Goal: Task Accomplishment & Management: Complete application form

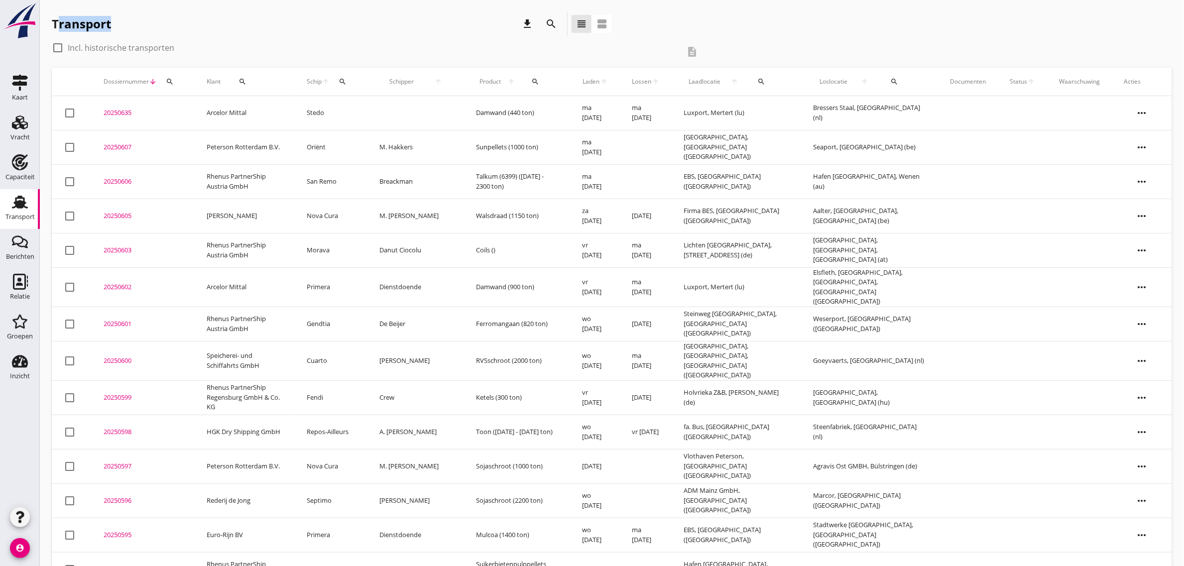
drag, startPoint x: 682, startPoint y: 40, endPoint x: -2, endPoint y: -6, distance: 686.3
click at [0, 0] on html "Deel track en trace Vracht details Vracht aanpassen Schip wijzigen Vracht kopie…" at bounding box center [592, 402] width 1184 height 805
click at [63, 24] on div "Transport" at bounding box center [81, 24] width 59 height 16
drag, startPoint x: 56, startPoint y: 19, endPoint x: 241, endPoint y: 43, distance: 186.4
click at [241, 43] on div "Transport download search view_headline view_agenda check_box_outline_blank Inc…" at bounding box center [612, 402] width 1144 height 805
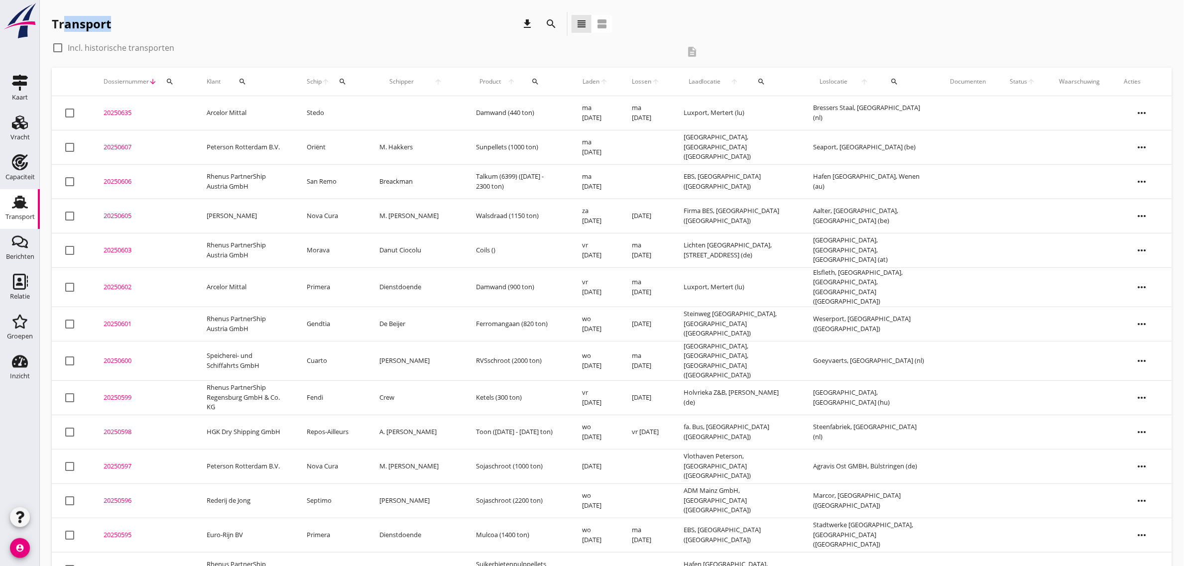
click at [241, 43] on div "check_box_outline_blank Incl. historische transporten" at bounding box center [366, 48] width 628 height 16
click at [25, 123] on icon "Vracht" at bounding box center [20, 123] width 16 height 16
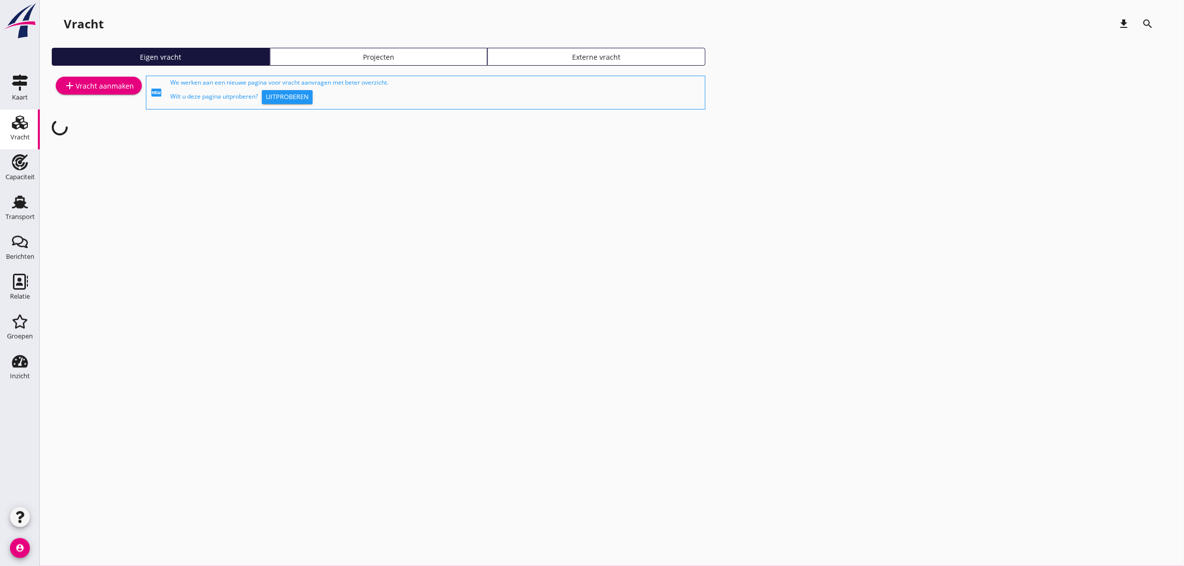
click at [83, 82] on div "add Vracht aanmaken" at bounding box center [99, 86] width 70 height 12
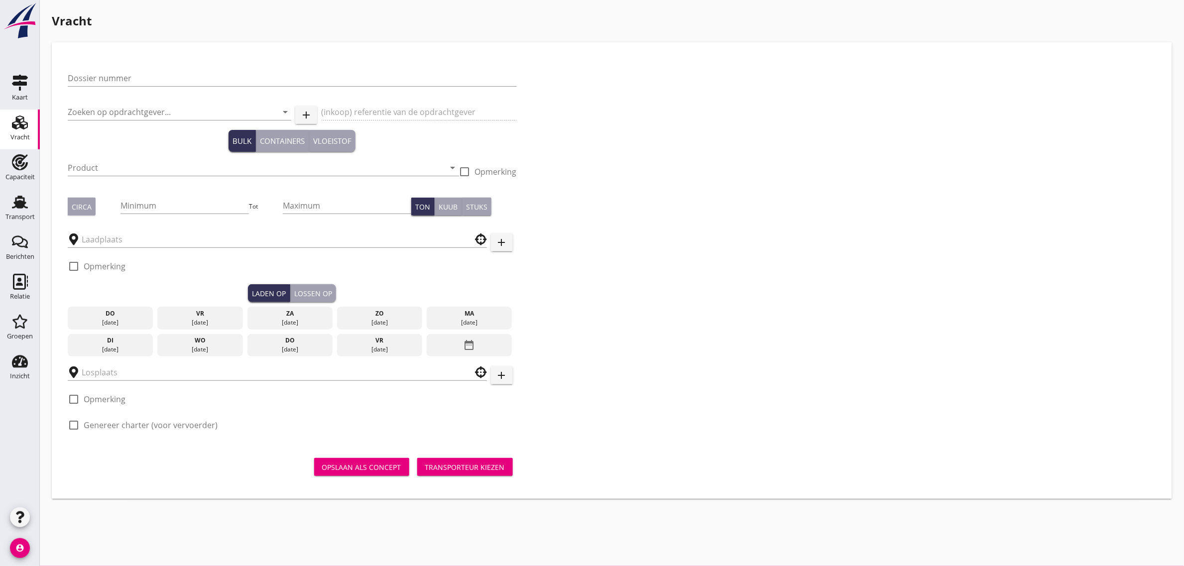
click at [103, 68] on div "Dossier nummer" at bounding box center [292, 80] width 449 height 32
click at [103, 71] on input "Dossier nummer" at bounding box center [292, 78] width 449 height 16
type input "20250610"
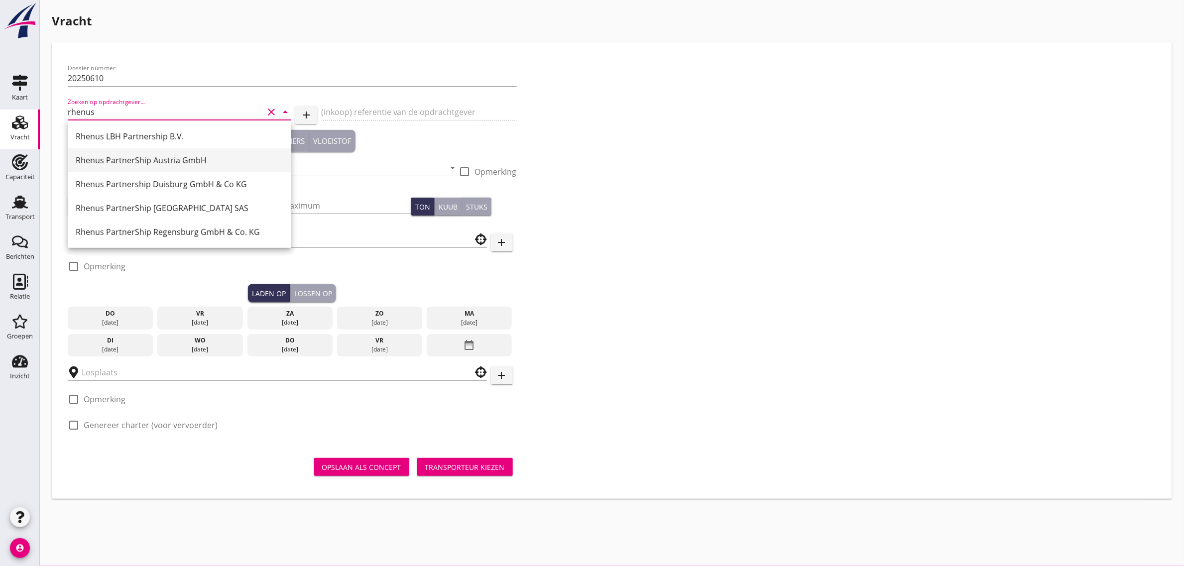
click at [138, 157] on div "Rhenus PartnerShip Austria GmbH" at bounding box center [180, 160] width 208 height 12
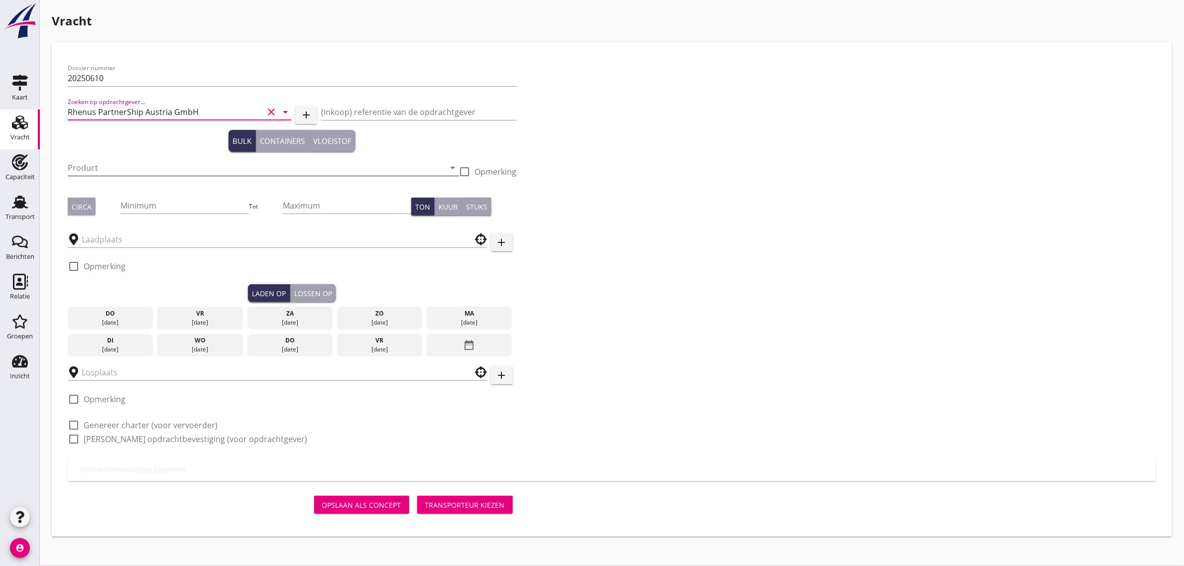
type input "Rhenus PartnerShip Austria GmbH"
click at [108, 160] on input "Product" at bounding box center [256, 168] width 377 height 16
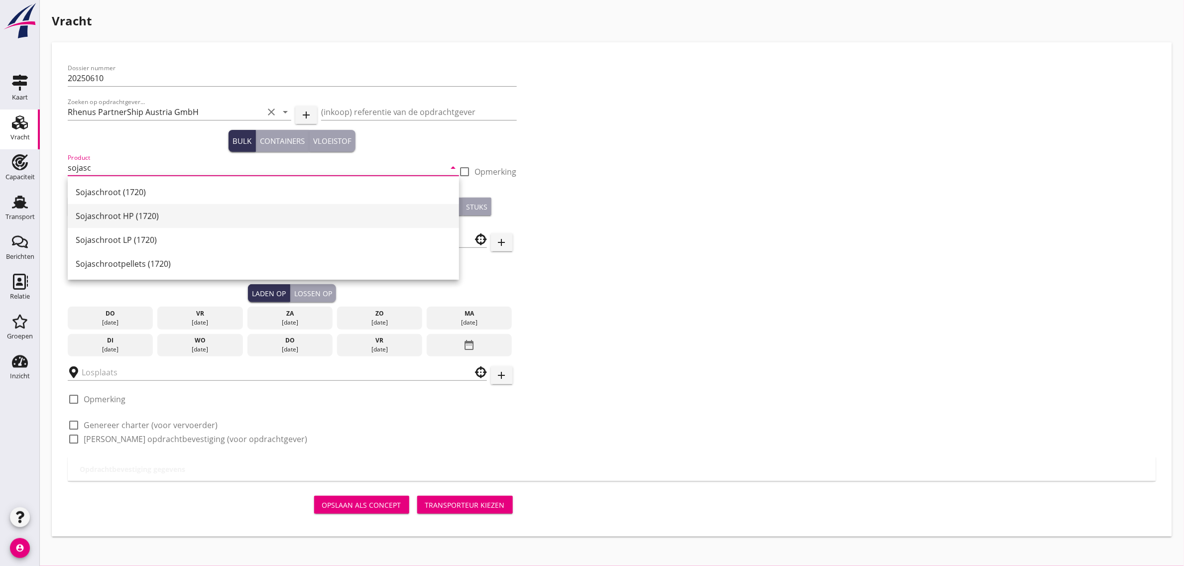
click at [121, 214] on div "Sojaschroot HP (1720)" at bounding box center [263, 216] width 375 height 12
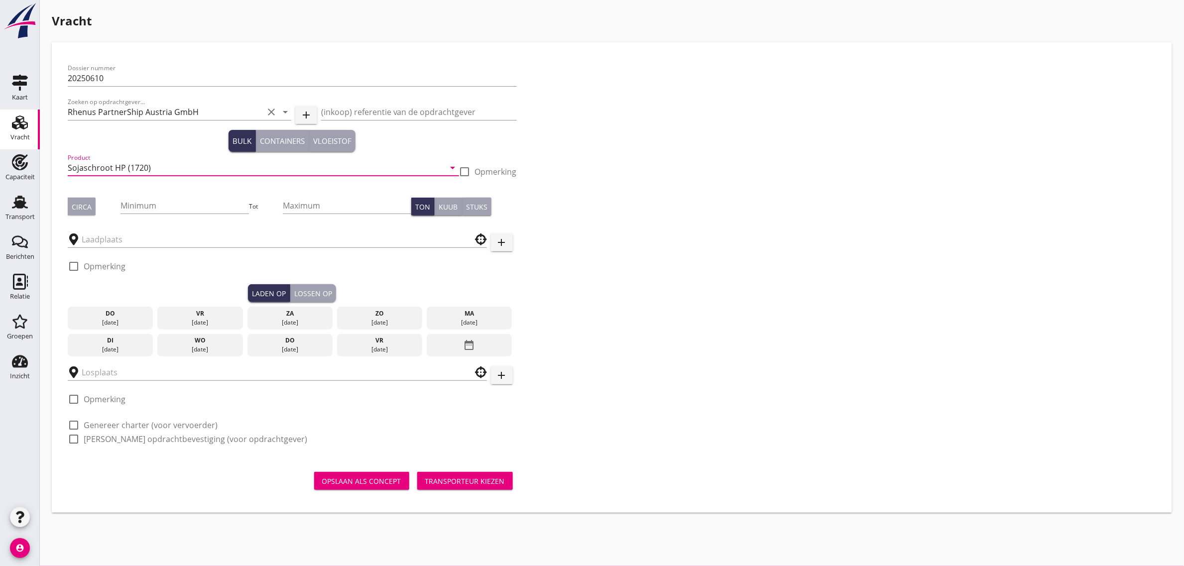
type input "Sojaschroot HP (1720)"
click at [77, 210] on div "Circa" at bounding box center [82, 207] width 20 height 10
click at [334, 205] on input "Maximum" at bounding box center [347, 206] width 128 height 16
type input "1790"
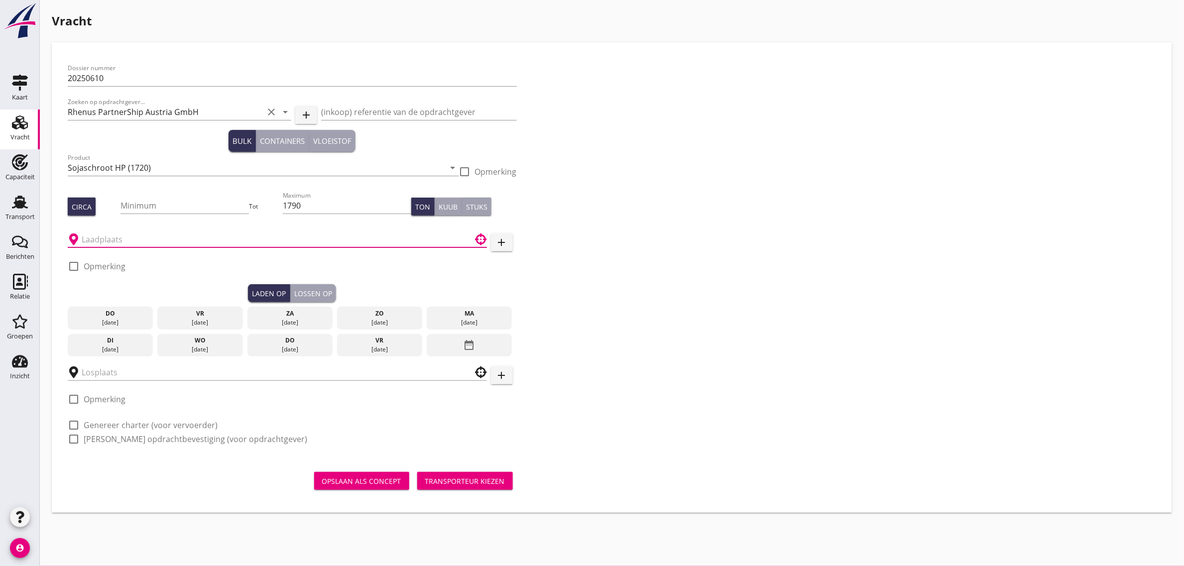
click at [103, 241] on input "text" at bounding box center [270, 240] width 377 height 16
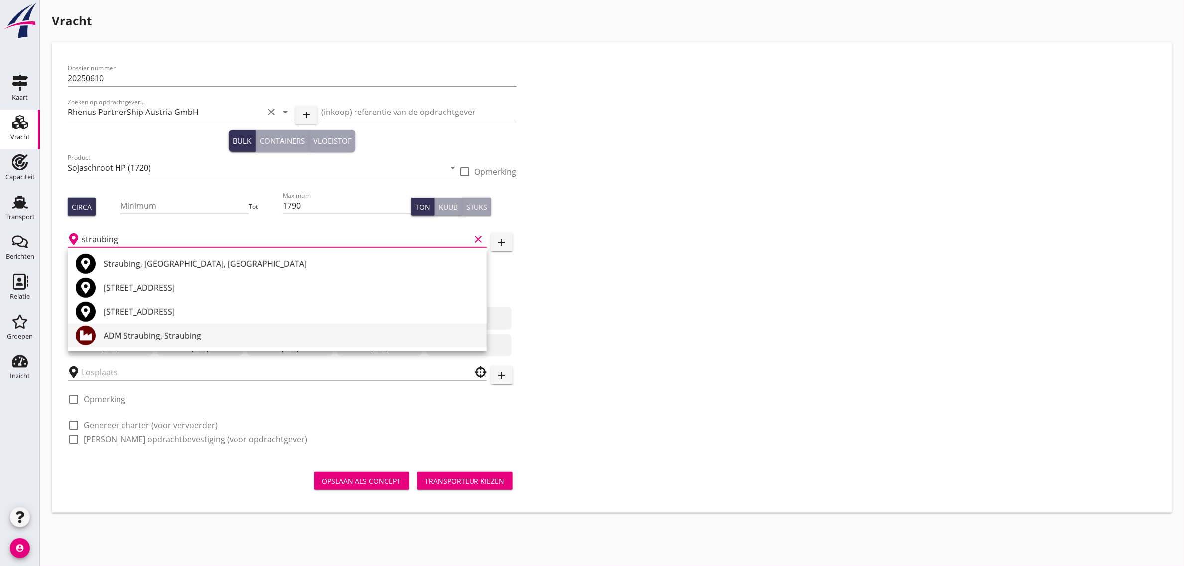
click at [173, 330] on div "ADM Straubing, Straubing" at bounding box center [291, 336] width 375 height 12
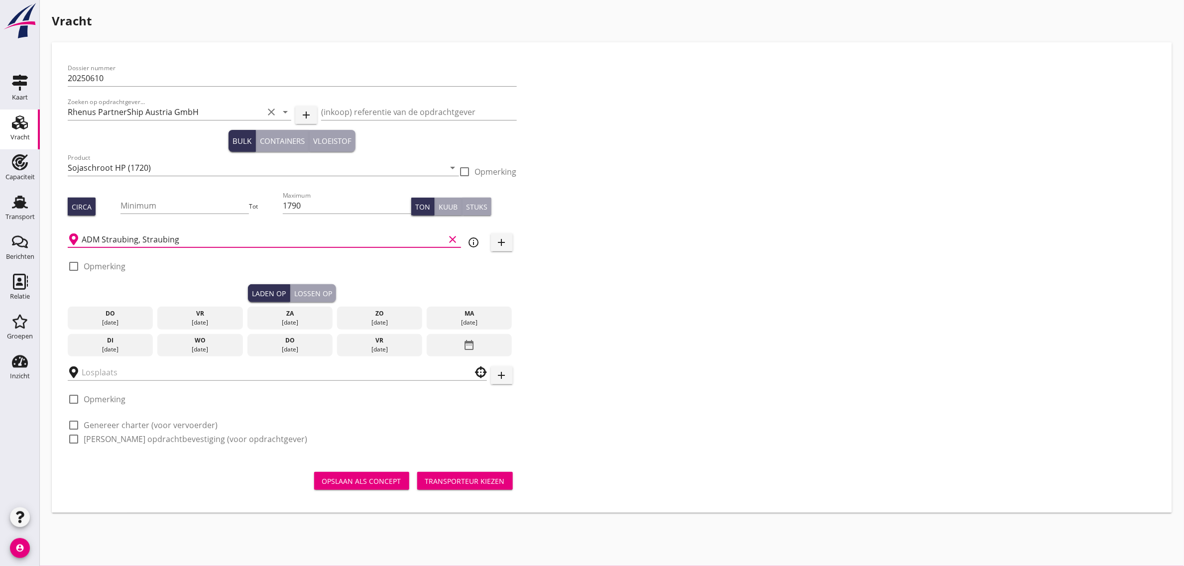
type input "ADM Straubing, Straubing"
click at [295, 346] on div "[DATE]" at bounding box center [289, 349] width 81 height 9
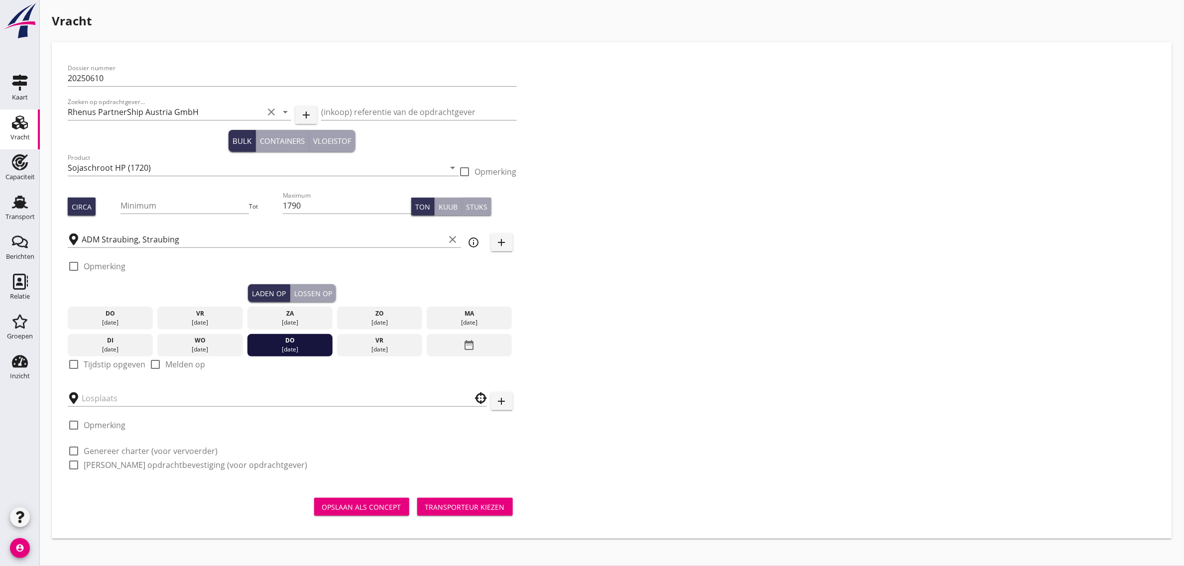
click at [104, 362] on label "Tijdstip opgeven" at bounding box center [115, 365] width 62 height 10
checkbox input "true"
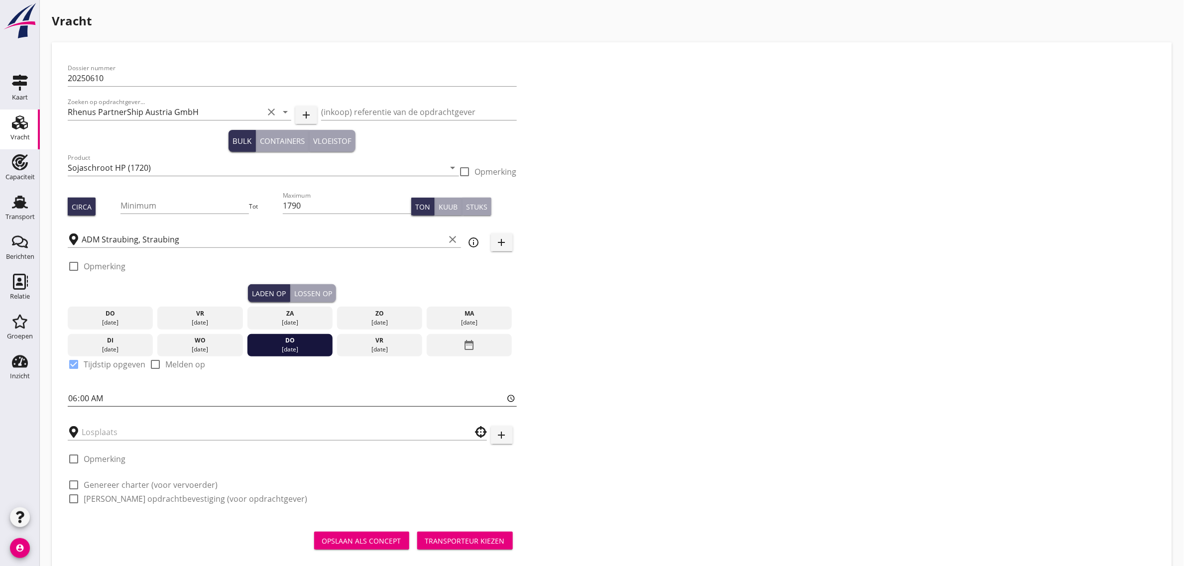
click at [69, 401] on input "06:00" at bounding box center [292, 398] width 449 height 16
type input "20:00"
click at [108, 428] on input "text" at bounding box center [270, 432] width 377 height 16
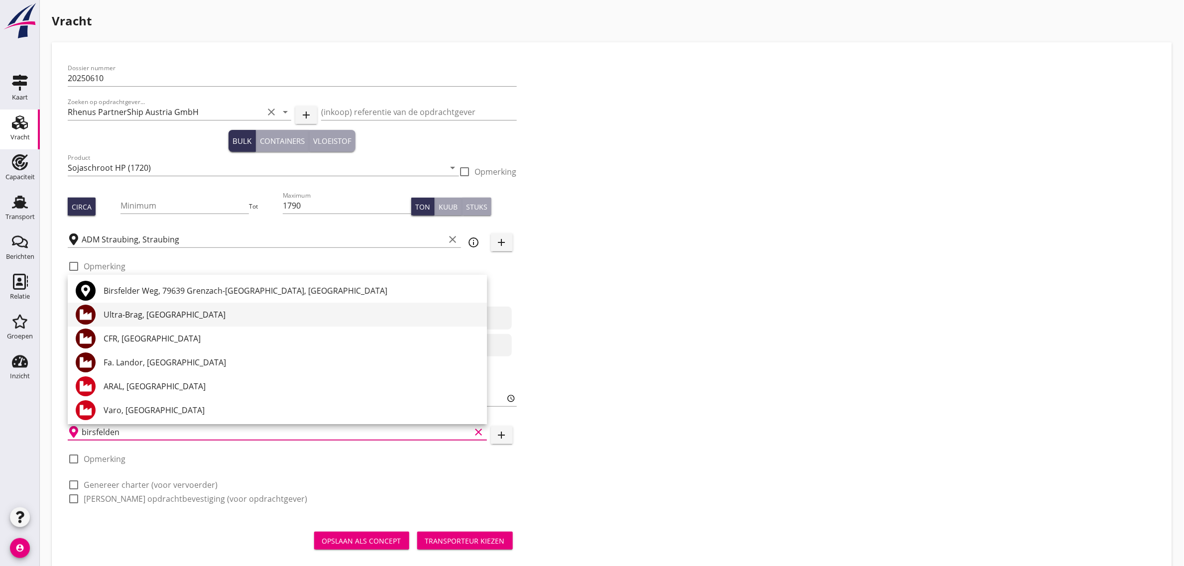
click at [147, 318] on div "Ultra-Brag, [GEOGRAPHIC_DATA]" at bounding box center [291, 315] width 375 height 12
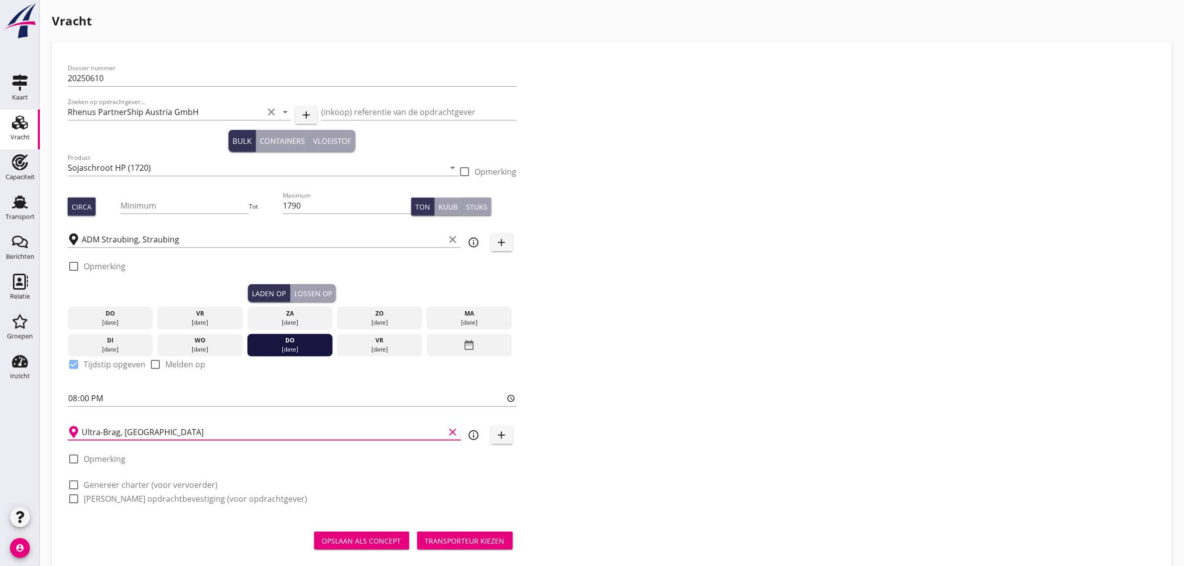
type input "Ultra-Brag, [GEOGRAPHIC_DATA]"
click at [132, 486] on label "Genereer charter (voor vervoerder)" at bounding box center [151, 485] width 134 height 10
click at [135, 501] on label "[PERSON_NAME] opdrachtbevestiging (voor opdrachtgever)" at bounding box center [196, 499] width 224 height 10
checkbox input "true"
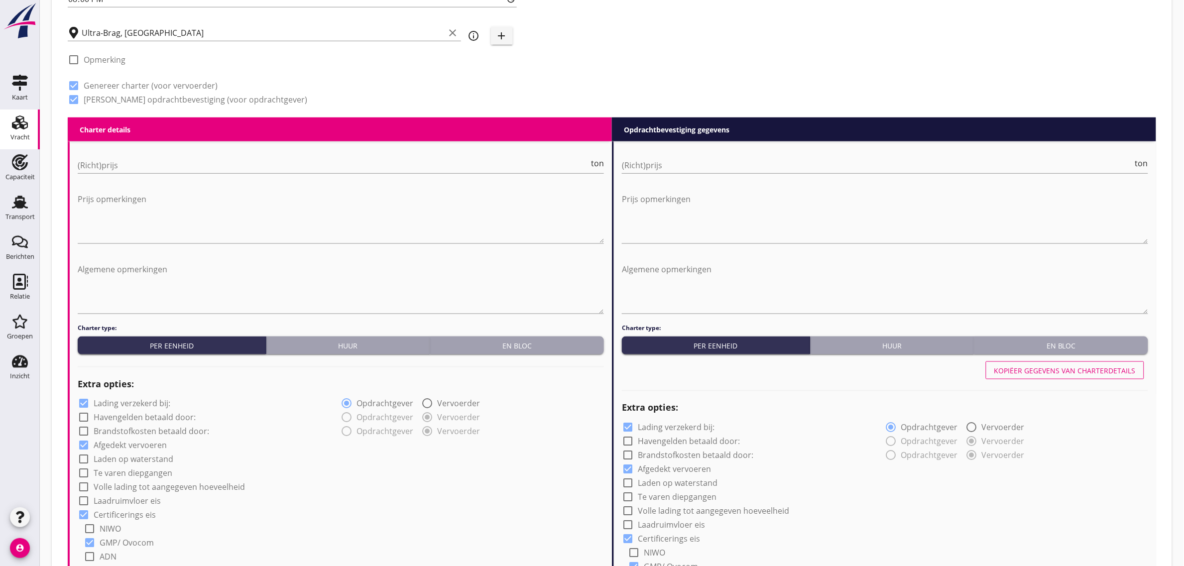
scroll to position [436, 0]
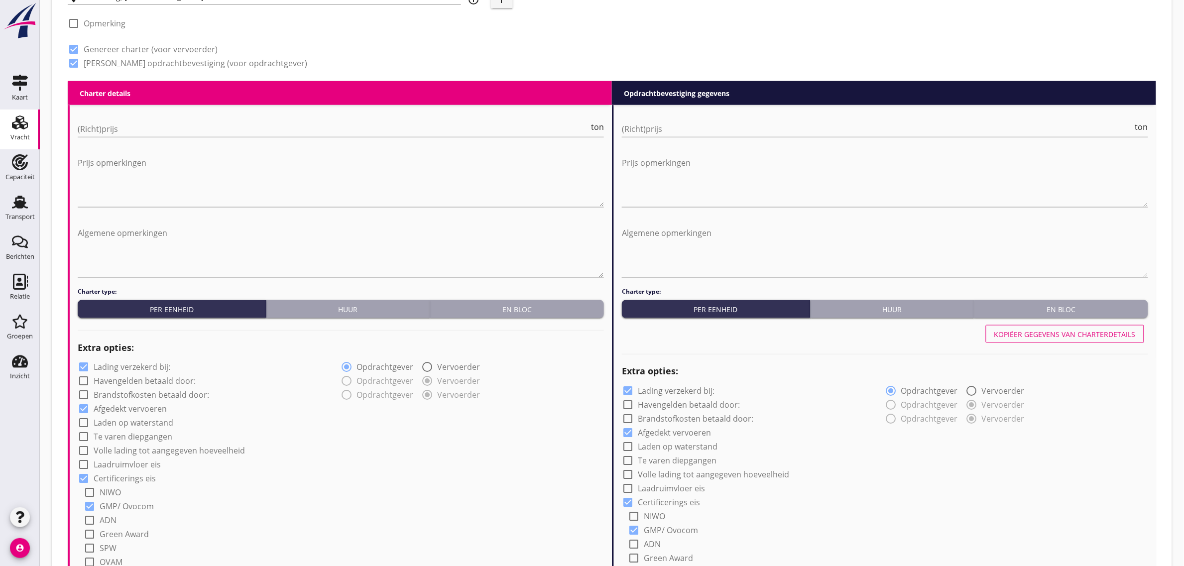
click at [504, 309] on div "En bloc" at bounding box center [517, 309] width 166 height 10
click at [123, 121] on input "(Richt)prijs" at bounding box center [326, 129] width 497 height 16
click at [124, 124] on input "(Richt)prijs" at bounding box center [326, 129] width 497 height 16
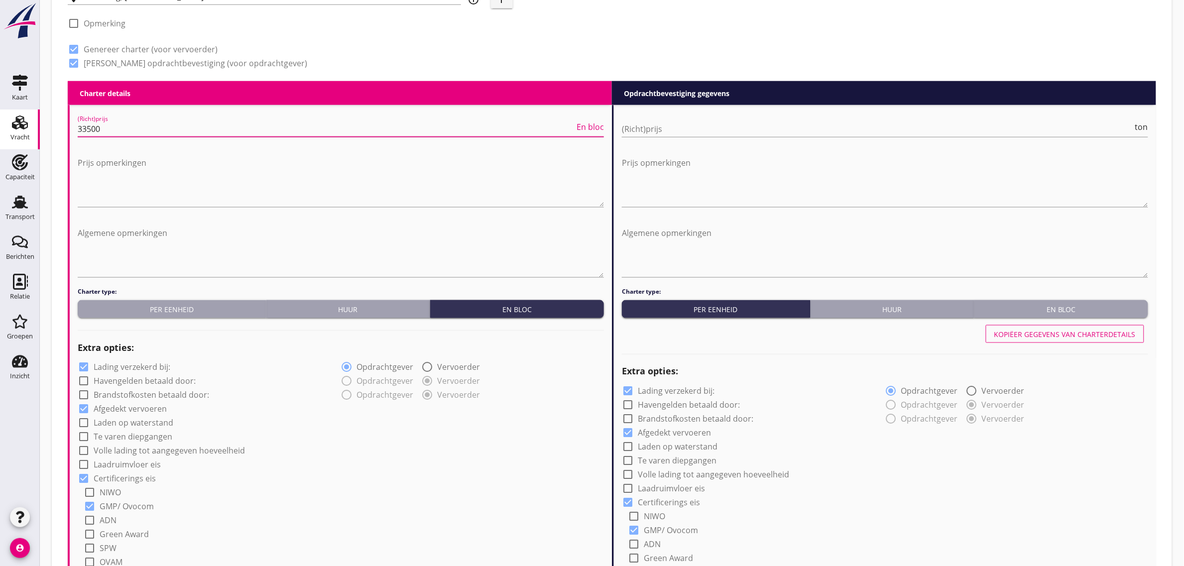
type input "33500"
click at [509, 45] on div "check_box Genereer charter (voor vervoerder)" at bounding box center [292, 48] width 449 height 14
click at [125, 230] on textarea "Algemene opmerkingen" at bounding box center [341, 251] width 526 height 52
click at [351, 447] on div "check_box_outline_blank Volle lading tot aangegeven hoeveelheid" at bounding box center [341, 450] width 526 height 14
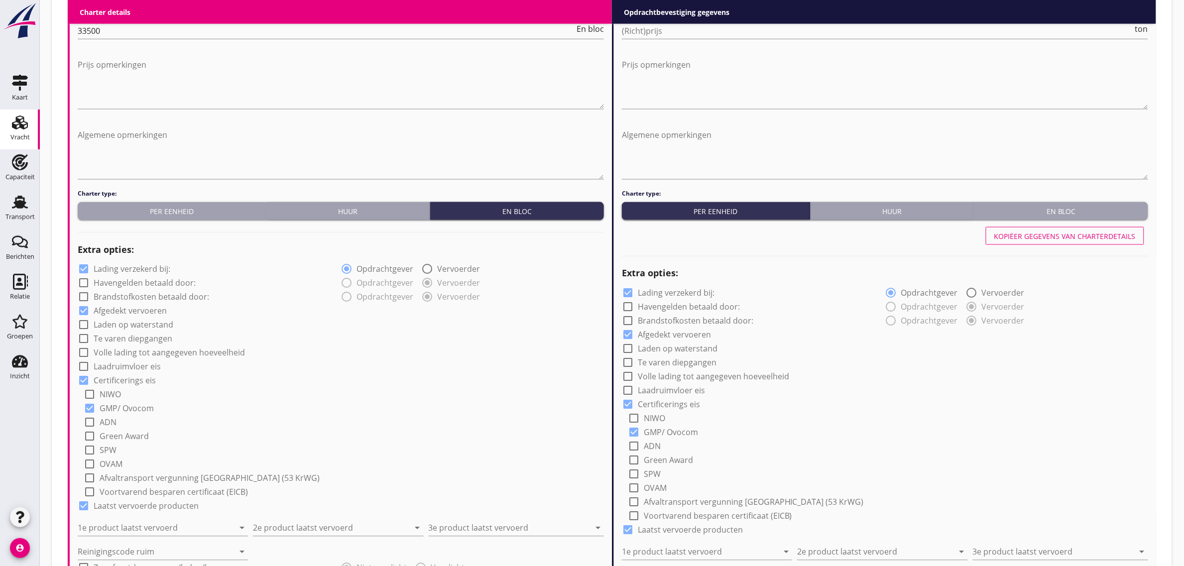
scroll to position [560, 0]
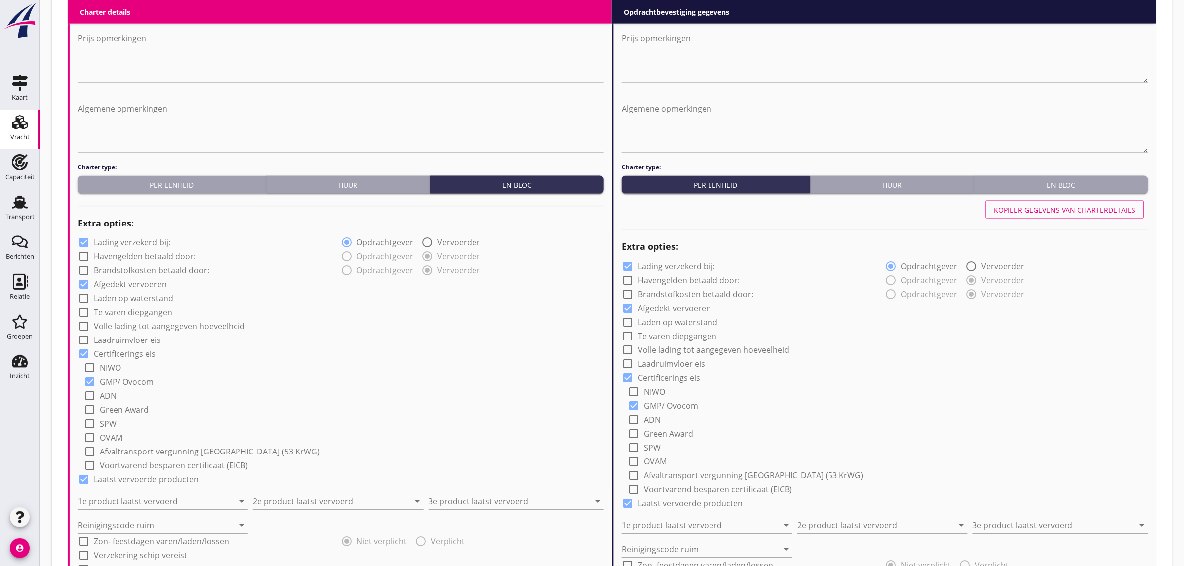
click at [143, 296] on label "Laden op waterstand" at bounding box center [134, 299] width 80 height 10
checkbox input "true"
click at [110, 312] on label "Te varen diepgangen" at bounding box center [133, 313] width 79 height 10
checkbox input "true"
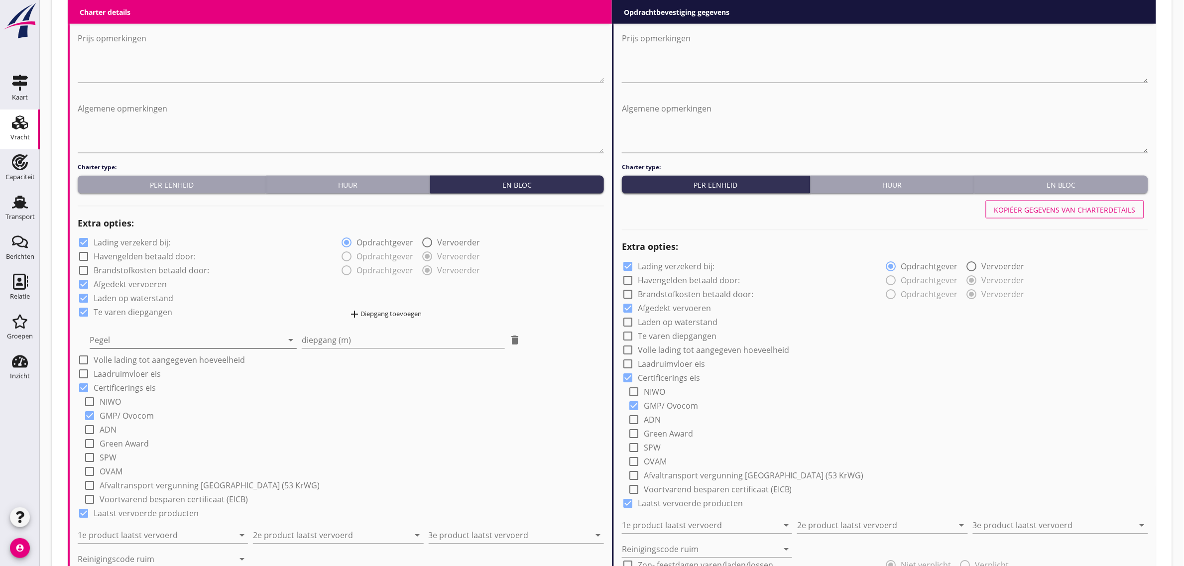
click at [123, 342] on div at bounding box center [186, 341] width 193 height 16
click at [172, 433] on div "Maxau" at bounding box center [194, 439] width 192 height 12
click at [334, 337] on input "diepgang (m)" at bounding box center [403, 341] width 203 height 16
type input "-1"
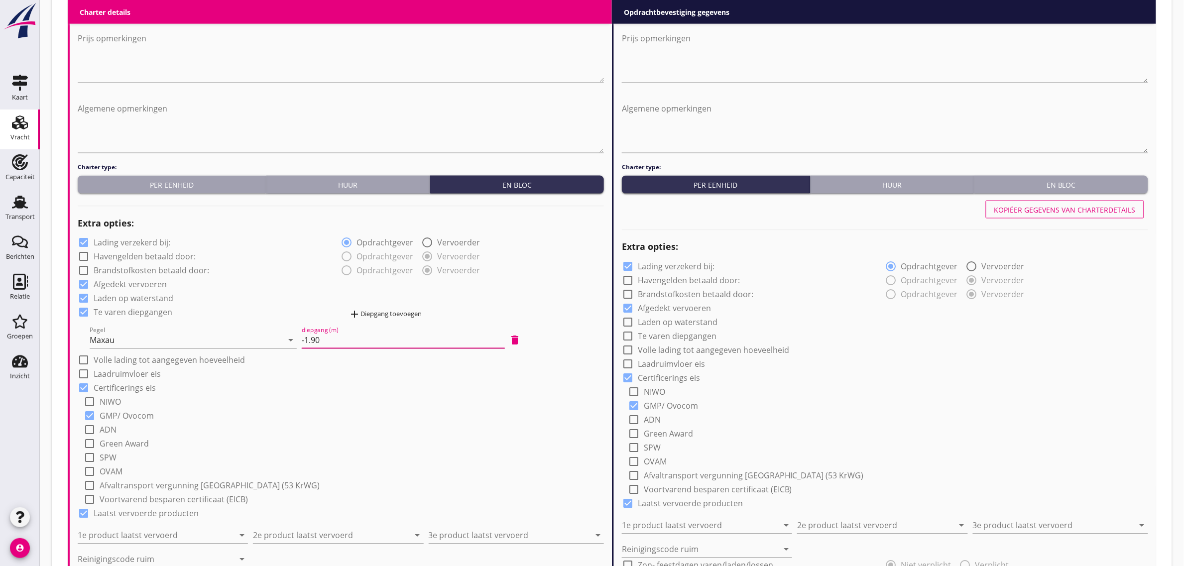
type input "-1.90"
click at [523, 258] on div "radio_button_unchecked Opdrachtgever radio_button_checked Vervoerder" at bounding box center [472, 256] width 263 height 14
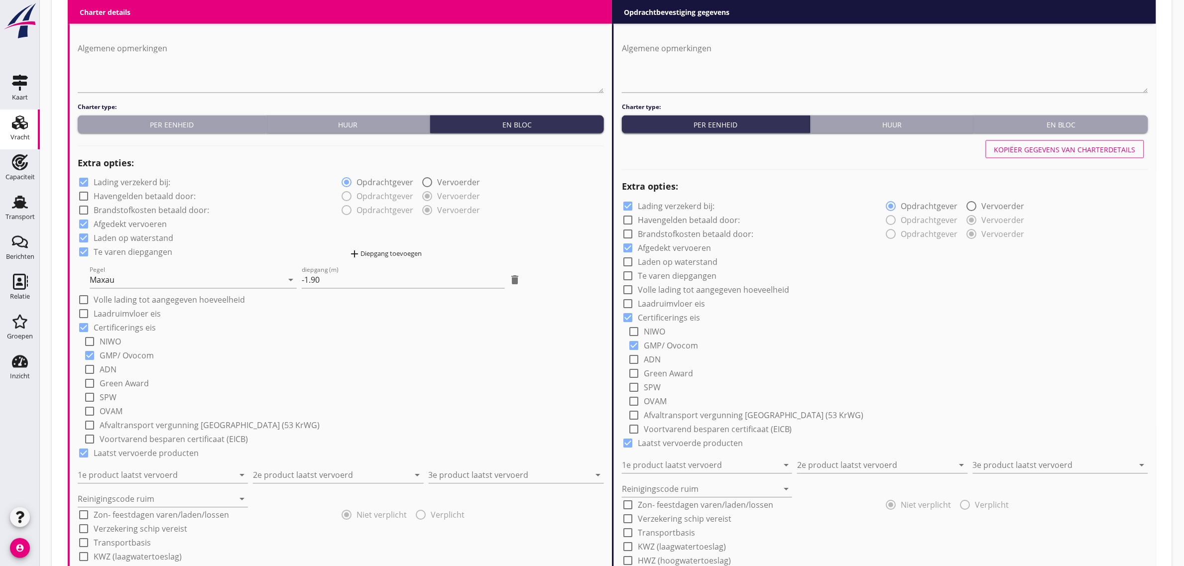
scroll to position [622, 0]
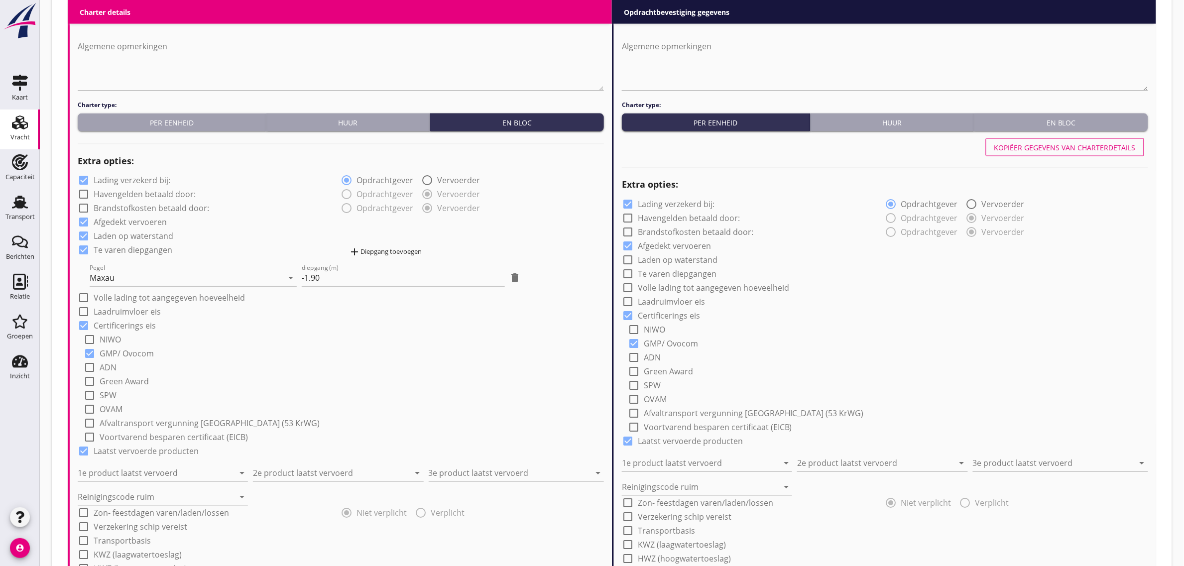
click at [134, 312] on label "Laadruimvloer eis" at bounding box center [127, 312] width 67 height 10
checkbox input "true"
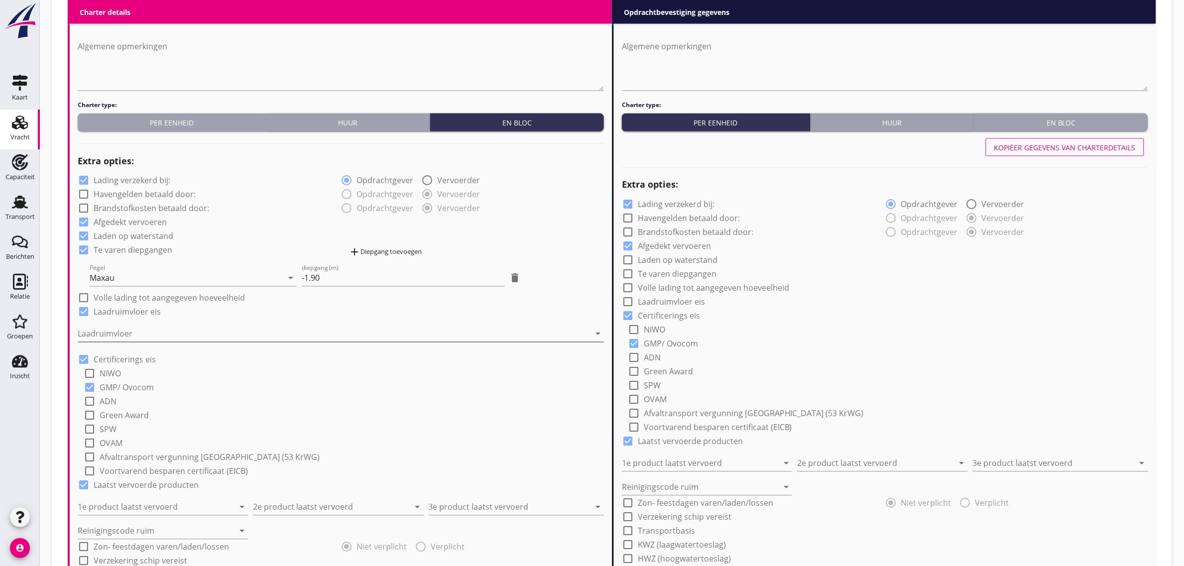
click at [107, 333] on div at bounding box center [334, 334] width 512 height 16
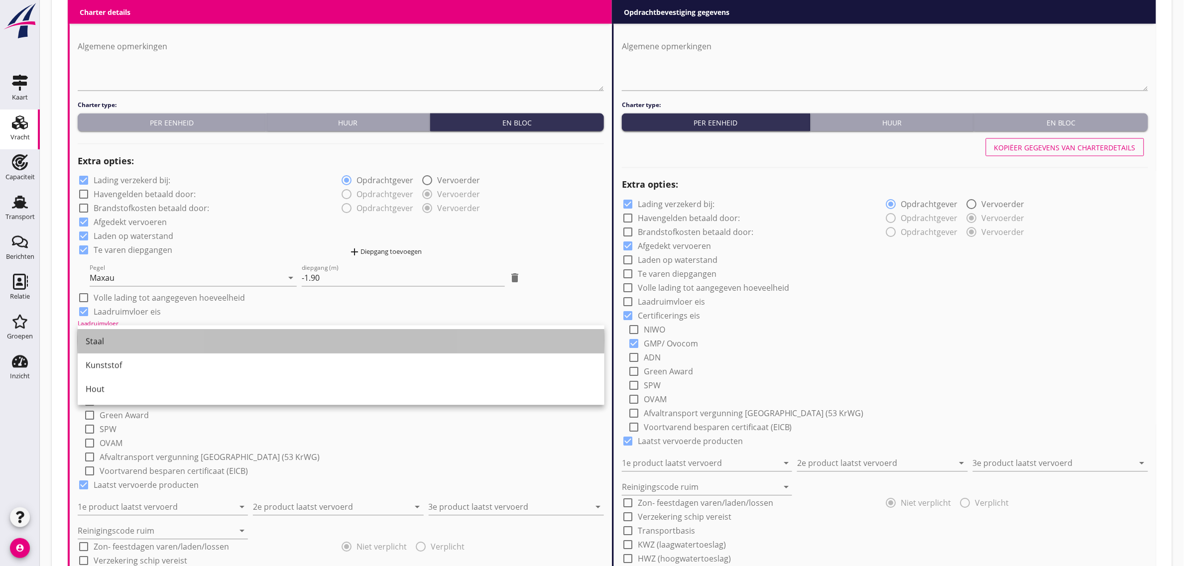
click at [107, 339] on div "Staal" at bounding box center [341, 342] width 511 height 12
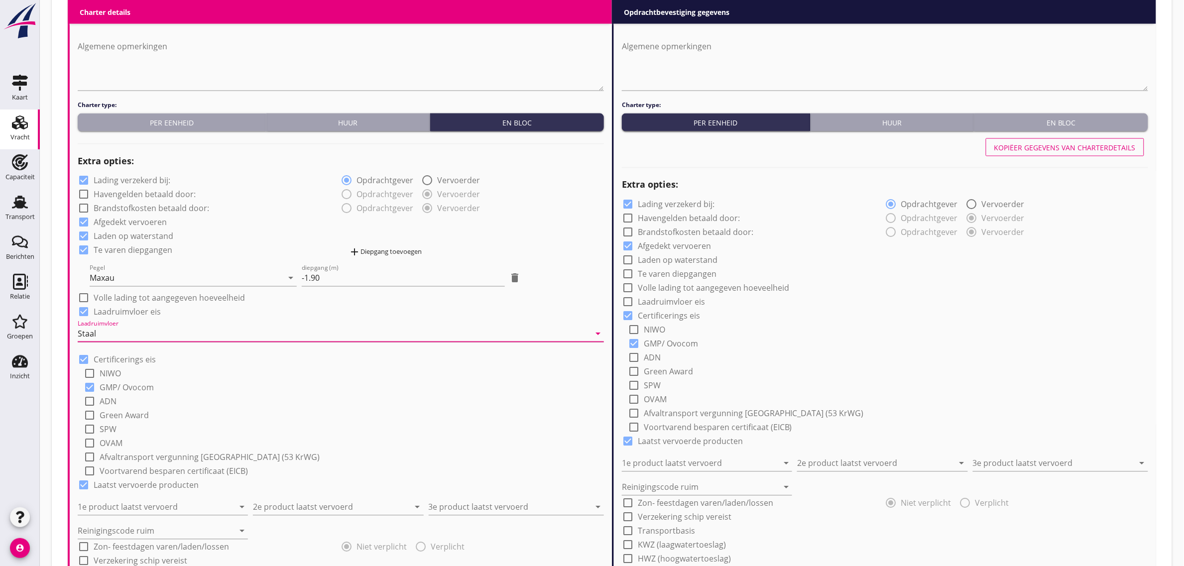
click at [463, 306] on div "check_box Laadruimvloer eis" at bounding box center [341, 311] width 526 height 14
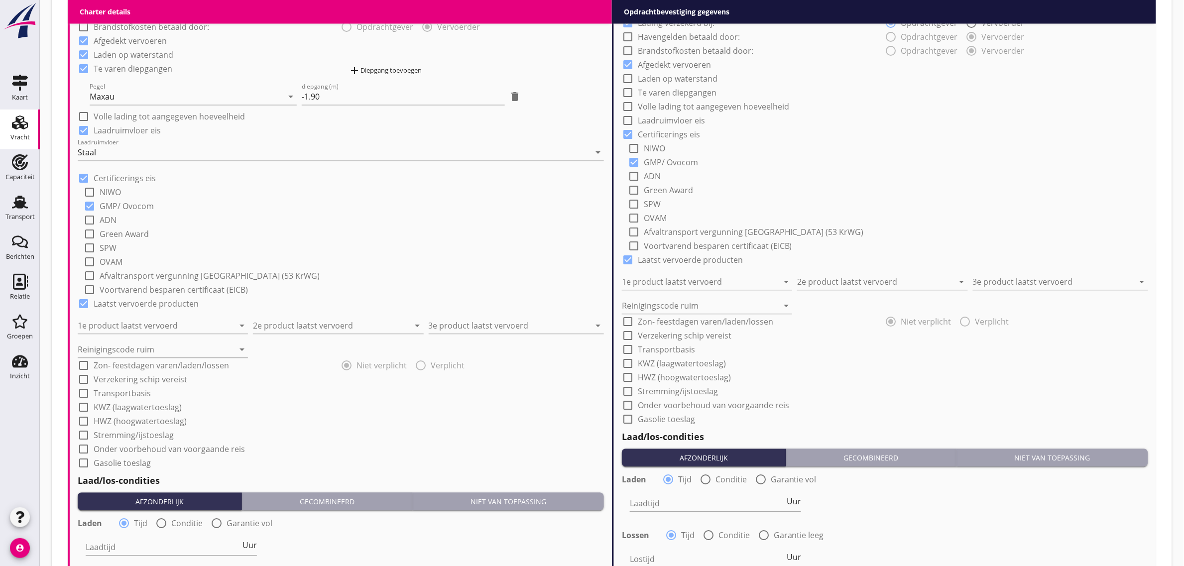
scroll to position [809, 0]
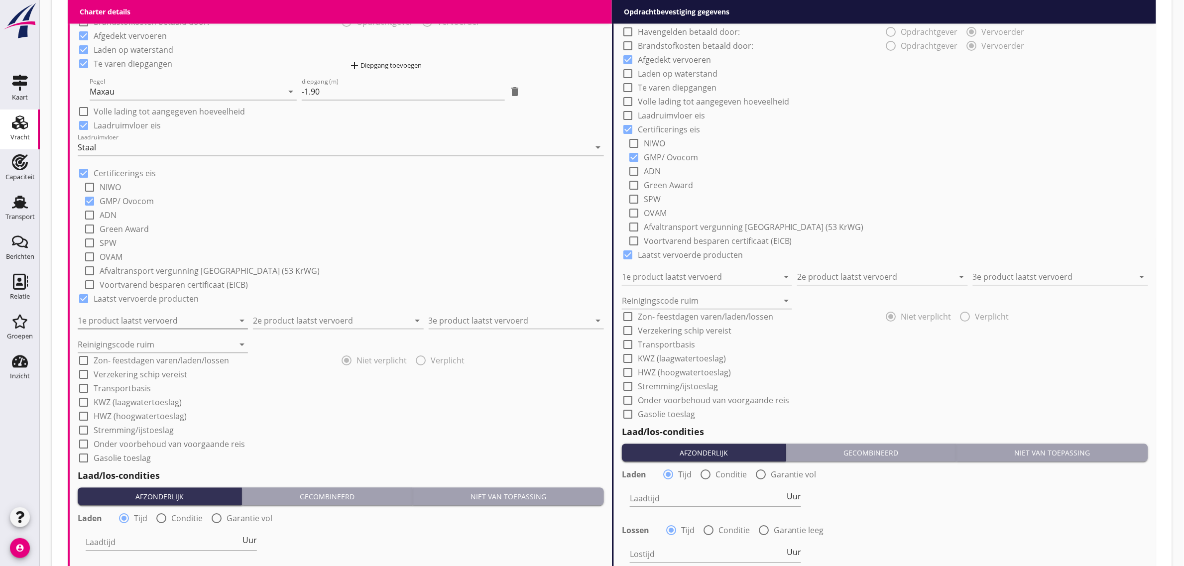
click at [155, 321] on input "1e product laatst vervoerd" at bounding box center [156, 321] width 156 height 16
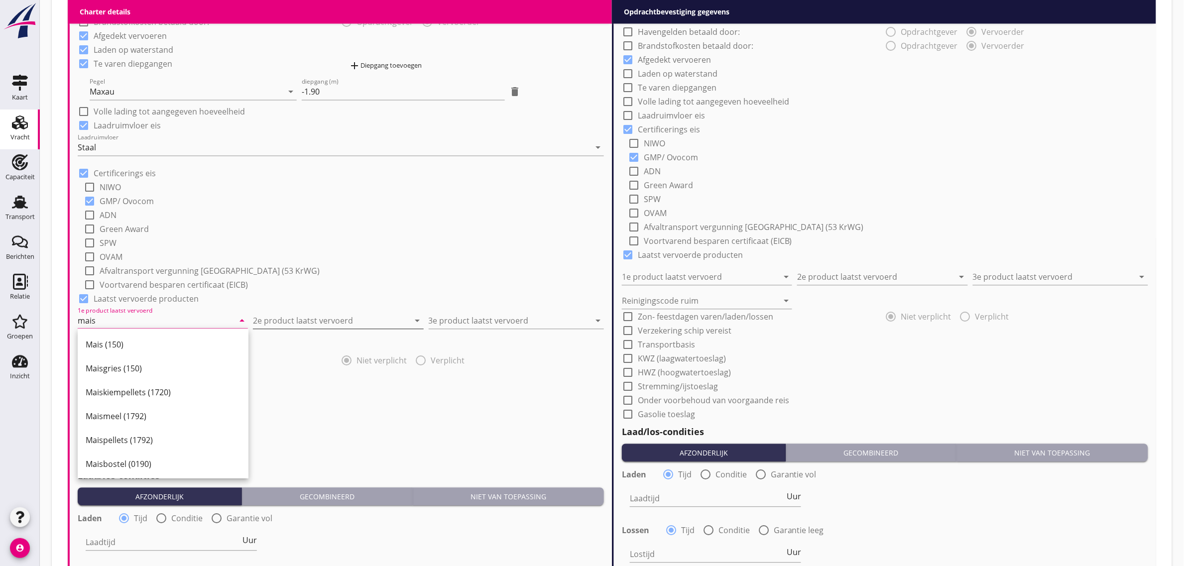
click at [148, 339] on div "Mais (150)" at bounding box center [163, 345] width 155 height 12
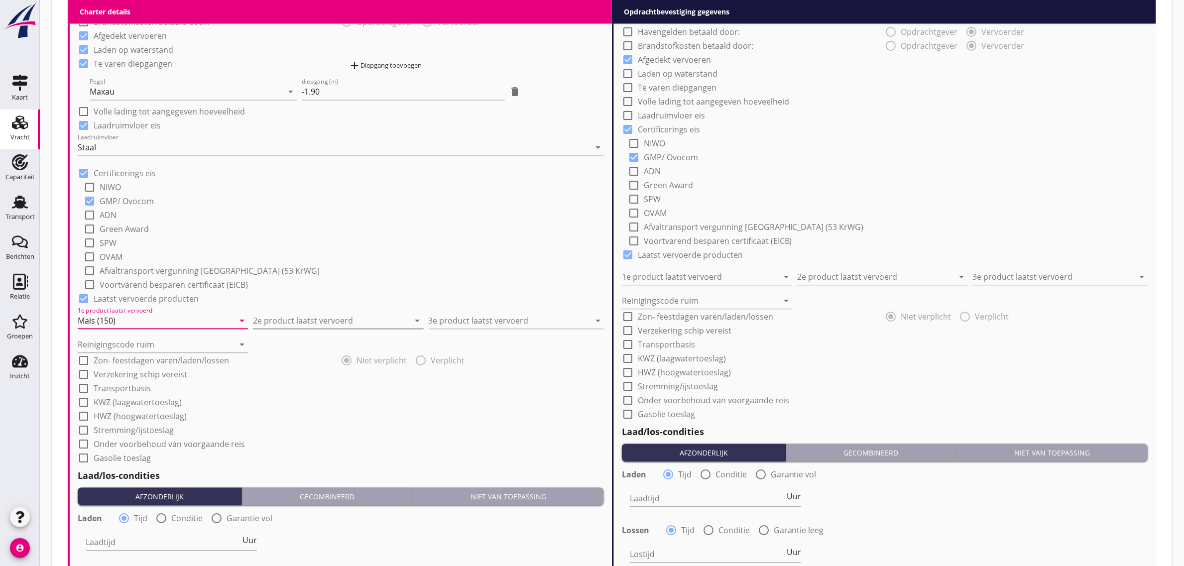
type input "Mais (150)"
click at [277, 313] on input "2e product laatst vervoerd" at bounding box center [331, 321] width 156 height 16
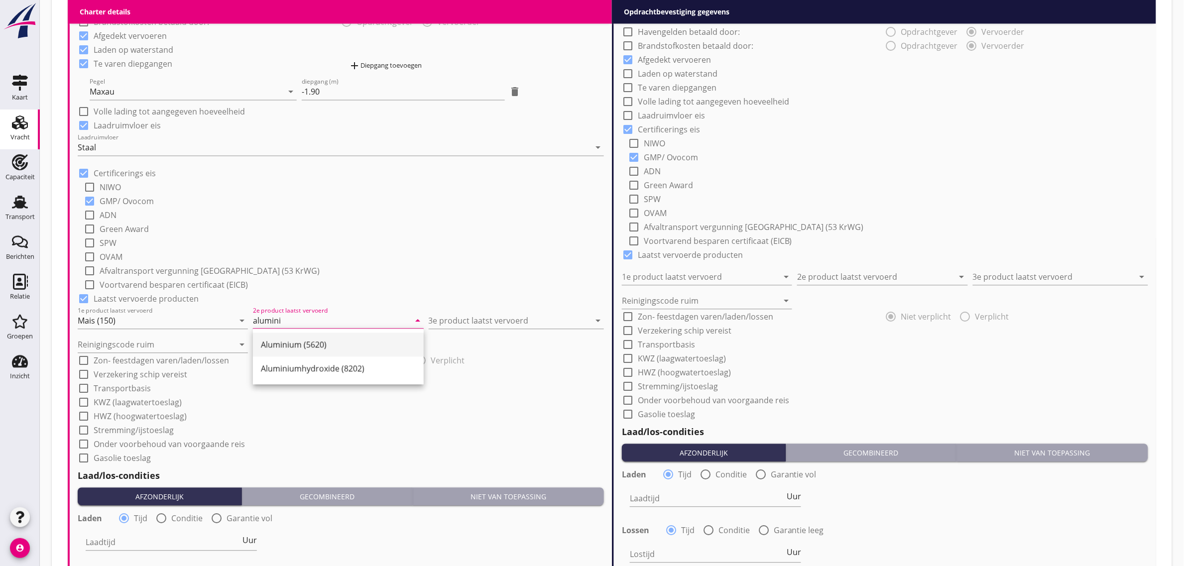
click at [307, 347] on div "Aluminium (5620)" at bounding box center [338, 345] width 155 height 12
type input "Aluminium (5620)"
click at [465, 314] on input "3e product laatst vervoerd" at bounding box center [509, 321] width 161 height 16
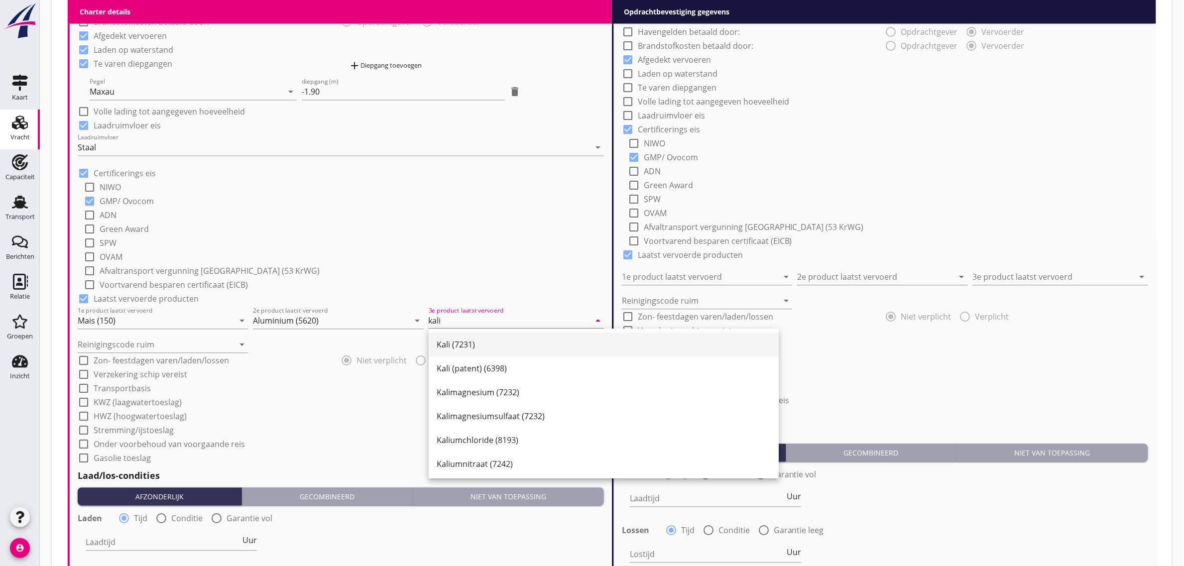
click at [473, 342] on div "Kali (7231)" at bounding box center [604, 345] width 334 height 12
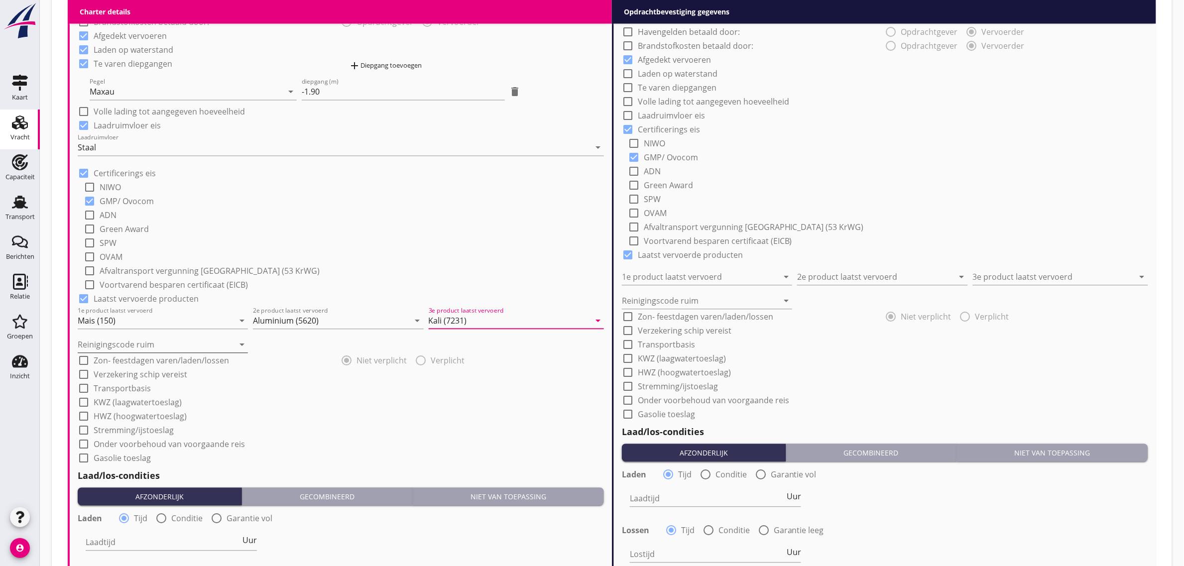
type input "Kali (7231)"
click at [179, 337] on input "Reinigingscode ruim" at bounding box center [156, 345] width 156 height 16
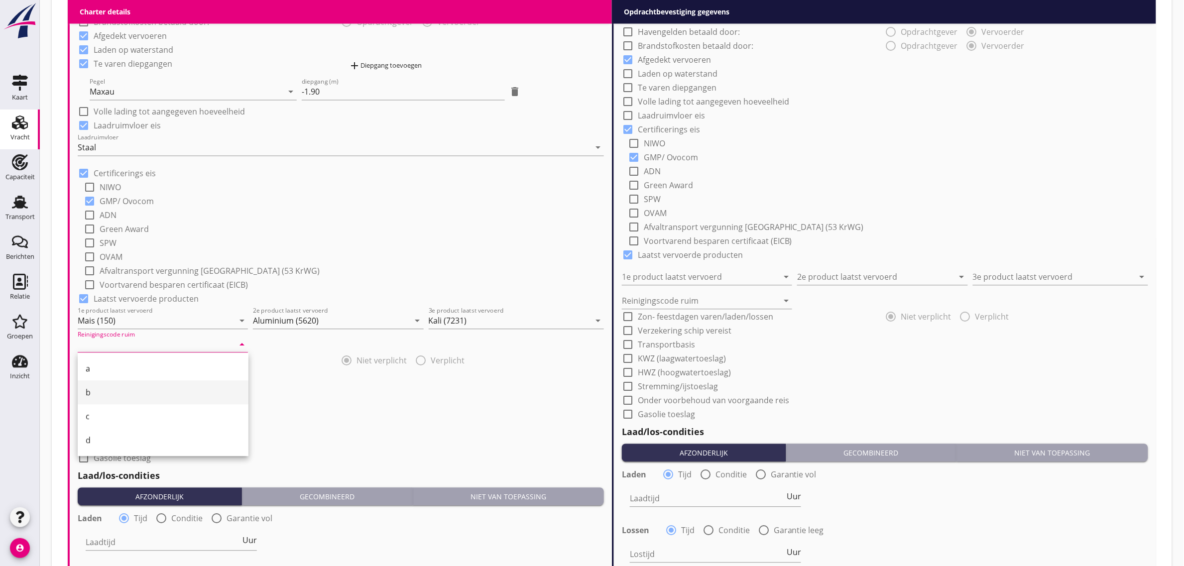
click at [125, 391] on div "b" at bounding box center [163, 392] width 155 height 12
type input "b"
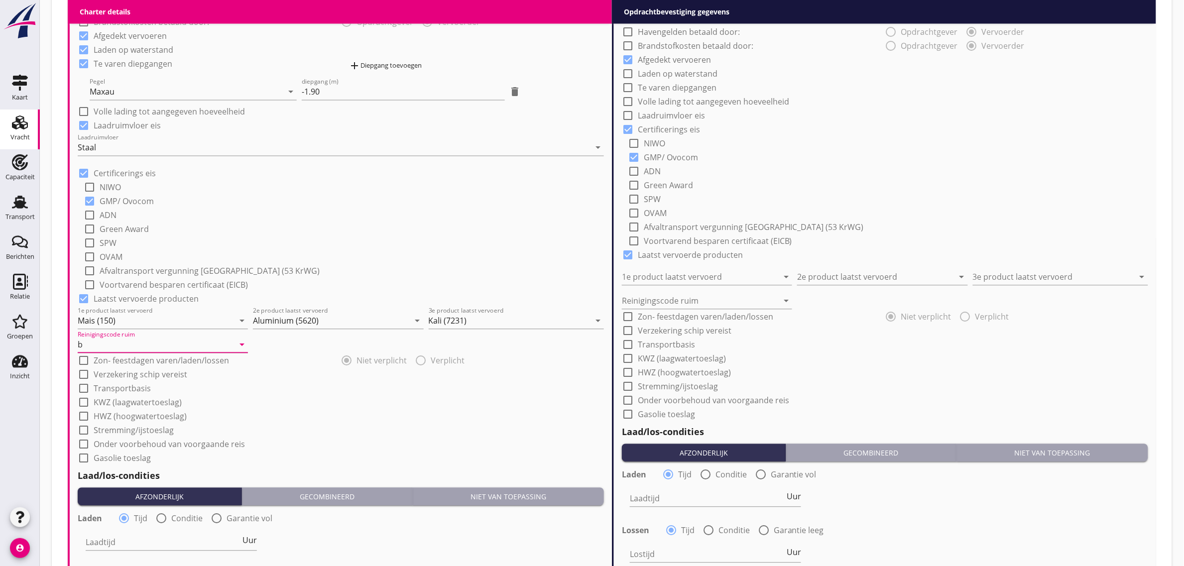
click at [136, 385] on label "Transportbasis" at bounding box center [122, 388] width 57 height 10
checkbox input "true"
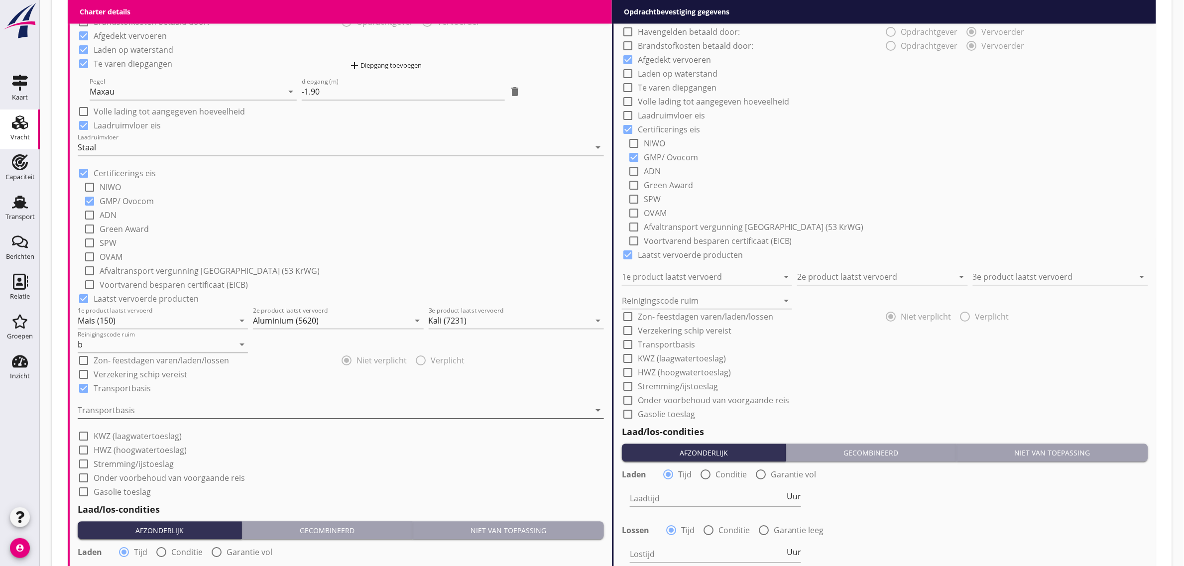
click at [137, 417] on div at bounding box center [334, 410] width 512 height 16
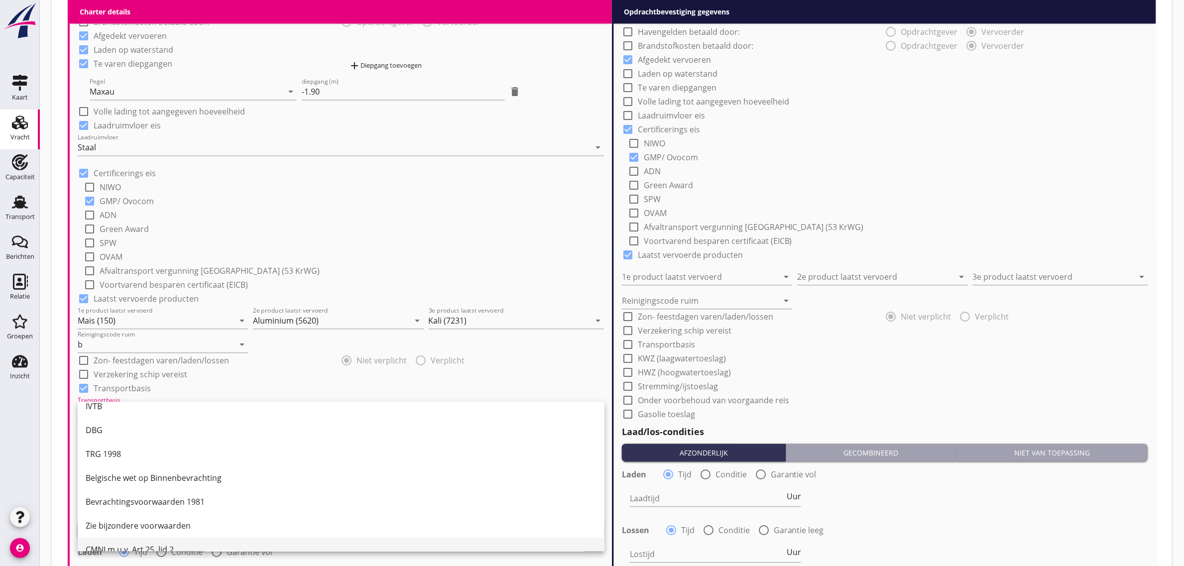
scroll to position [26, 0]
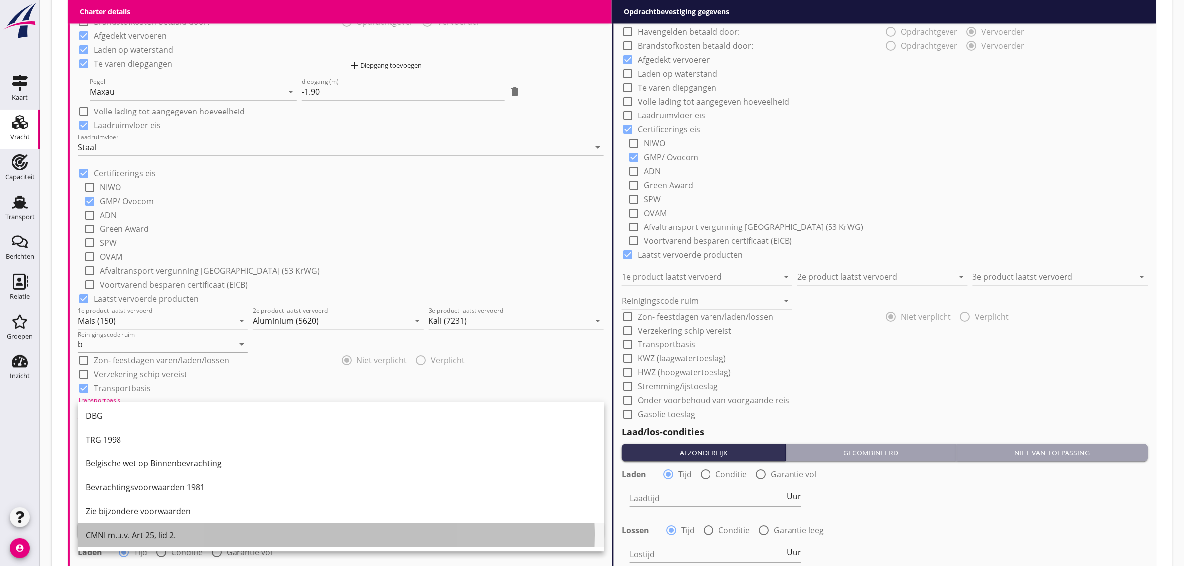
click at [183, 528] on div "CMNI m.u.v. Art 25, lid 2." at bounding box center [341, 535] width 511 height 24
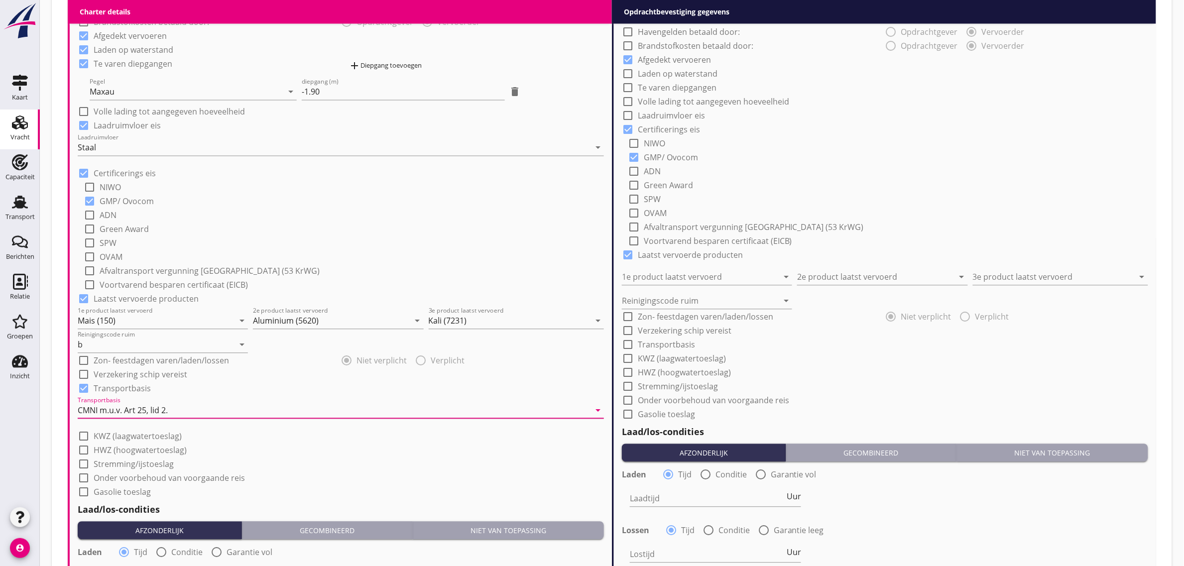
click at [293, 456] on div "check_box_outline_blank Stremming/ijstoeslag" at bounding box center [341, 463] width 526 height 14
click at [520, 223] on div "check_box_outline_blank Green Award" at bounding box center [344, 228] width 520 height 14
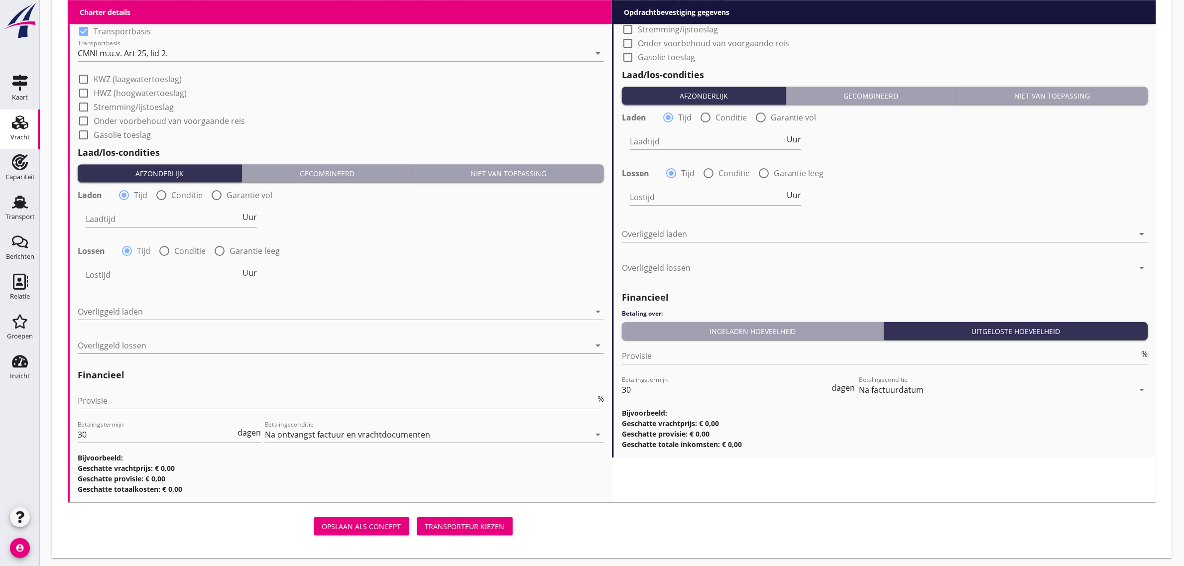
scroll to position [1169, 0]
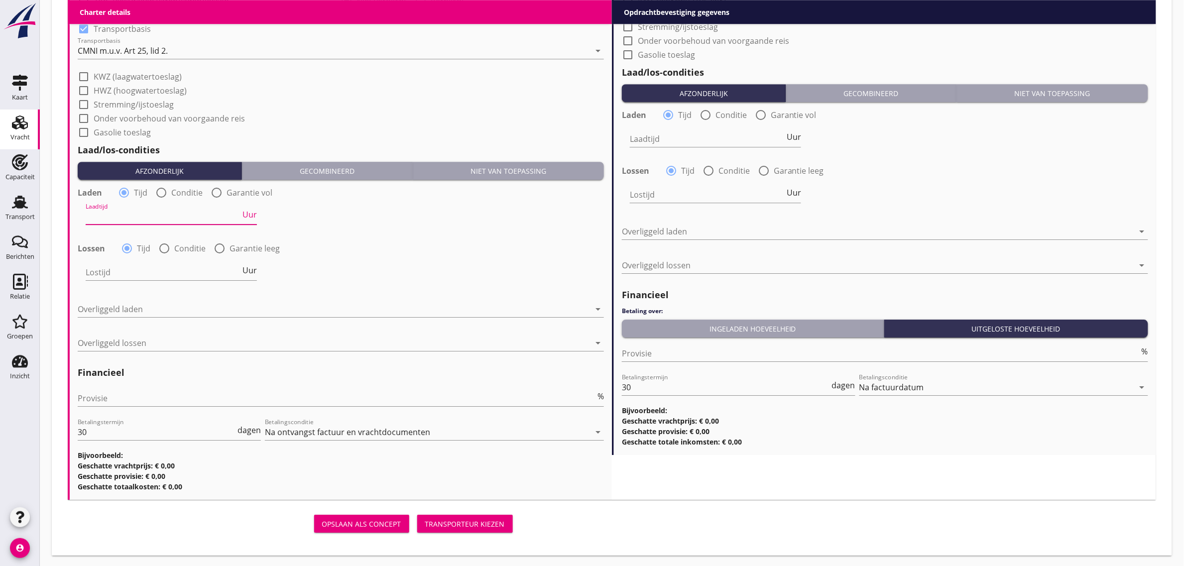
click at [149, 213] on input "Laadtijd" at bounding box center [163, 217] width 155 height 16
type input "48"
drag, startPoint x: 129, startPoint y: 304, endPoint x: 144, endPoint y: 339, distance: 38.4
type input "48"
click at [130, 305] on div at bounding box center [334, 309] width 512 height 16
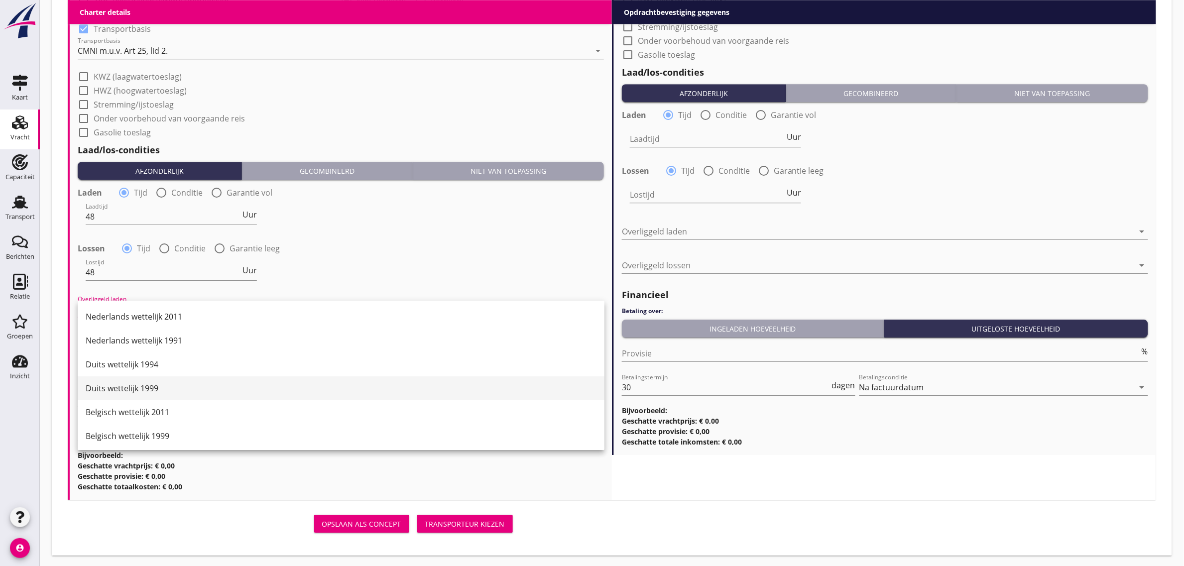
click at [166, 382] on div "Duits wettelijk 1999" at bounding box center [341, 388] width 511 height 12
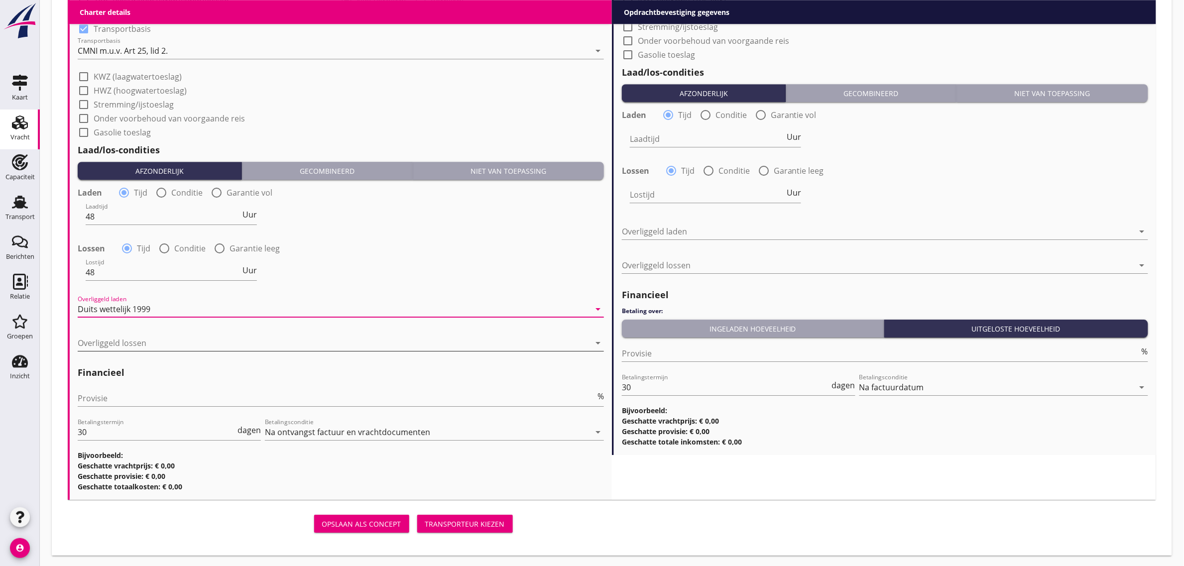
click at [143, 348] on div at bounding box center [334, 343] width 512 height 16
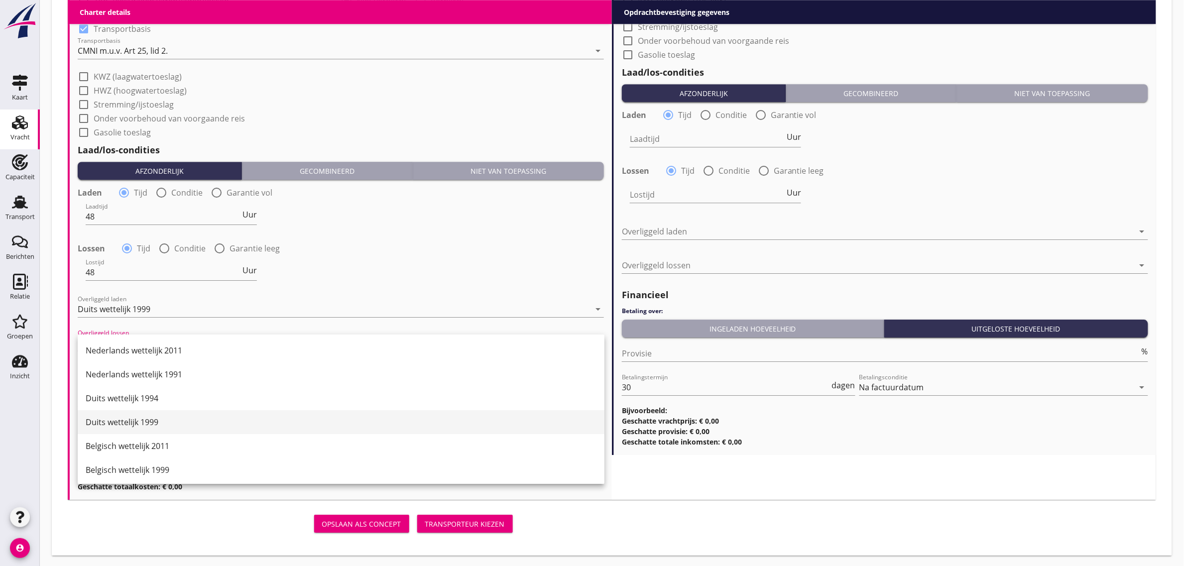
click at [165, 413] on div "Duits wettelijk 1999" at bounding box center [341, 422] width 511 height 24
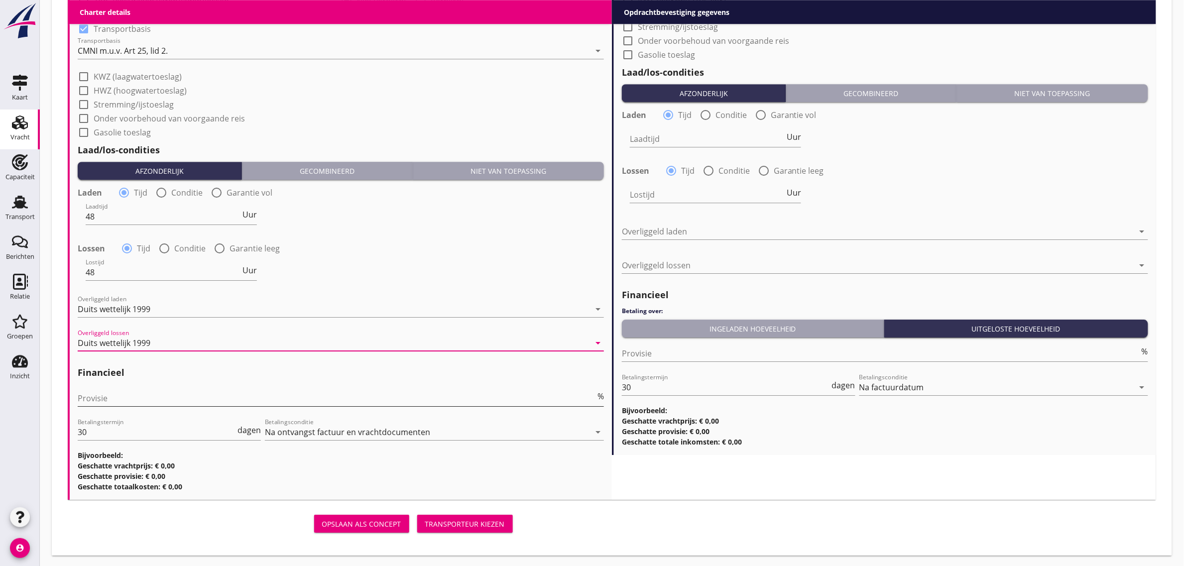
click at [116, 398] on input "Provisie" at bounding box center [337, 398] width 518 height 16
type input "0"
click at [302, 285] on div "Lostijd 48 Uur" at bounding box center [341, 273] width 528 height 36
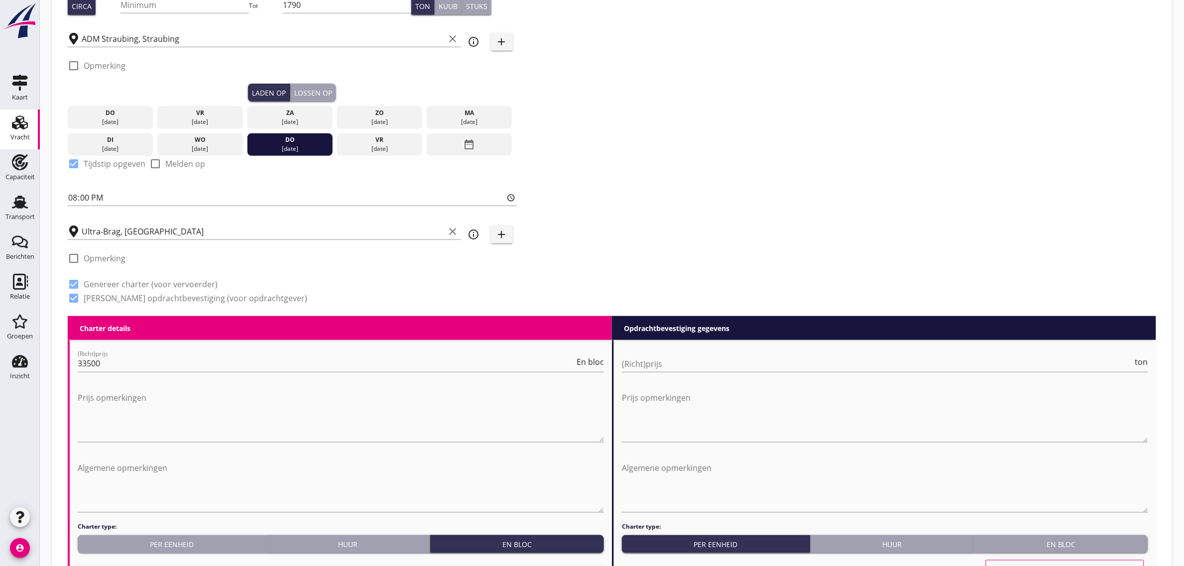
scroll to position [360, 0]
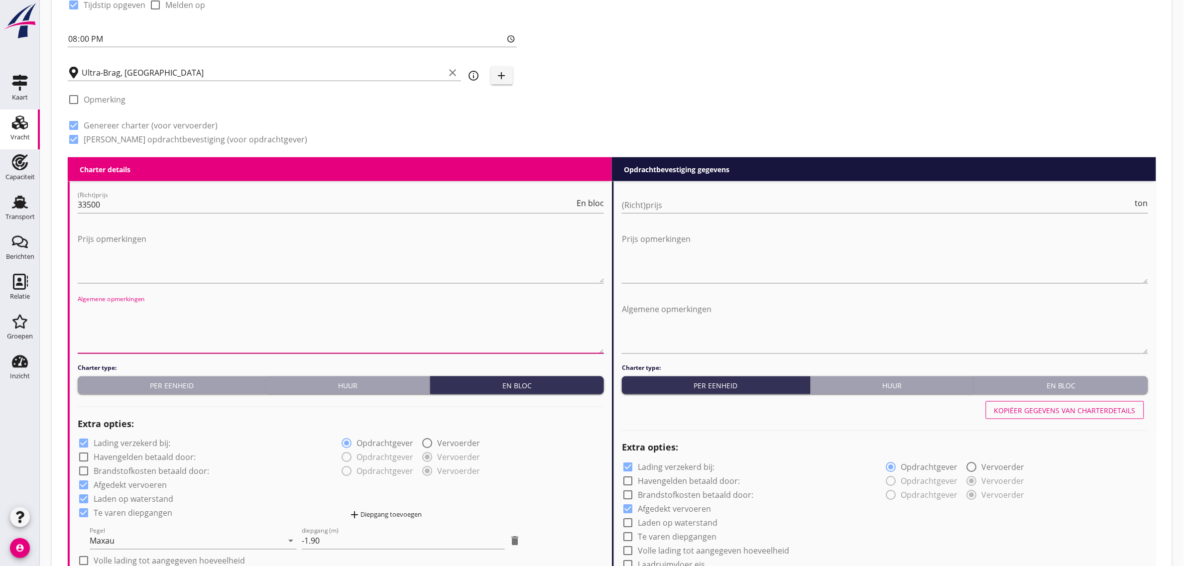
click at [134, 312] on textarea "Algemene opmerkingen" at bounding box center [341, 327] width 526 height 52
drag, startPoint x: 78, startPoint y: 308, endPoint x: 396, endPoint y: 325, distance: 319.2
click at [396, 325] on textarea "Ladetermin eventuel am 01.09, abhängig von Leerstellung. Lade- und Löschzeit si…" at bounding box center [341, 327] width 526 height 52
type textarea "Ladetermin eventuel am 01.09, abhängig von Leerstellung. Lade- und Löschzeit si…"
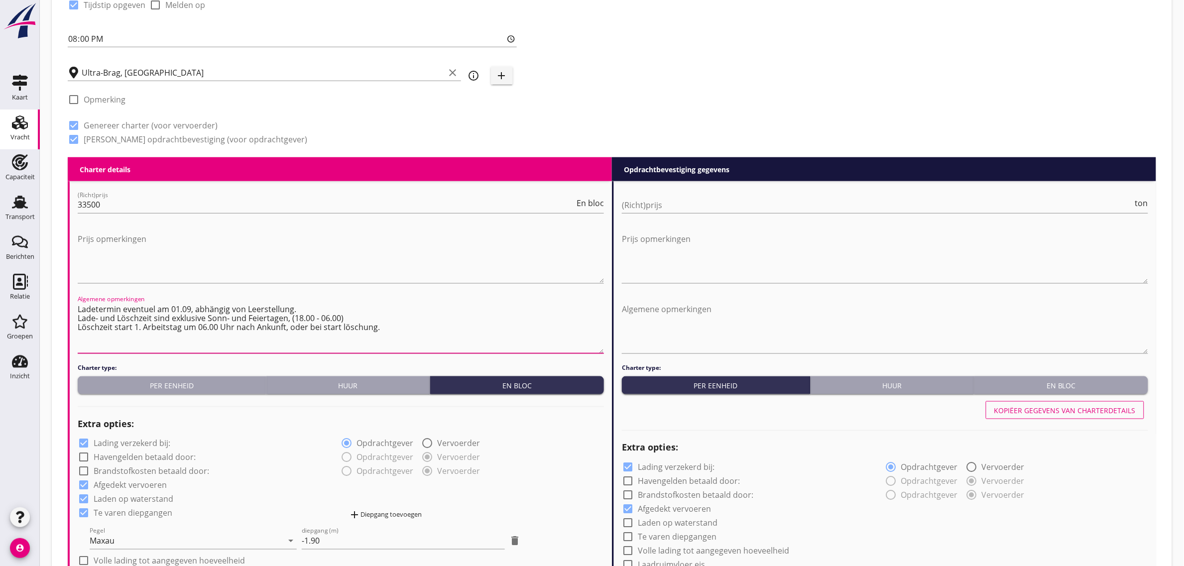
click at [654, 208] on input "(Richt)prijs" at bounding box center [877, 205] width 511 height 16
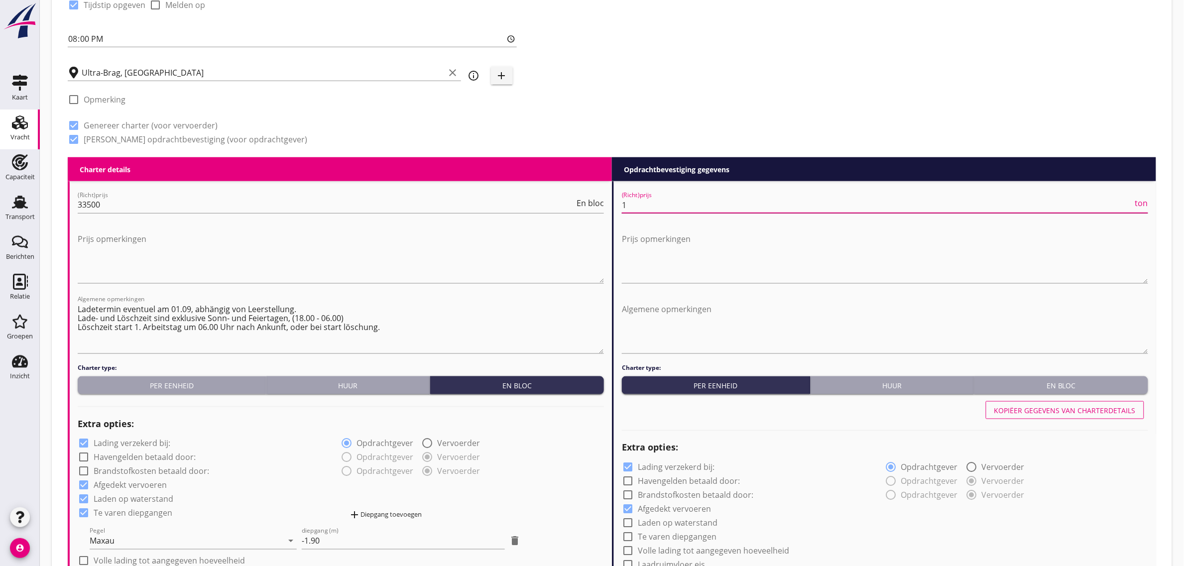
type input "19"
type input "19.50"
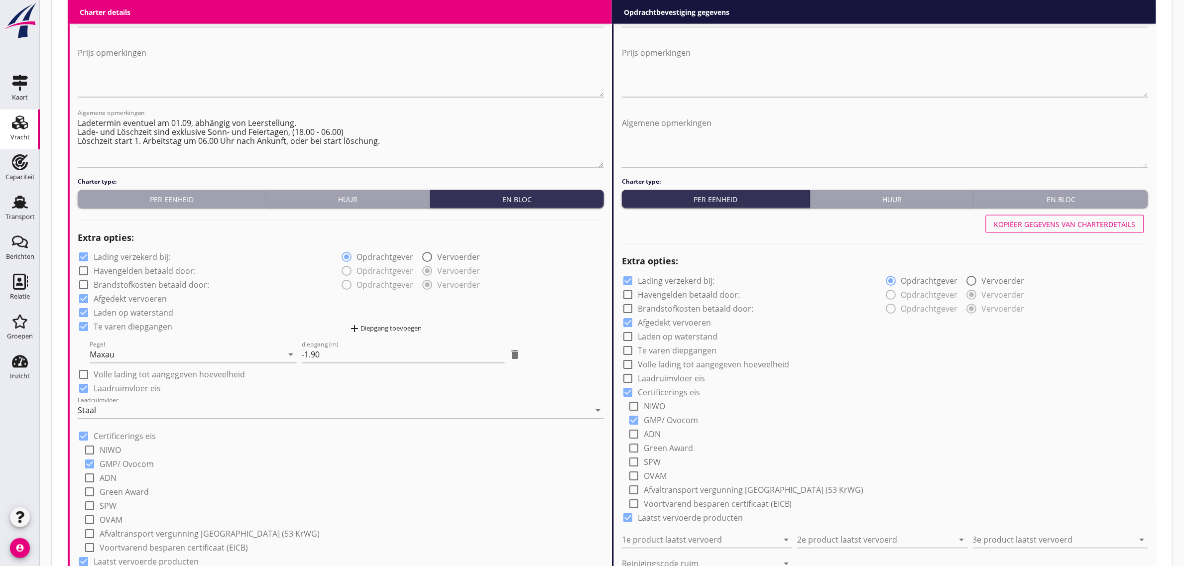
scroll to position [546, 0]
click at [682, 335] on label "Laden op waterstand" at bounding box center [678, 337] width 80 height 10
checkbox input "true"
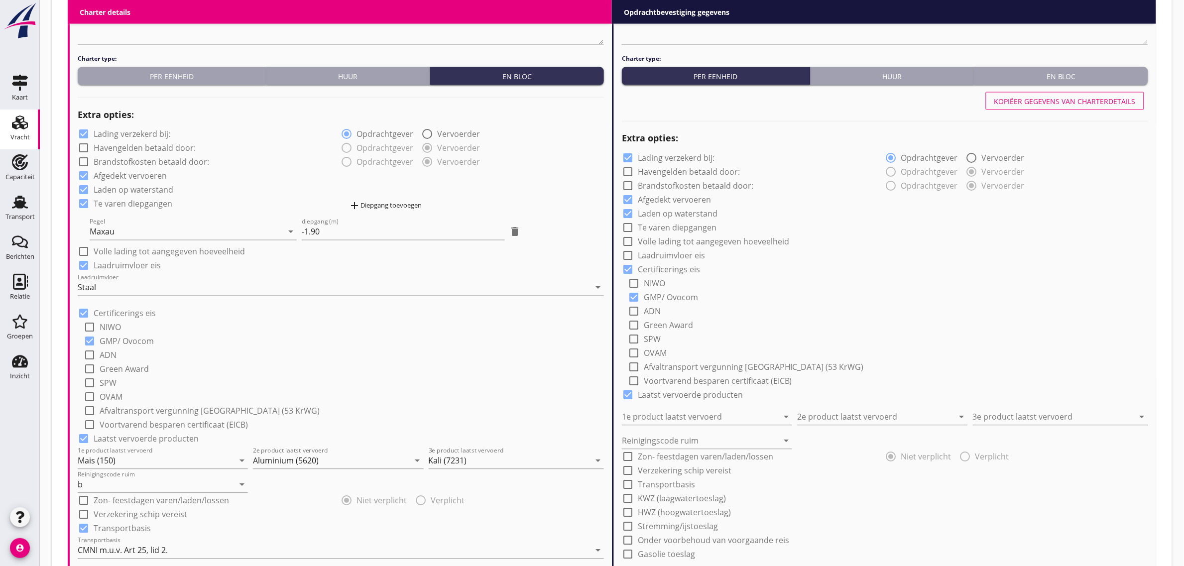
scroll to position [671, 0]
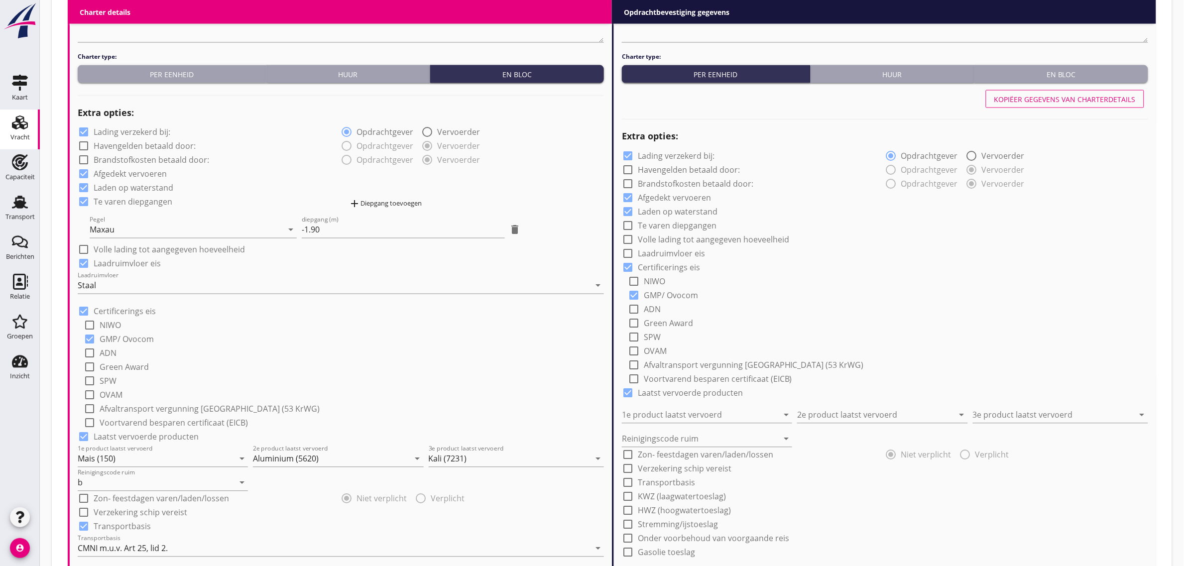
click at [1056, 96] on div "Kopiëer gegevens van charterdetails" at bounding box center [1064, 99] width 141 height 10
checkbox input "true"
type input "Mais (150)"
type input "Aluminium (5620)"
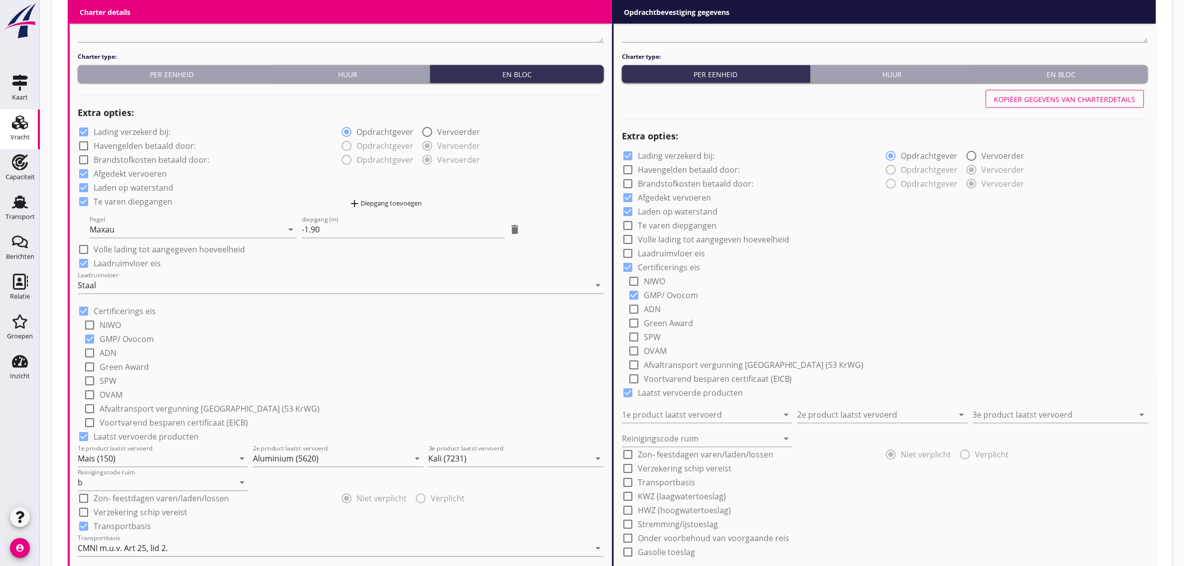
type input "Kali (7231)"
type input "b"
checkbox input "true"
type input "48"
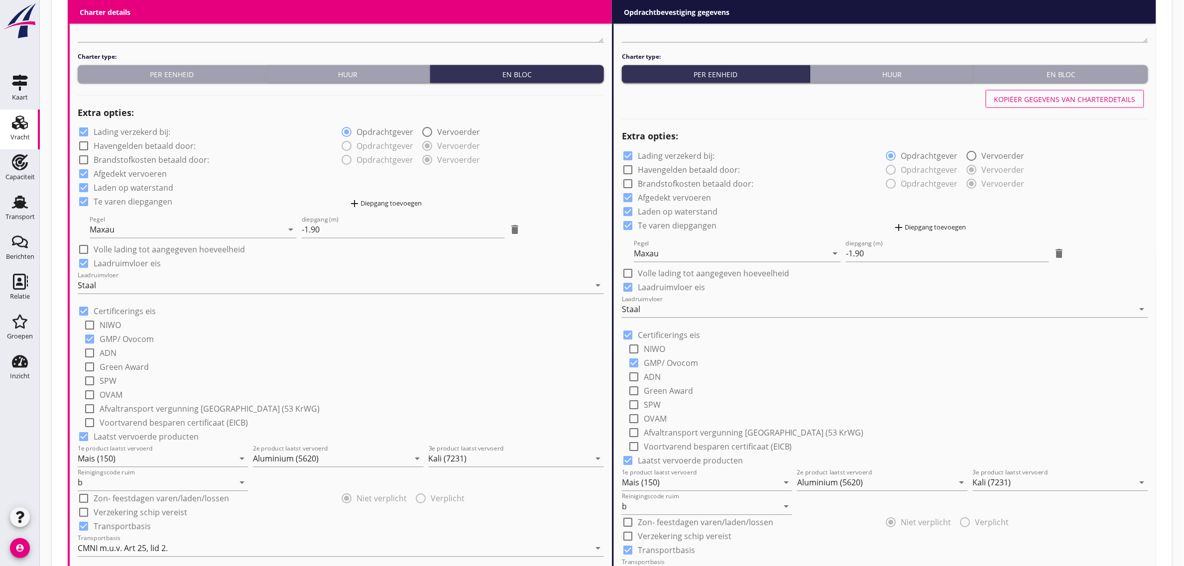
click at [683, 225] on label "Te varen diepgangen" at bounding box center [677, 226] width 79 height 10
checkbox input "false"
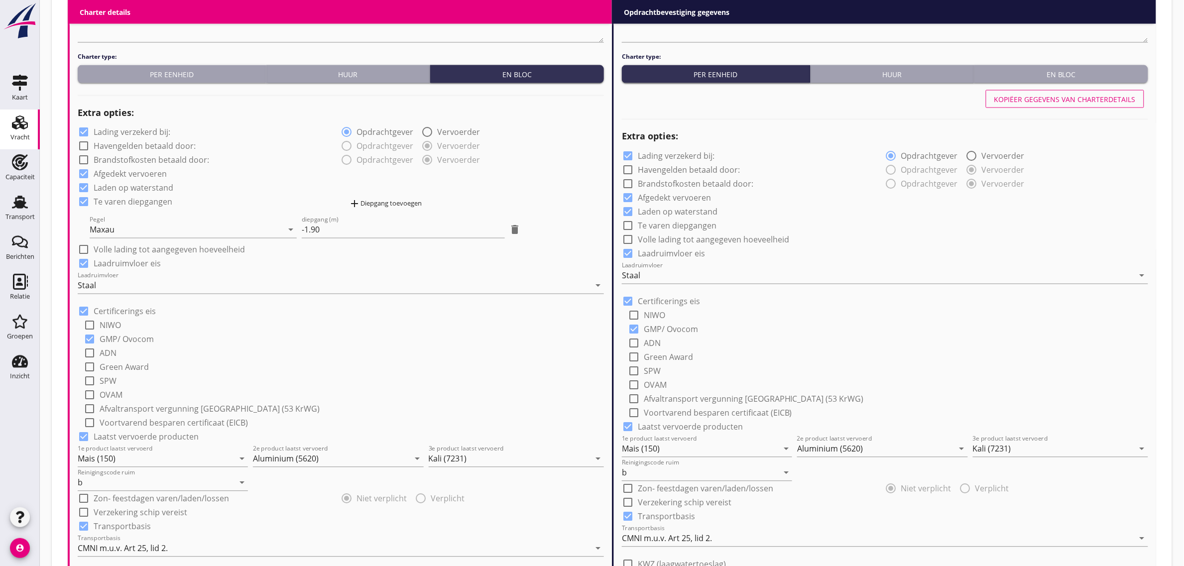
click at [955, 334] on div "check_box GMP/ Ovocom" at bounding box center [888, 329] width 520 height 14
click at [1025, 220] on div "check_box_outline_blank Te varen diepgangen" at bounding box center [885, 225] width 526 height 14
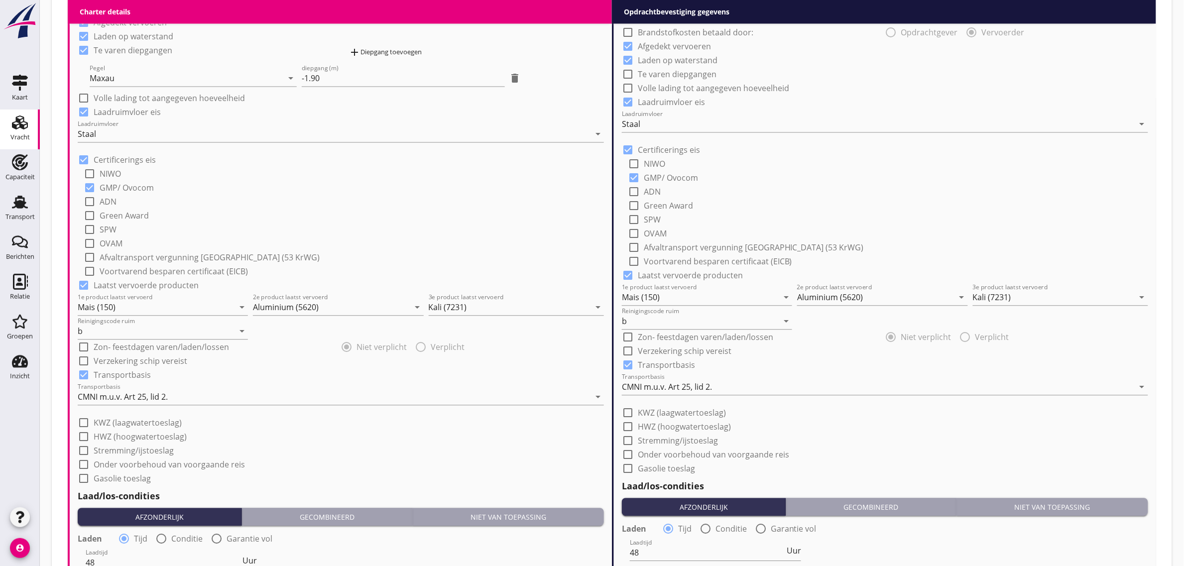
scroll to position [920, 0]
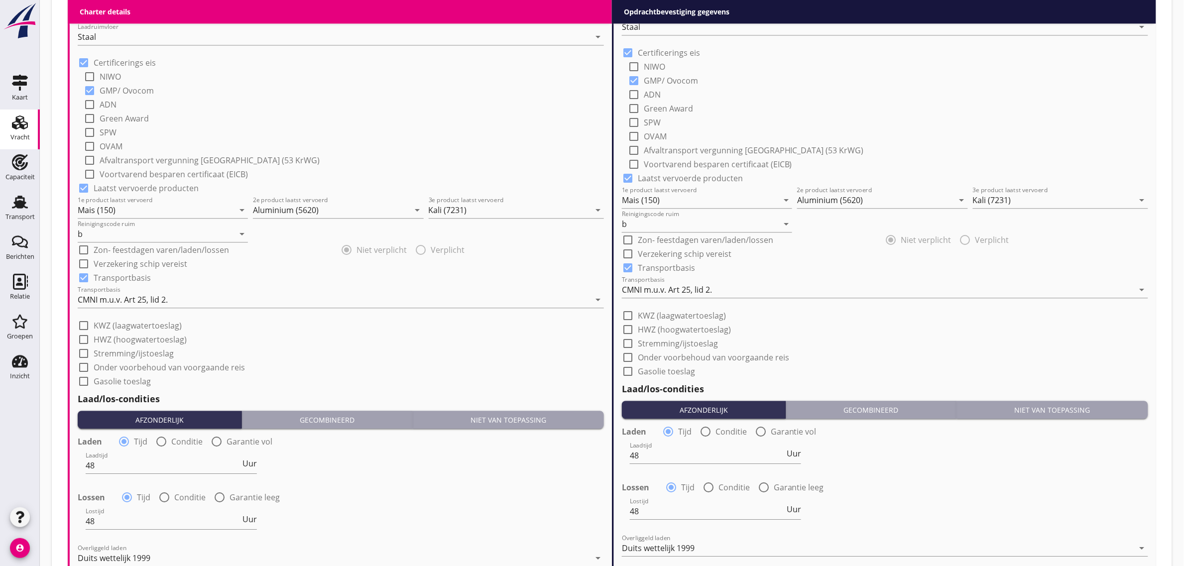
click at [673, 313] on label "KWZ (laagwatertoeslag)" at bounding box center [682, 316] width 88 height 10
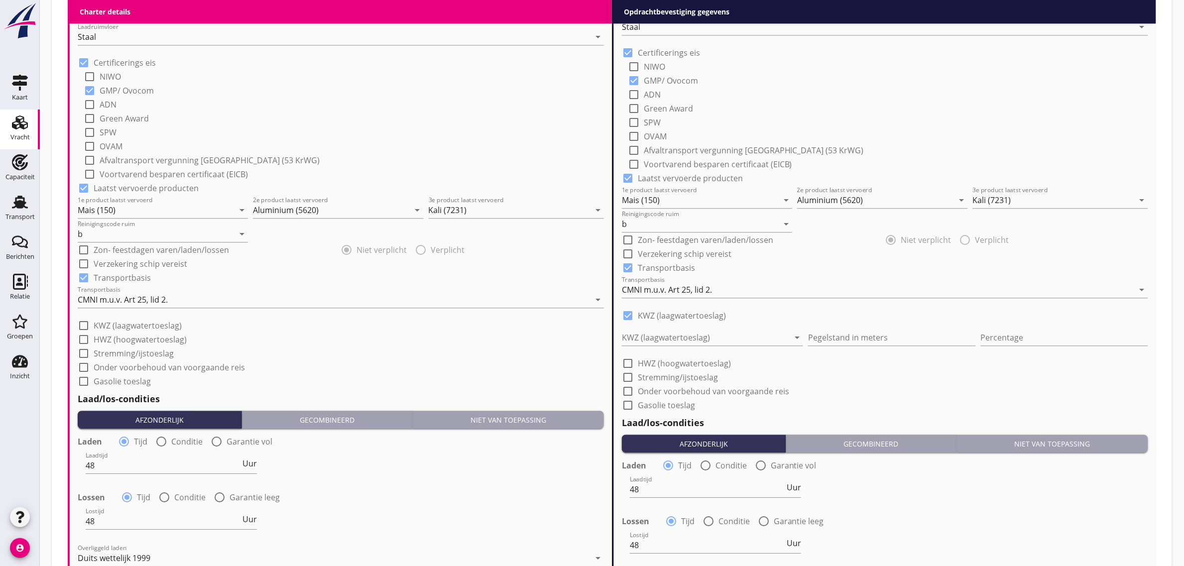
checkbox input "true"
click at [666, 336] on div at bounding box center [705, 338] width 167 height 16
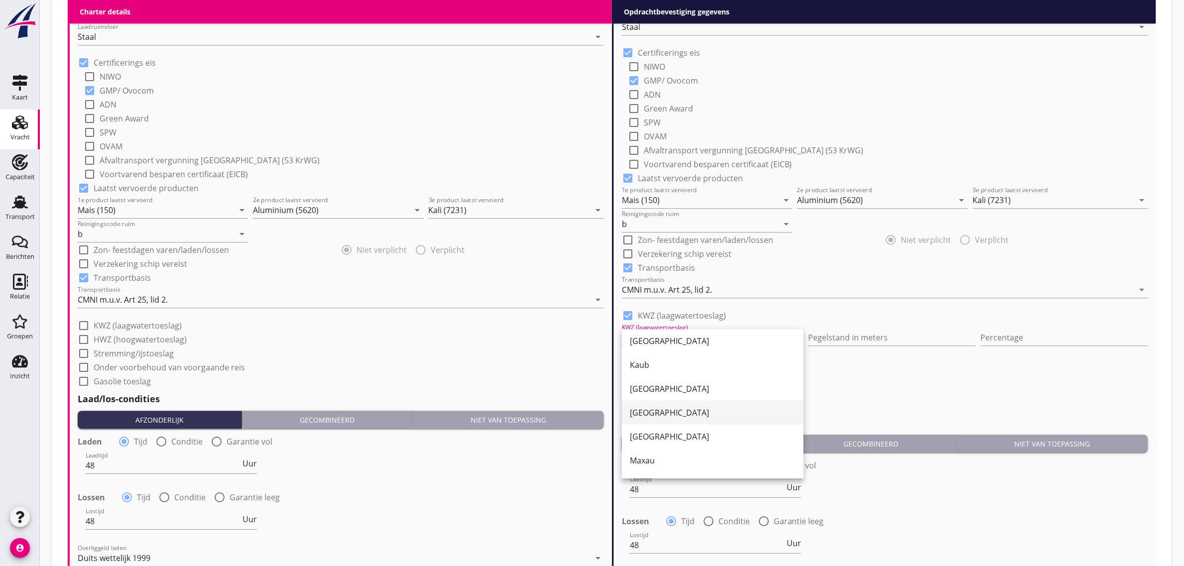
scroll to position [62, 0]
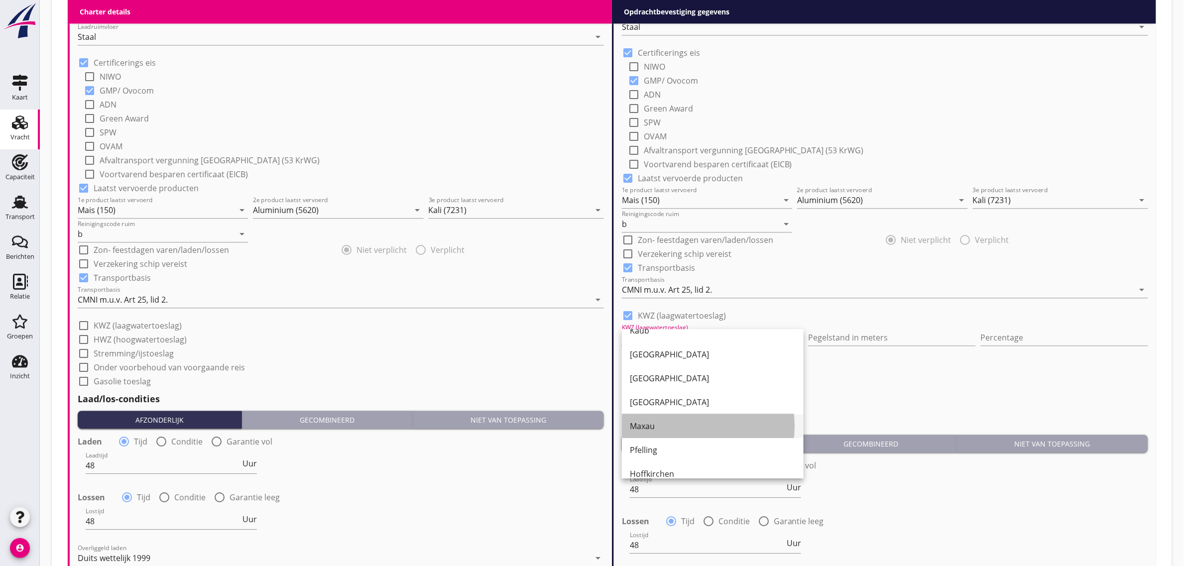
click at [689, 429] on div "Maxau" at bounding box center [713, 426] width 166 height 12
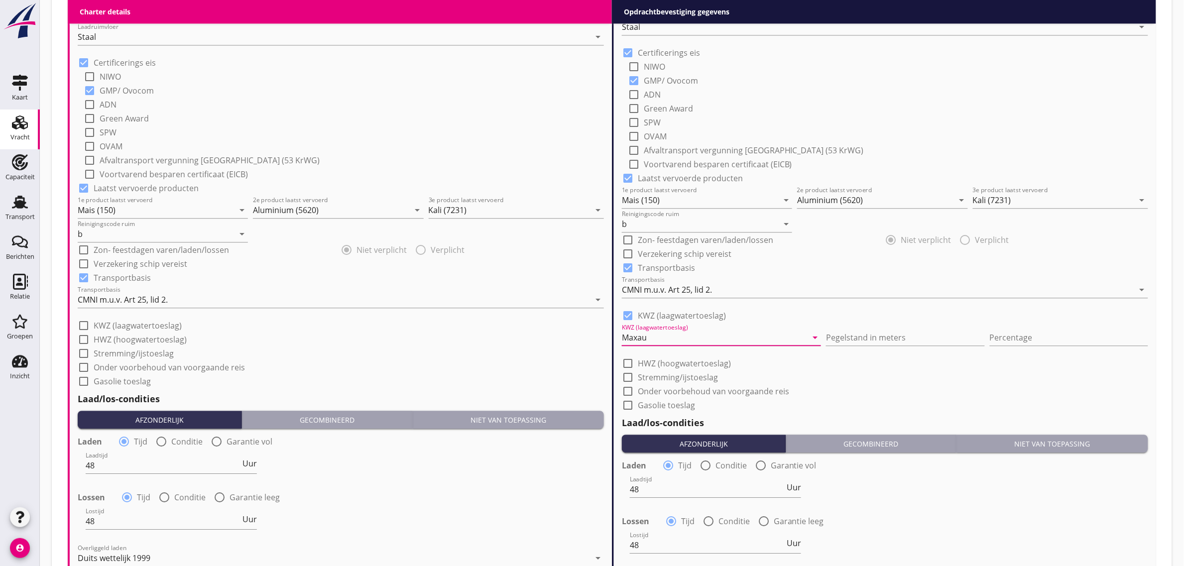
click at [840, 324] on div "Pegelstand in meters" at bounding box center [905, 340] width 158 height 32
click at [845, 330] on input "Pegelstand in meters" at bounding box center [905, 338] width 158 height 16
type input "4"
type input "4.30"
type input "10"
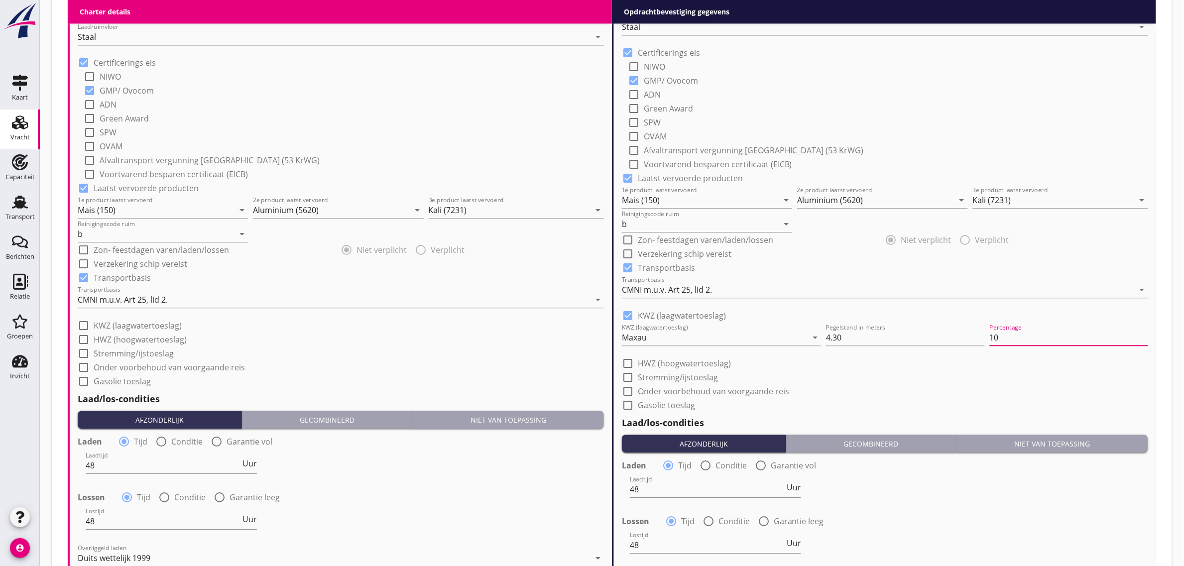
click at [860, 381] on div "check_box_outline_blank Stremming/ijstoeslag" at bounding box center [885, 377] width 526 height 14
click at [685, 409] on label "Gasolie toeslag" at bounding box center [666, 405] width 57 height 10
checkbox input "true"
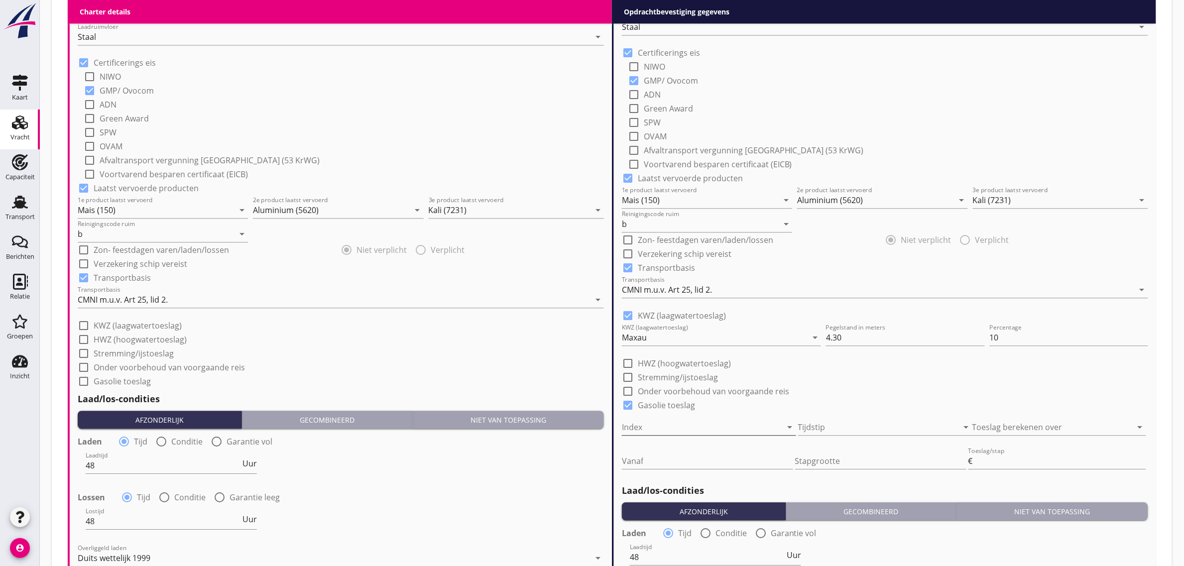
click at [680, 423] on div at bounding box center [695, 427] width 146 height 16
click at [663, 453] on div "KBN" at bounding box center [709, 459] width 158 height 12
click at [808, 432] on div at bounding box center [871, 427] width 146 height 16
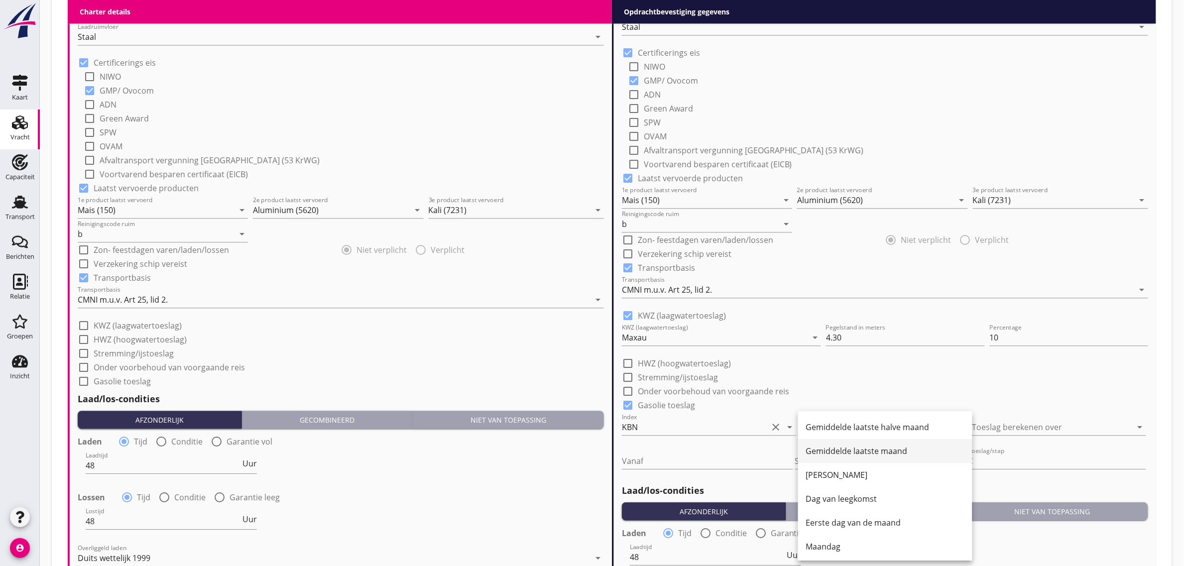
click at [823, 451] on div "Gemiddelde laatste maand" at bounding box center [885, 451] width 158 height 12
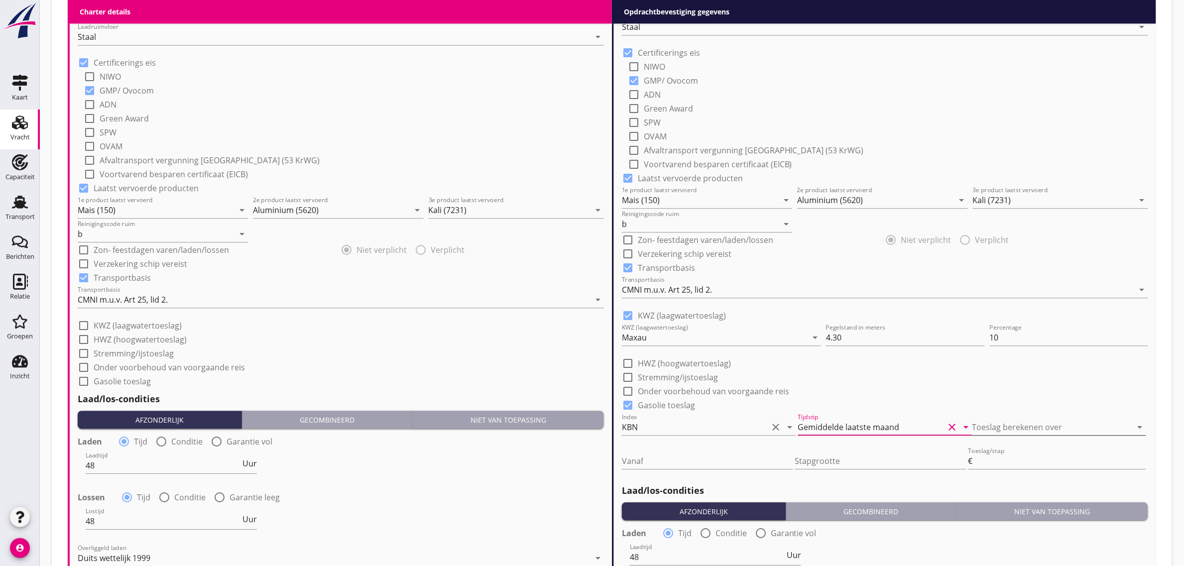
click at [1015, 428] on div at bounding box center [1045, 427] width 146 height 16
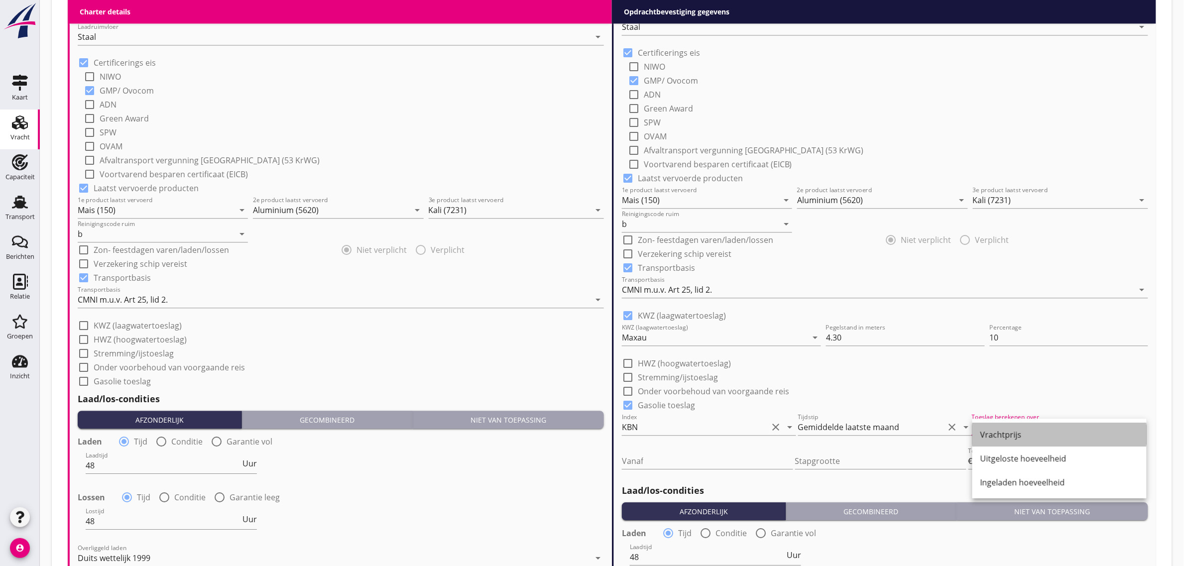
click at [1019, 437] on div "Vrachtprijs" at bounding box center [1060, 435] width 158 height 12
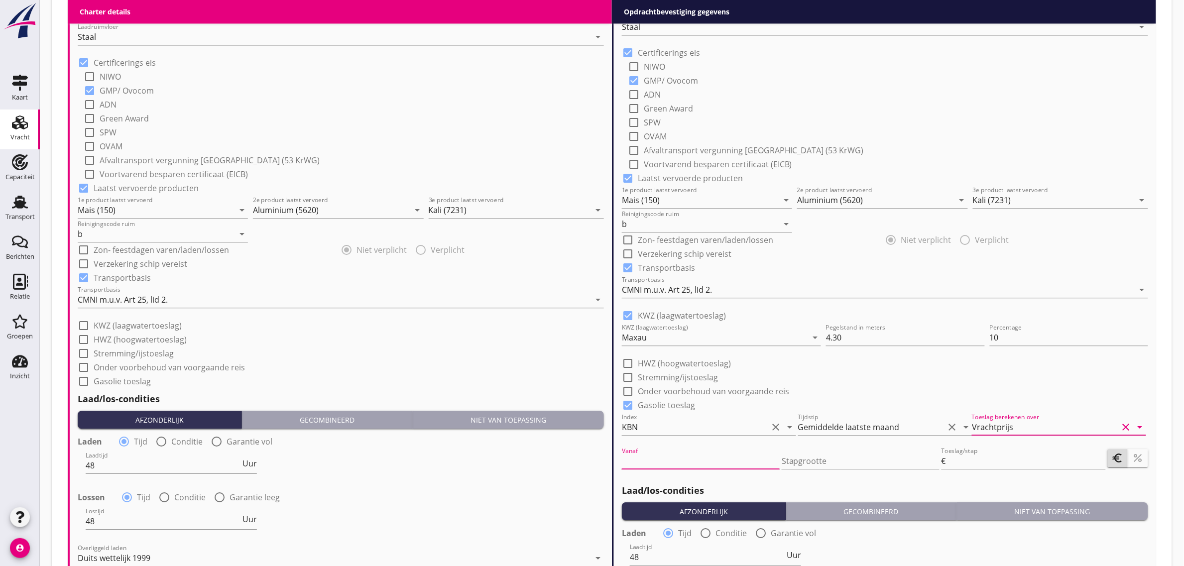
click at [677, 457] on input "Vanaf" at bounding box center [701, 461] width 158 height 16
type input "75"
click at [802, 458] on input "Stapgrootte" at bounding box center [861, 461] width 158 height 16
type input "0"
type input "0.5"
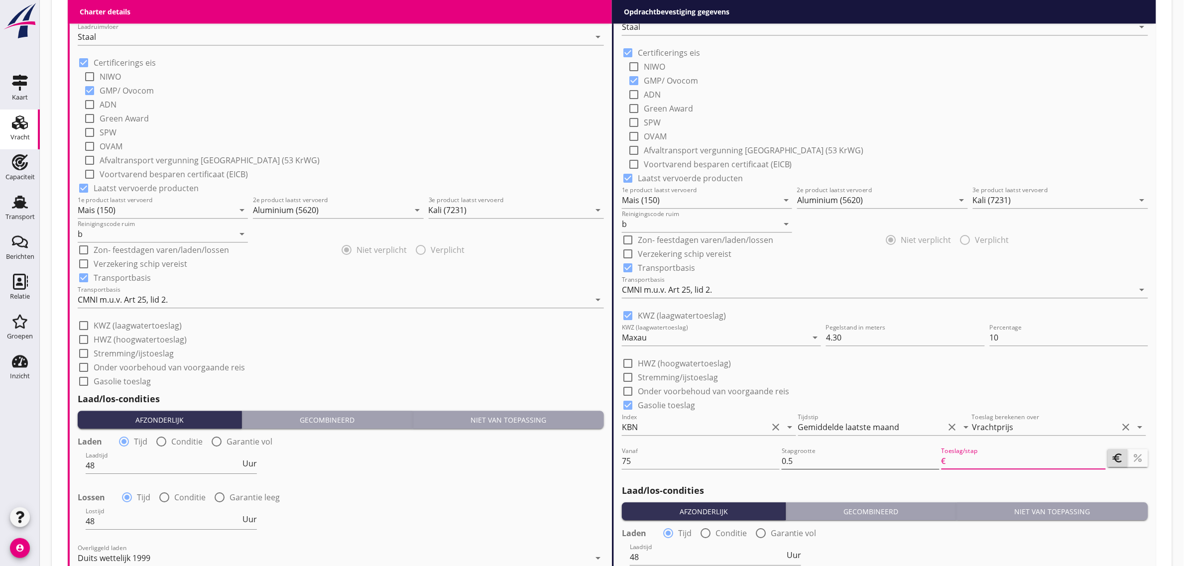
type input "0"
type input "0.5"
click at [1143, 460] on icon "percent" at bounding box center [1138, 458] width 12 height 12
click at [938, 98] on div "check_box_outline_blank ADN" at bounding box center [888, 94] width 520 height 14
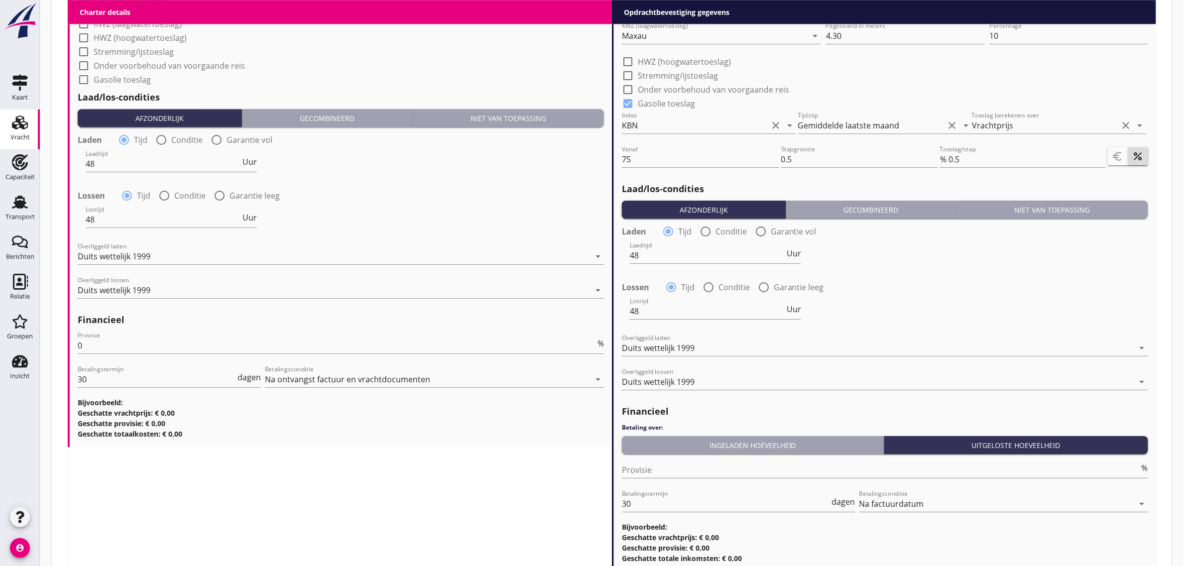
scroll to position [1231, 0]
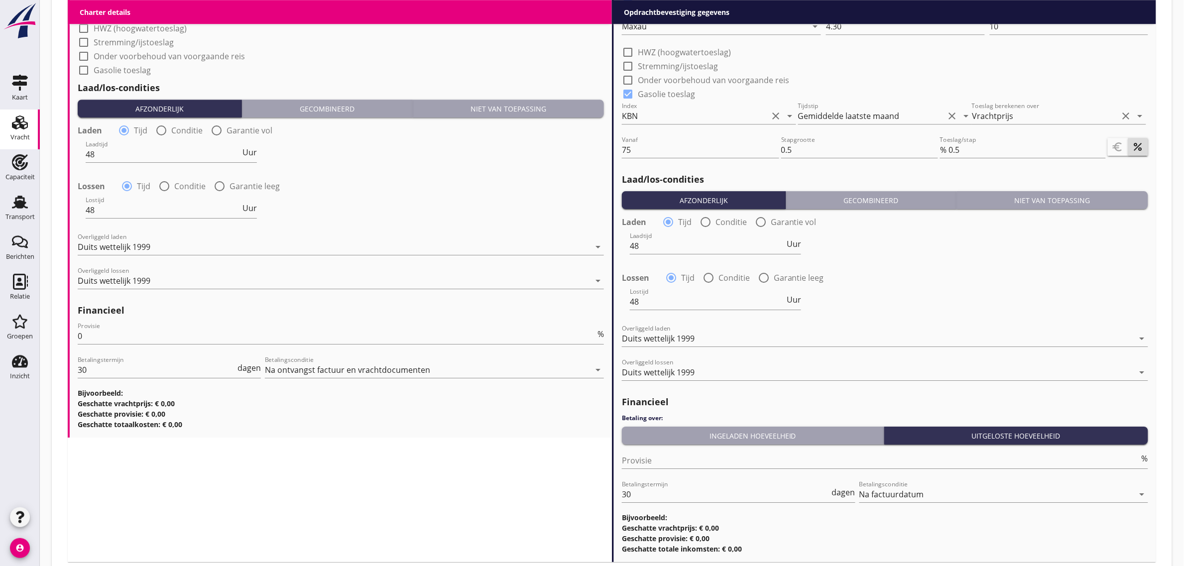
click at [731, 434] on div "Ingeladen hoeveelheid" at bounding box center [753, 436] width 254 height 10
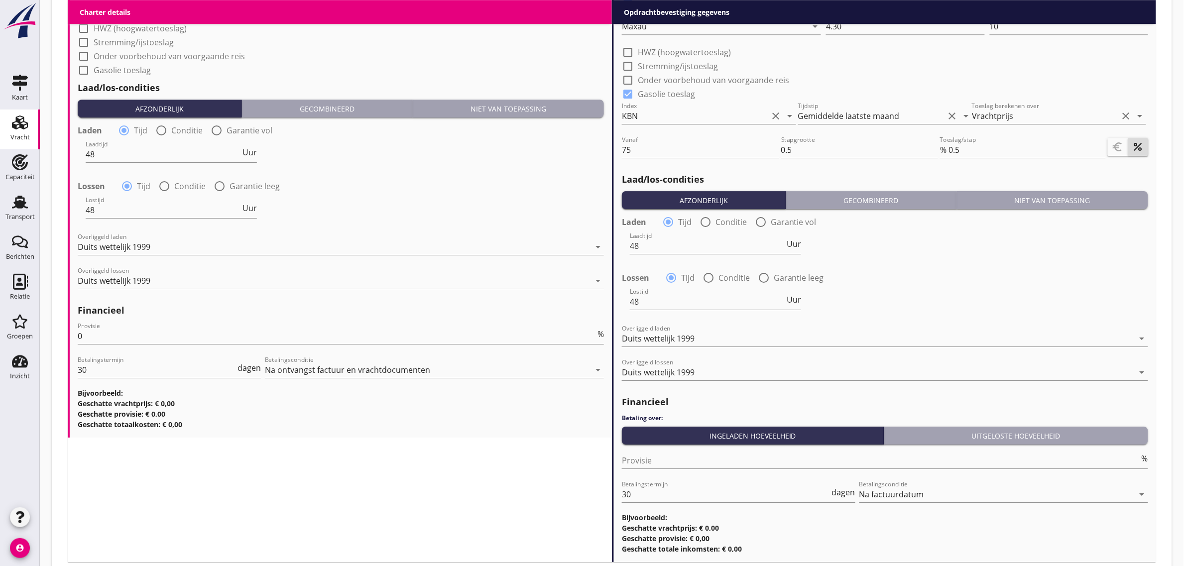
click at [655, 449] on div "Provisie %" at bounding box center [885, 463] width 526 height 32
click at [652, 466] on input "Provisie" at bounding box center [881, 461] width 518 height 16
type input "0"
click at [713, 220] on div at bounding box center [705, 222] width 17 height 17
radio input "false"
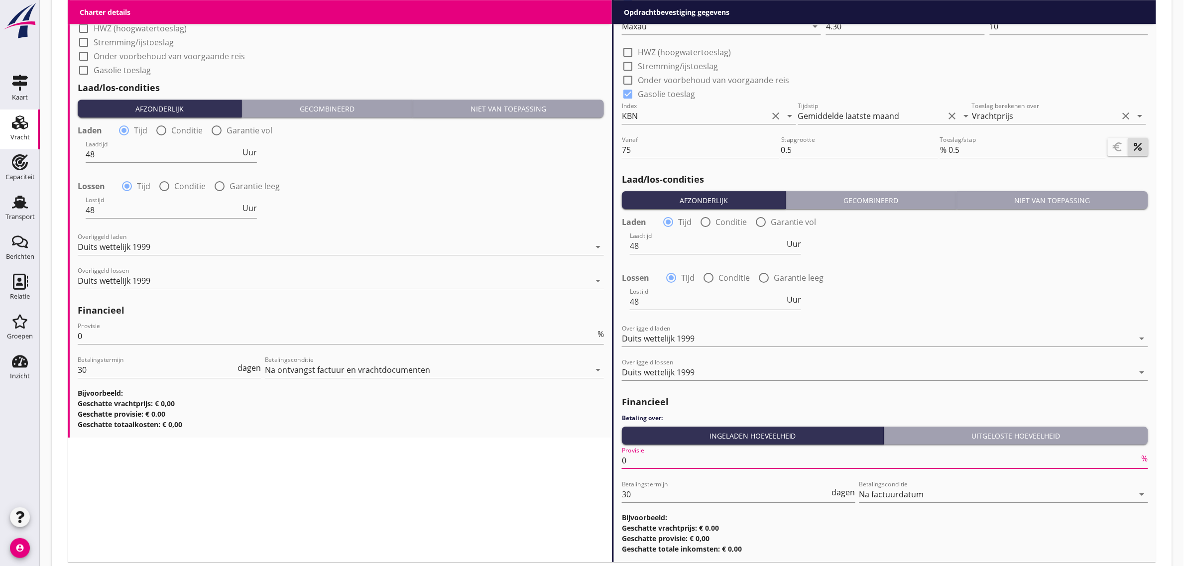
radio input "true"
click at [657, 249] on div at bounding box center [752, 246] width 245 height 16
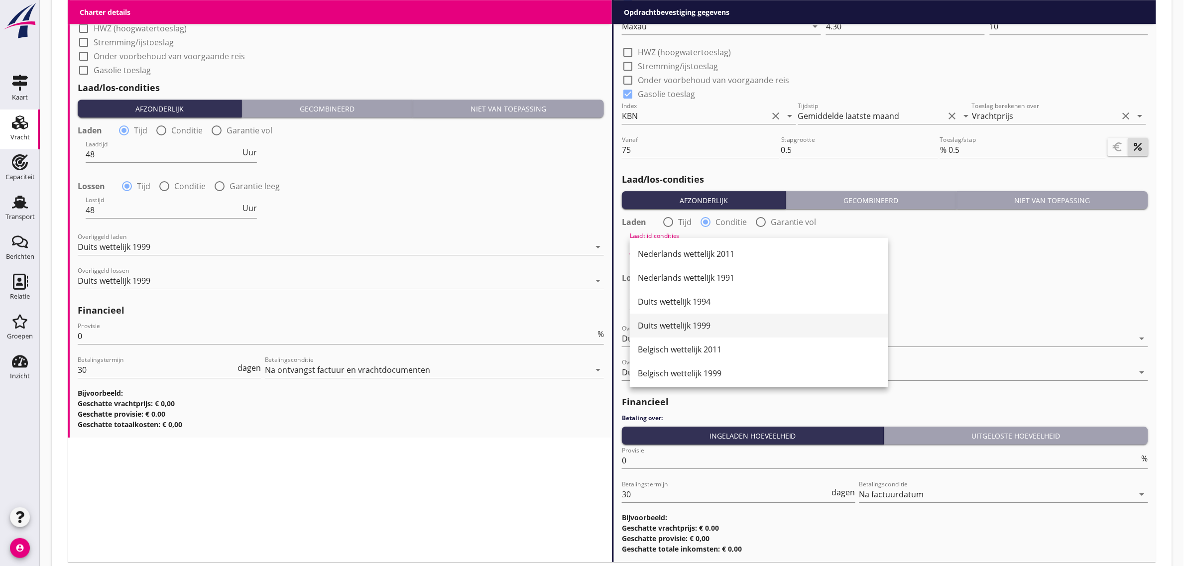
click at [688, 324] on div "Duits wettelijk 1999" at bounding box center [759, 326] width 243 height 12
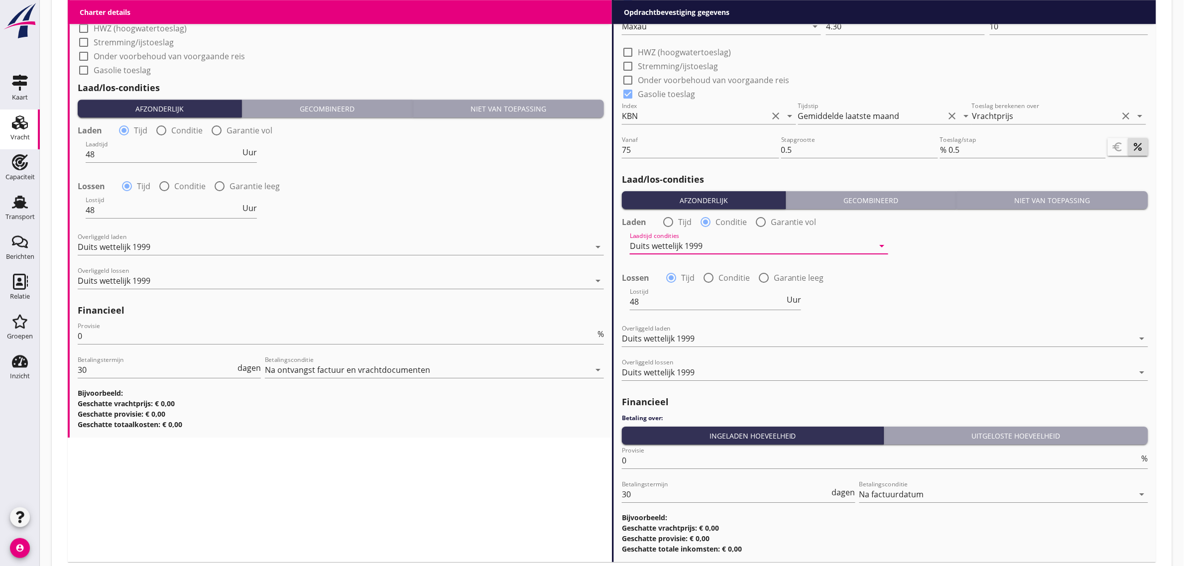
click at [721, 279] on label "Conditie" at bounding box center [734, 278] width 31 height 10
radio input "false"
radio input "true"
click at [656, 311] on div "Lostijd condities arrow_drop_down" at bounding box center [759, 307] width 258 height 26
click at [663, 300] on div at bounding box center [752, 302] width 245 height 16
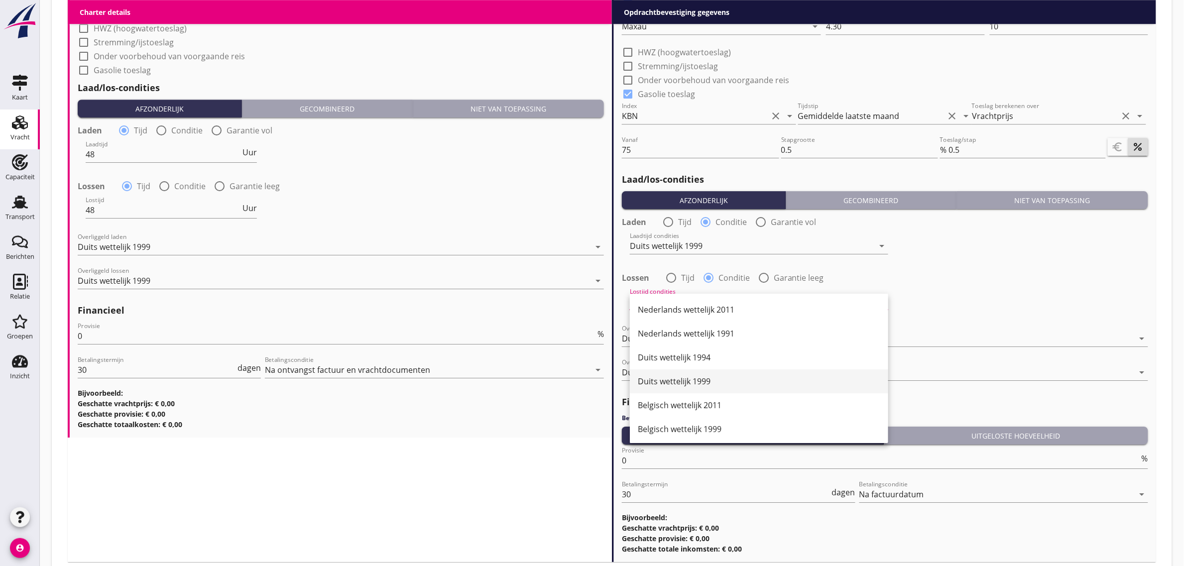
click at [718, 383] on div "Duits wettelijk 1999" at bounding box center [759, 381] width 243 height 12
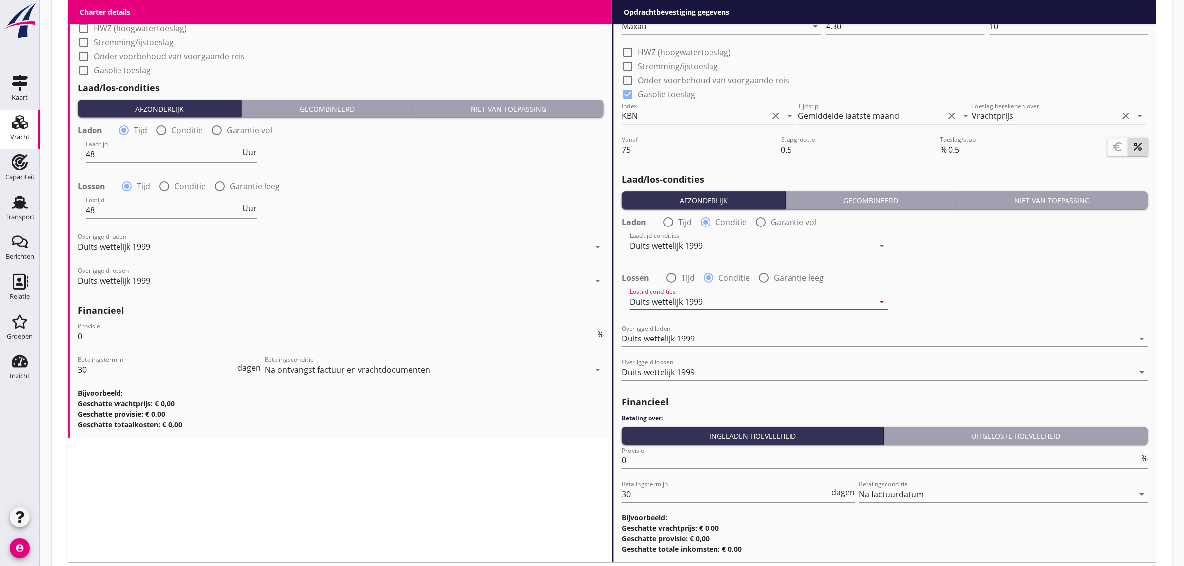
click at [947, 310] on div "Lostijd condities Duits wettelijk 1999 arrow_drop_down" at bounding box center [885, 303] width 528 height 36
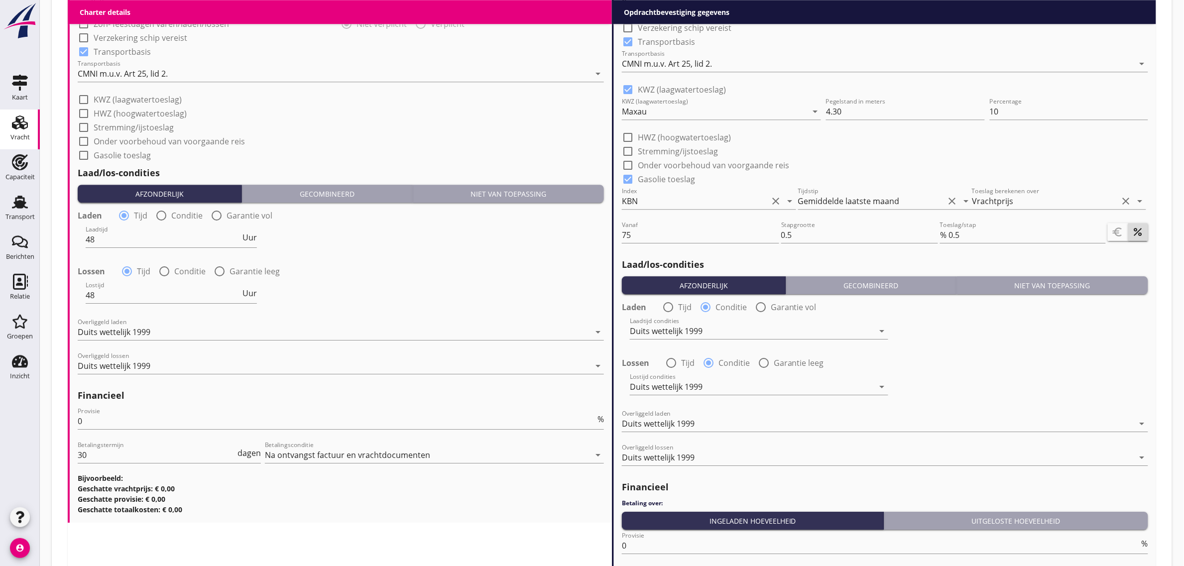
scroll to position [1294, 0]
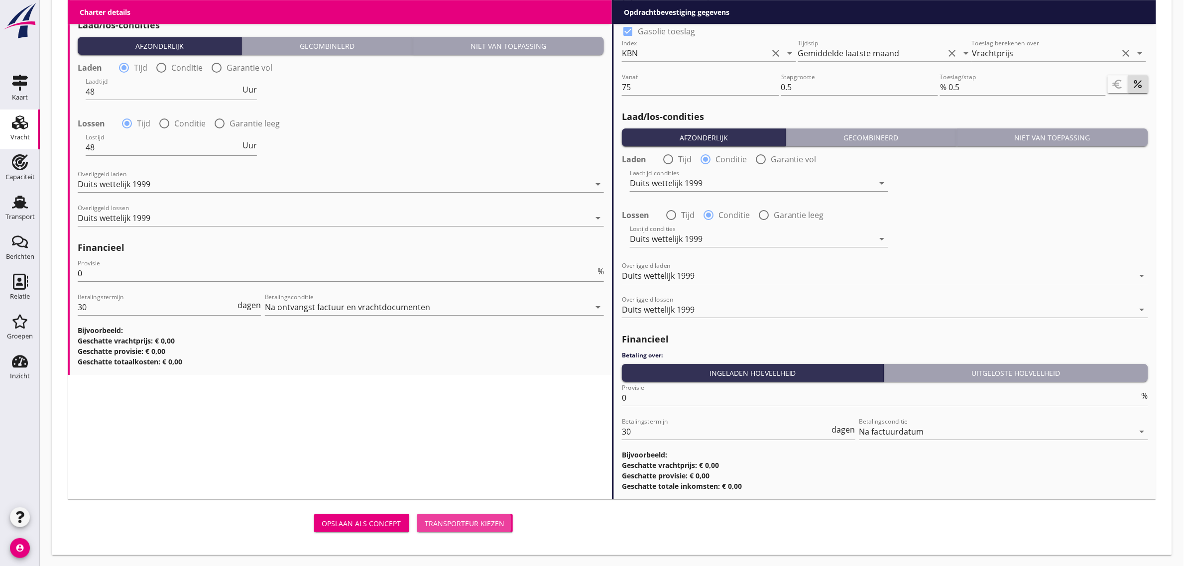
click at [463, 518] on div "Transporteur kiezen" at bounding box center [465, 523] width 80 height 10
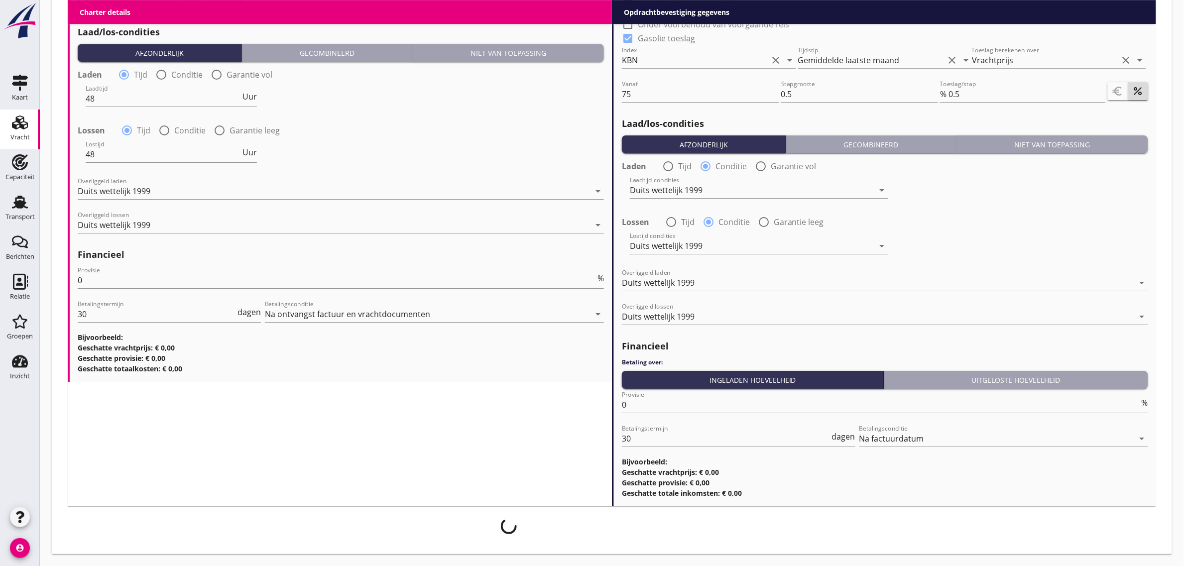
scroll to position [1286, 0]
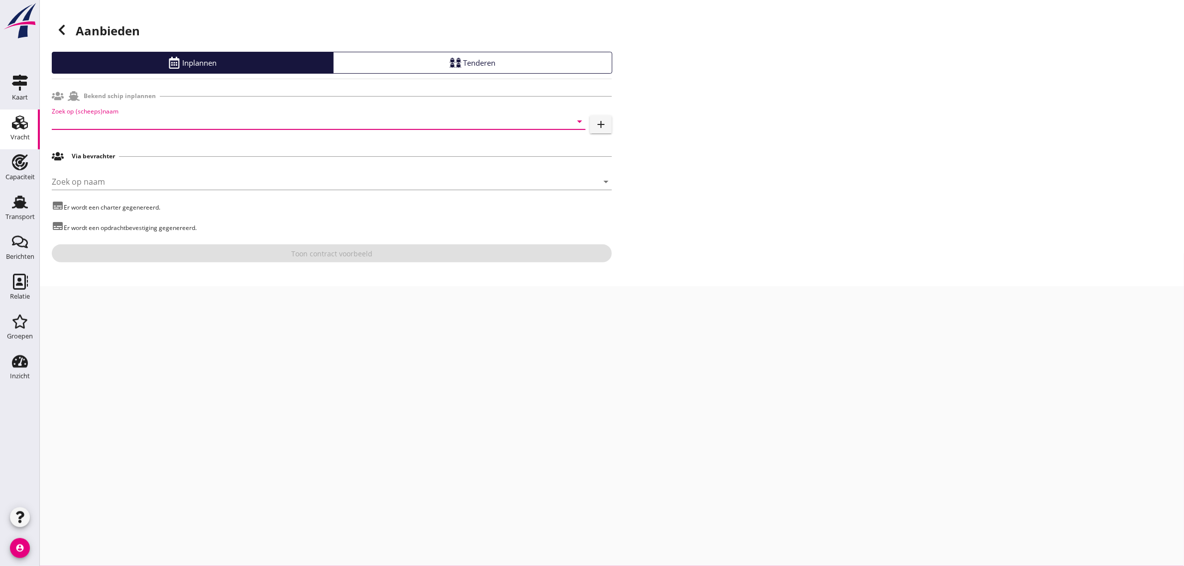
click at [77, 115] on input "Zoek op (scheeps)naam" at bounding box center [305, 122] width 506 height 16
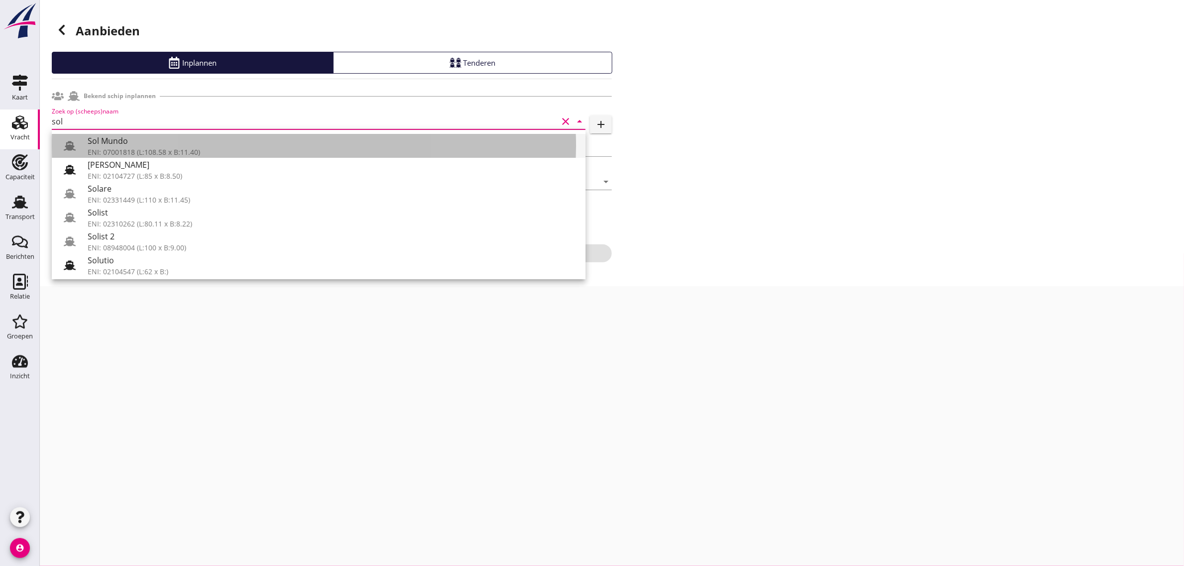
click at [103, 148] on div "ENI: 07001818 (L:108.58 x B:11.40)" at bounding box center [333, 152] width 490 height 10
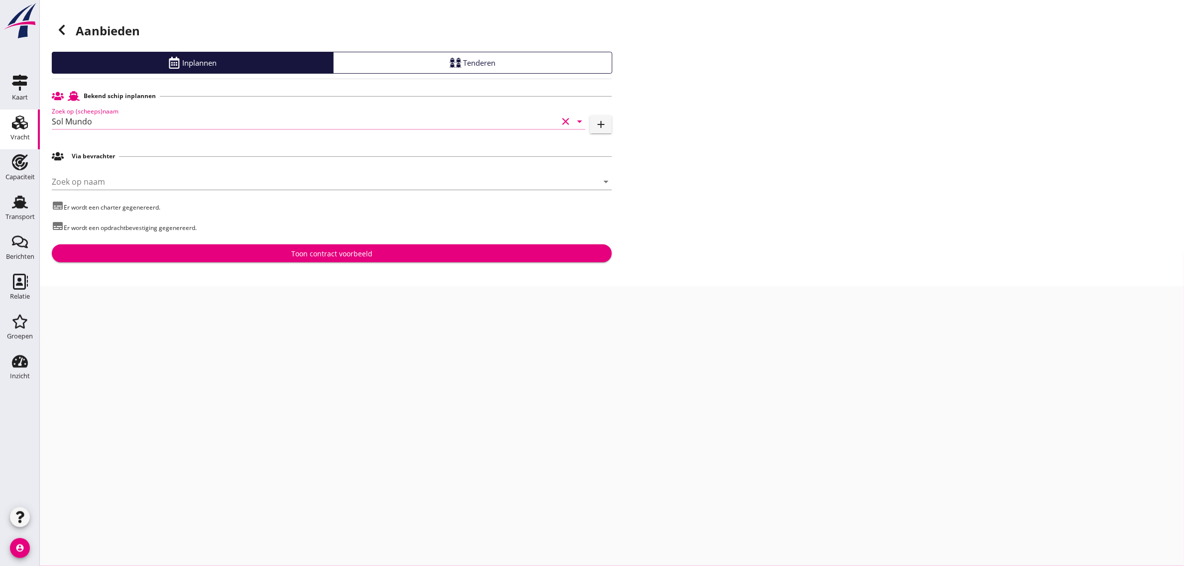
type input "Sol Mundo"
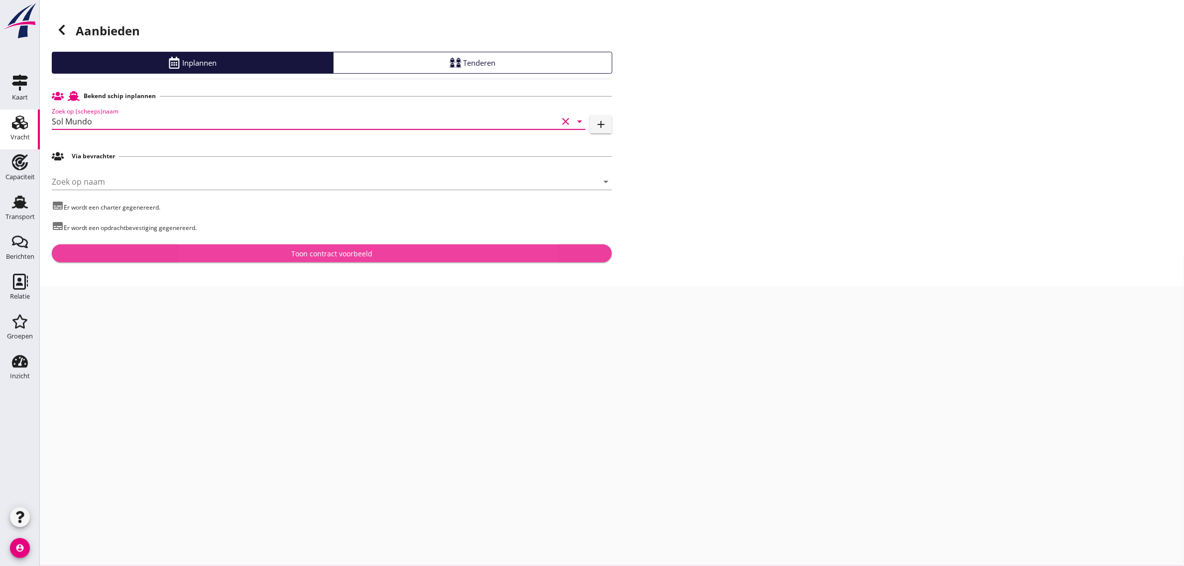
click at [243, 257] on div "Toon contract voorbeeld" at bounding box center [332, 253] width 544 height 10
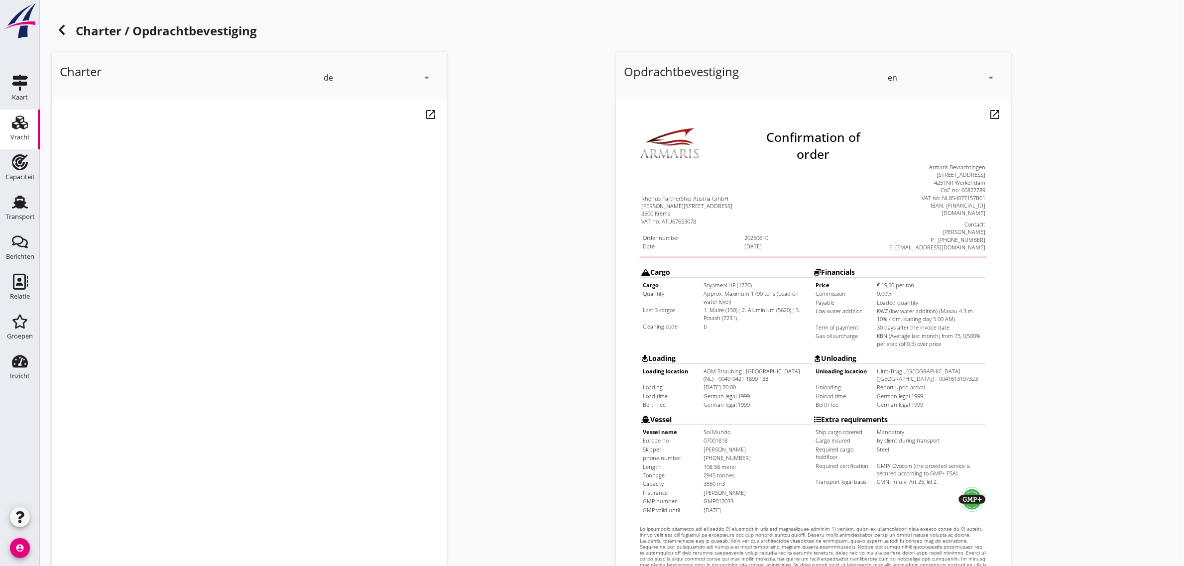
click at [904, 75] on div "en" at bounding box center [935, 78] width 95 height 16
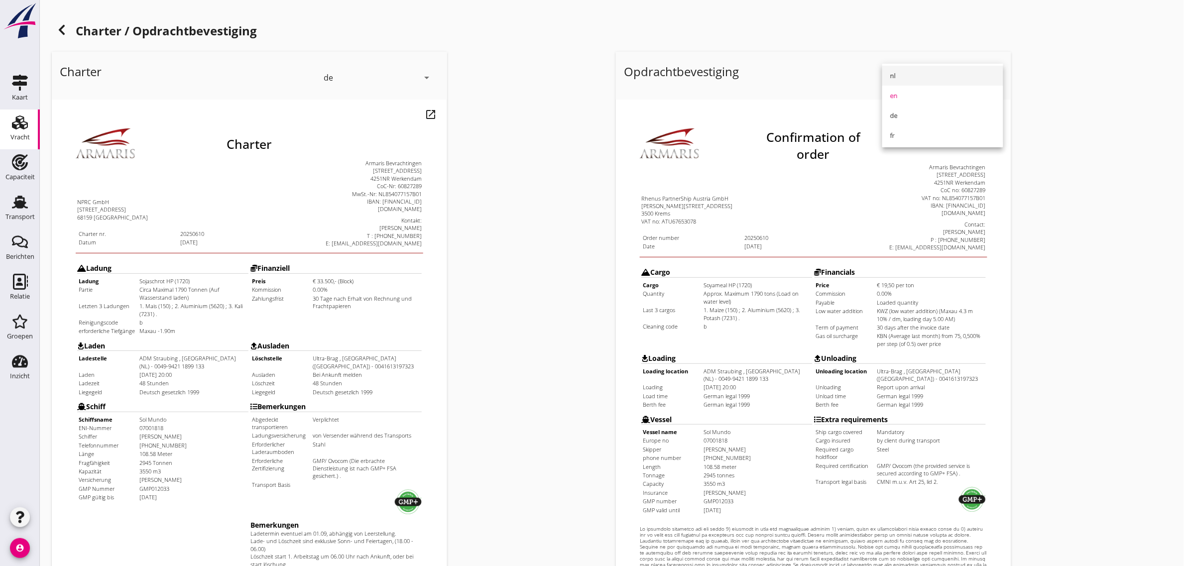
click at [909, 72] on div "nl" at bounding box center [942, 76] width 105 height 12
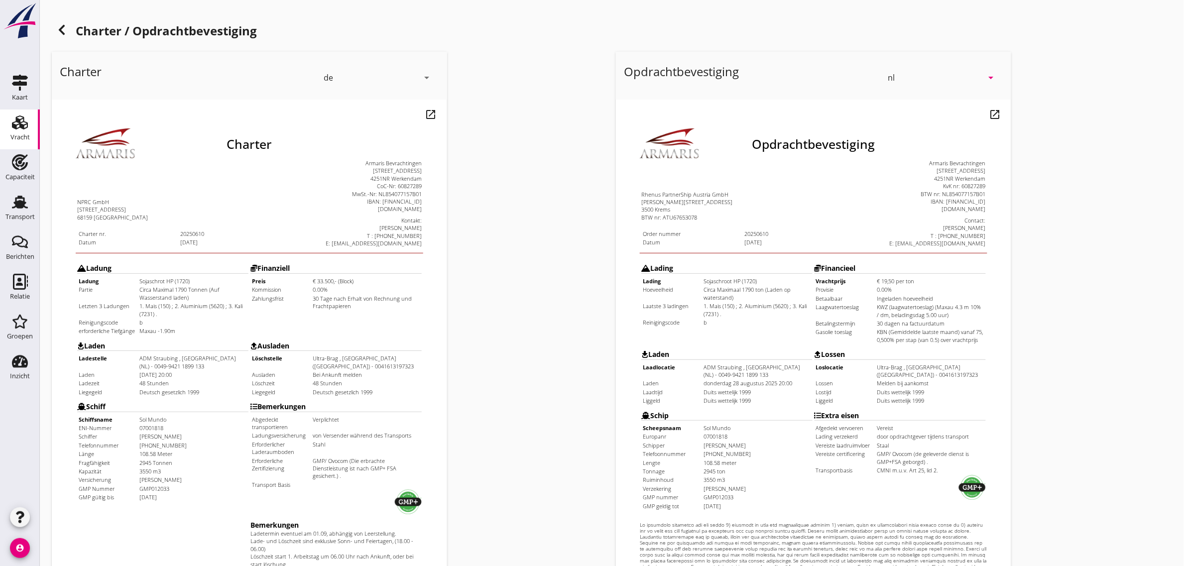
click at [324, 78] on div "de" at bounding box center [328, 77] width 9 height 9
click at [364, 86] on div "en" at bounding box center [378, 96] width 105 height 20
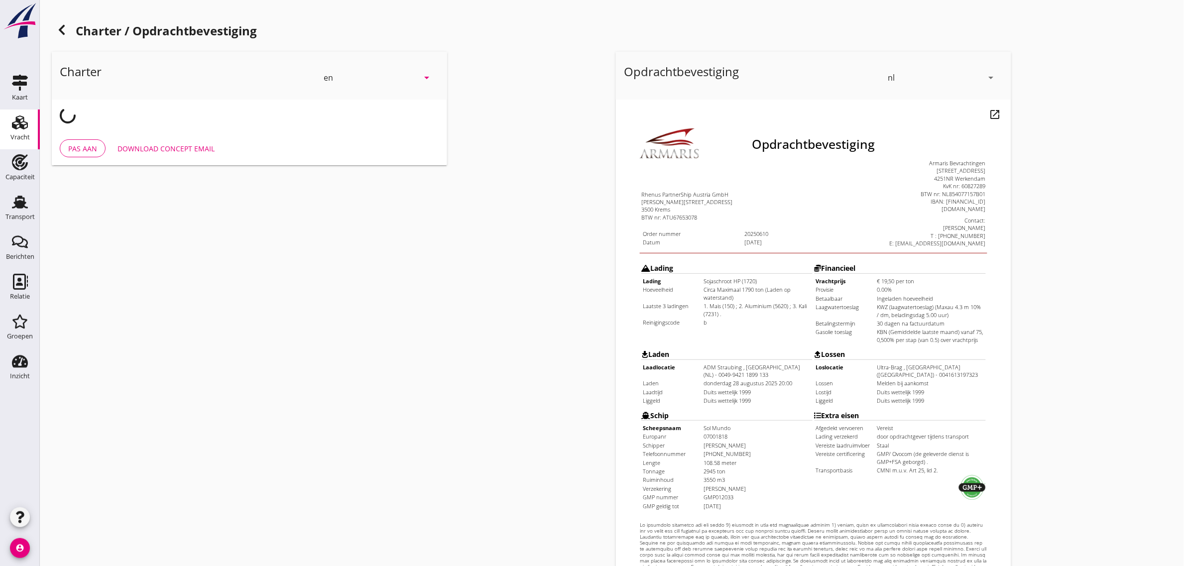
click at [362, 70] on div "en" at bounding box center [371, 78] width 95 height 16
click at [338, 66] on div "nl" at bounding box center [378, 76] width 105 height 20
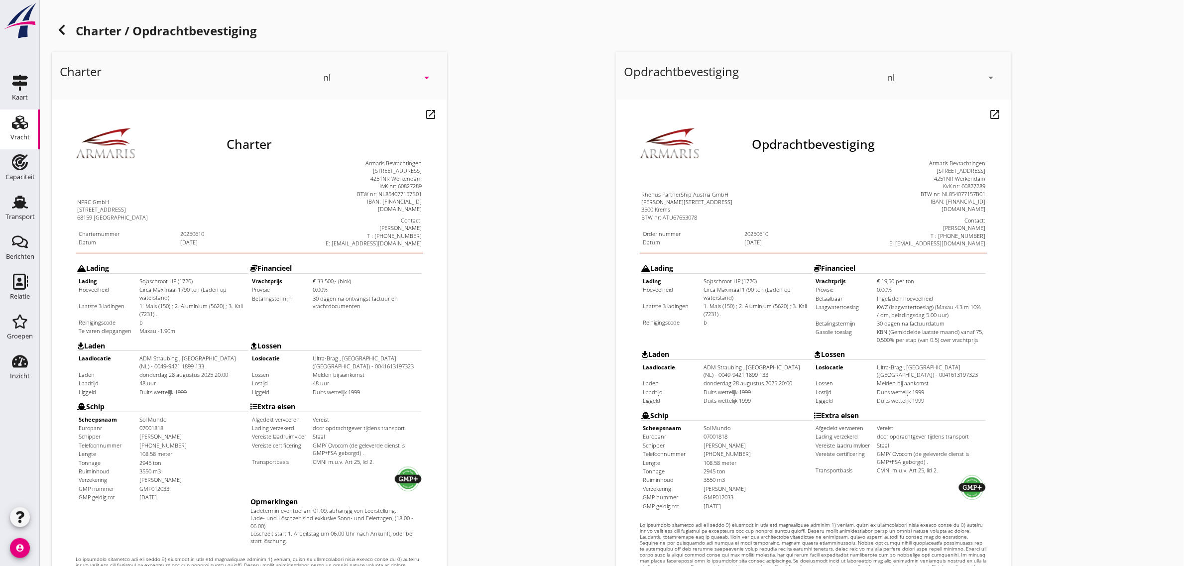
drag, startPoint x: 57, startPoint y: 253, endPoint x: 167, endPoint y: 307, distance: 122.0
click at [166, 307] on tbody "Lading Lading [GEOGRAPHIC_DATA] HP (1720) Hoeveelheid Circa Maximaal 1790 ton (…" at bounding box center [229, 376] width 346 height 285
click at [167, 312] on td "Laden Laadlocatie ADM Straubing , [GEOGRAPHIC_DATA] (NL) - 0049-9421 1899 133 L…" at bounding box center [142, 342] width 172 height 60
drag, startPoint x: 230, startPoint y: 251, endPoint x: 355, endPoint y: 284, distance: 129.2
click at [355, 284] on td "Financieel Vrachtprijs € 33.500,- (blok) Provisie 0.00% Betalingstermijn 30 dag…" at bounding box center [316, 272] width 172 height 76
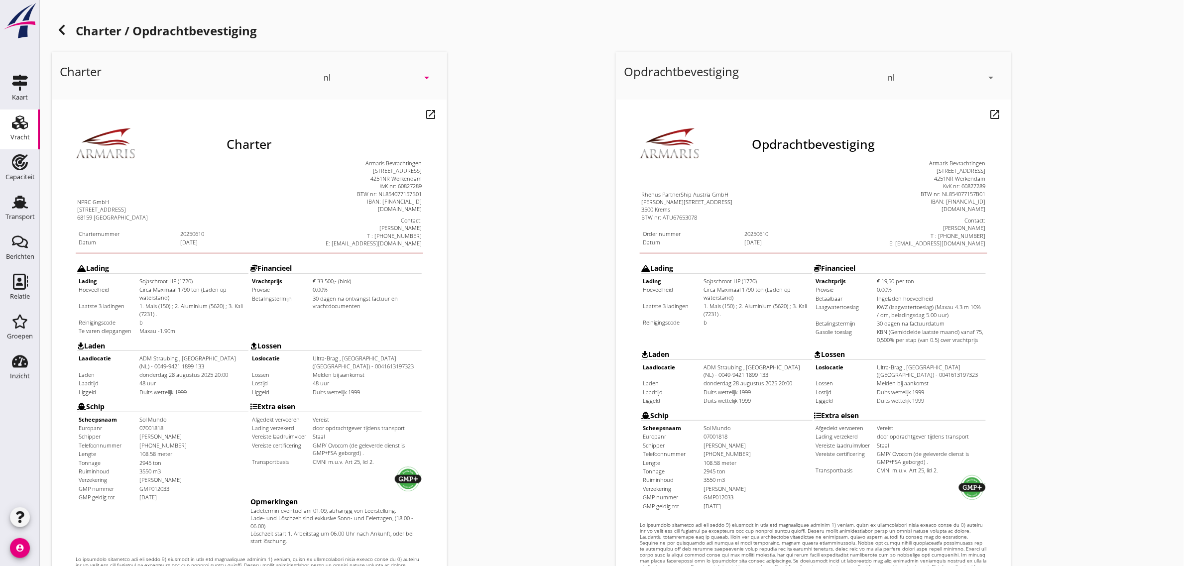
click at [355, 284] on td "Financieel Vrachtprijs € 33.500,- (blok) Provisie 0.00% Betalingstermijn 30 dag…" at bounding box center [316, 272] width 172 height 76
click at [66, 24] on icon at bounding box center [62, 30] width 12 height 12
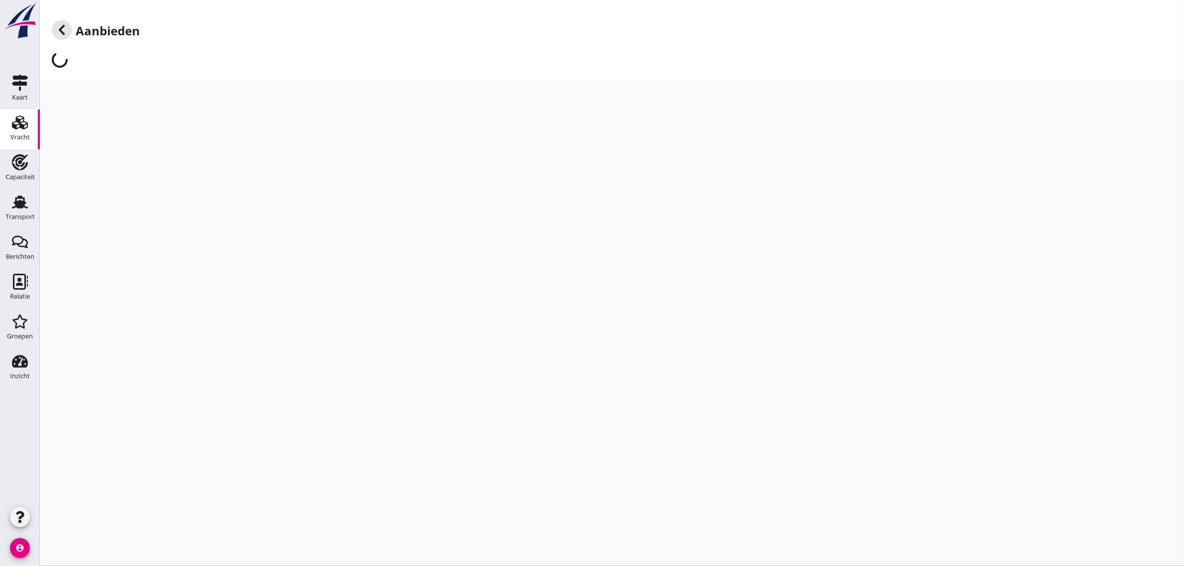
click at [66, 24] on icon at bounding box center [62, 30] width 12 height 12
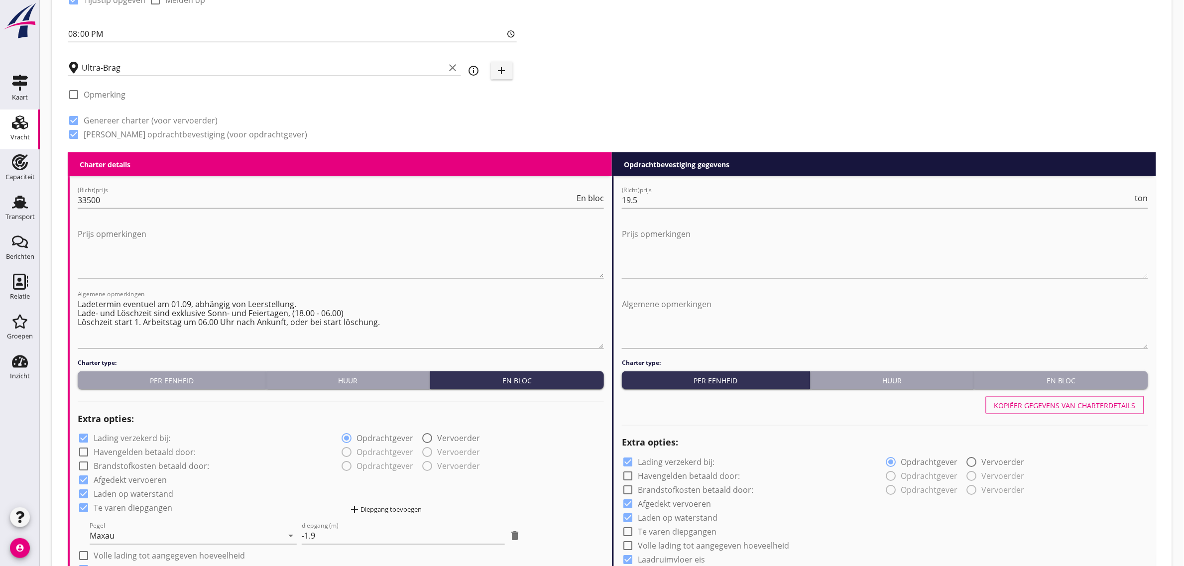
scroll to position [373, 0]
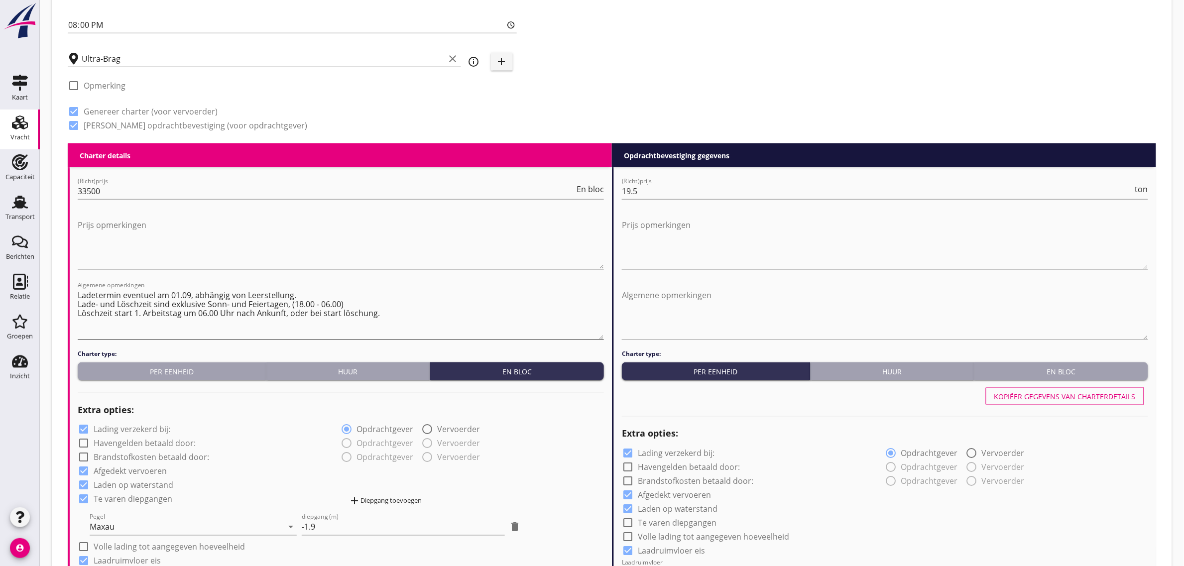
click at [387, 309] on textarea "Ladetermin eventuel am 01.09, abhängig von Leerstellung. Lade- und Löschzeit si…" at bounding box center [341, 313] width 526 height 52
type textarea "Ladetermin eventuel am 01.09, abhängig von Leerstellung. Lade- und Löschzeit si…"
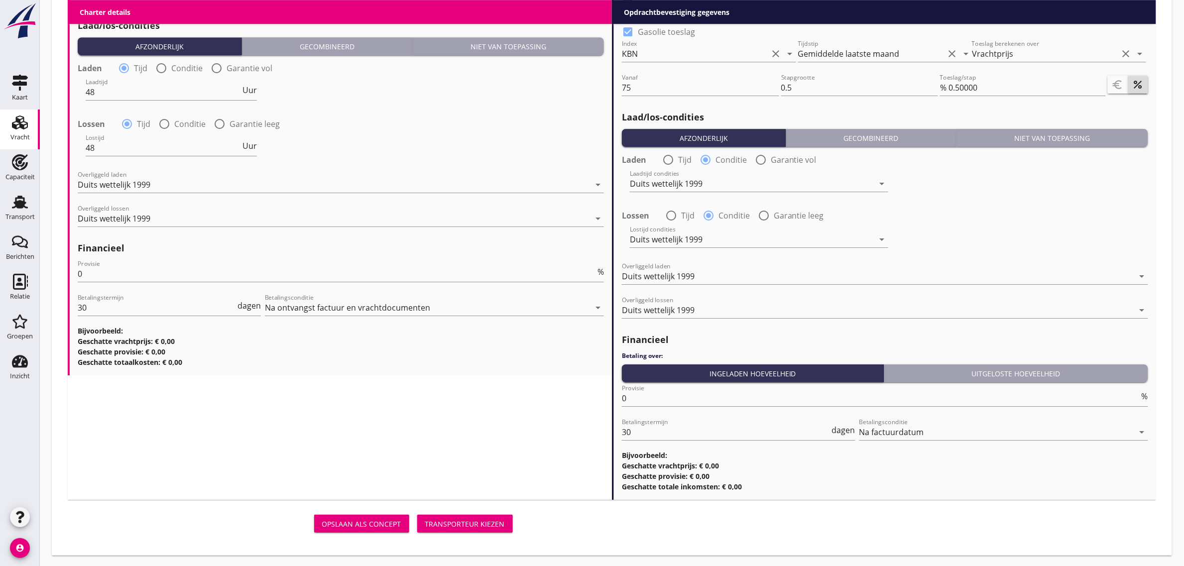
scroll to position [1294, 0]
click at [468, 512] on div "Opslaan als concept Transporteur kiezen" at bounding box center [292, 523] width 449 height 24
click at [471, 519] on div "Transporteur kiezen" at bounding box center [465, 523] width 80 height 10
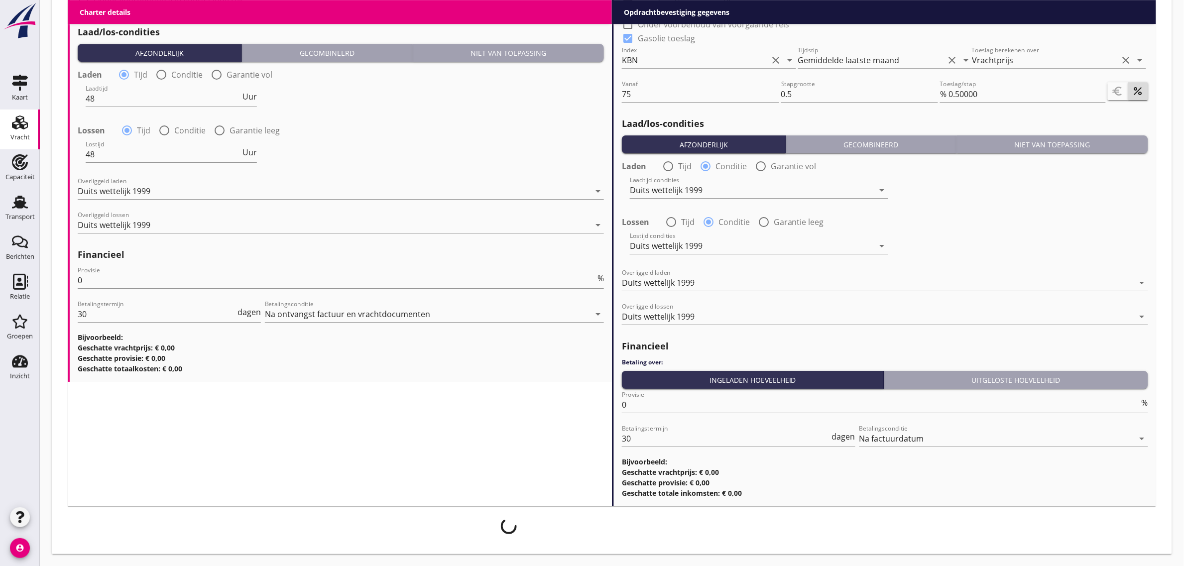
scroll to position [1286, 0]
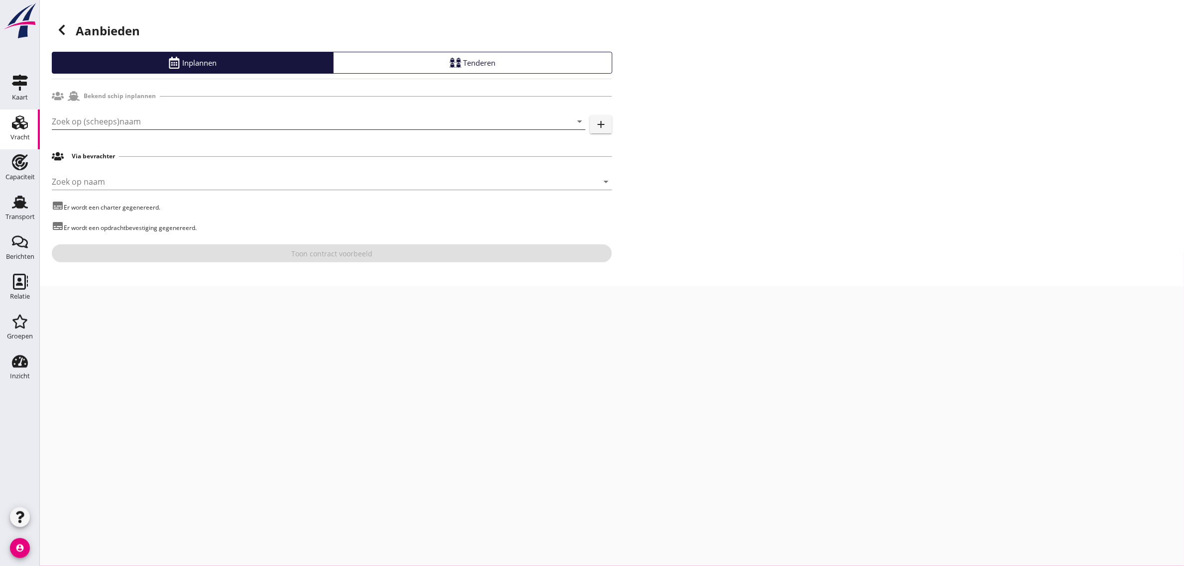
click at [83, 114] on input "Zoek op (scheeps)naam" at bounding box center [305, 122] width 506 height 16
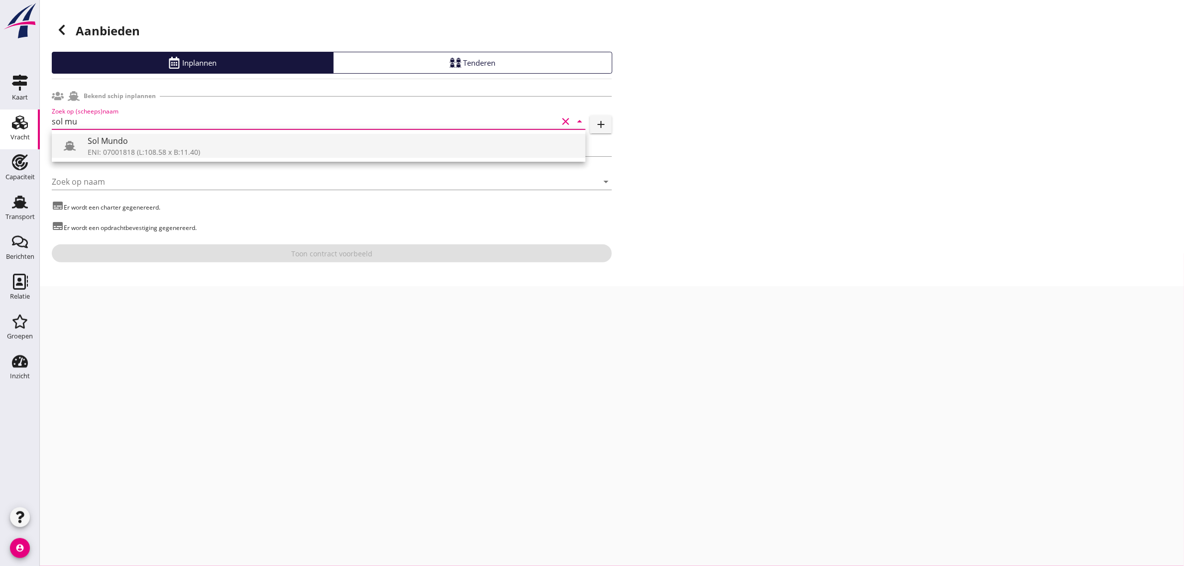
click at [110, 145] on div "Sol Mundo" at bounding box center [333, 141] width 490 height 12
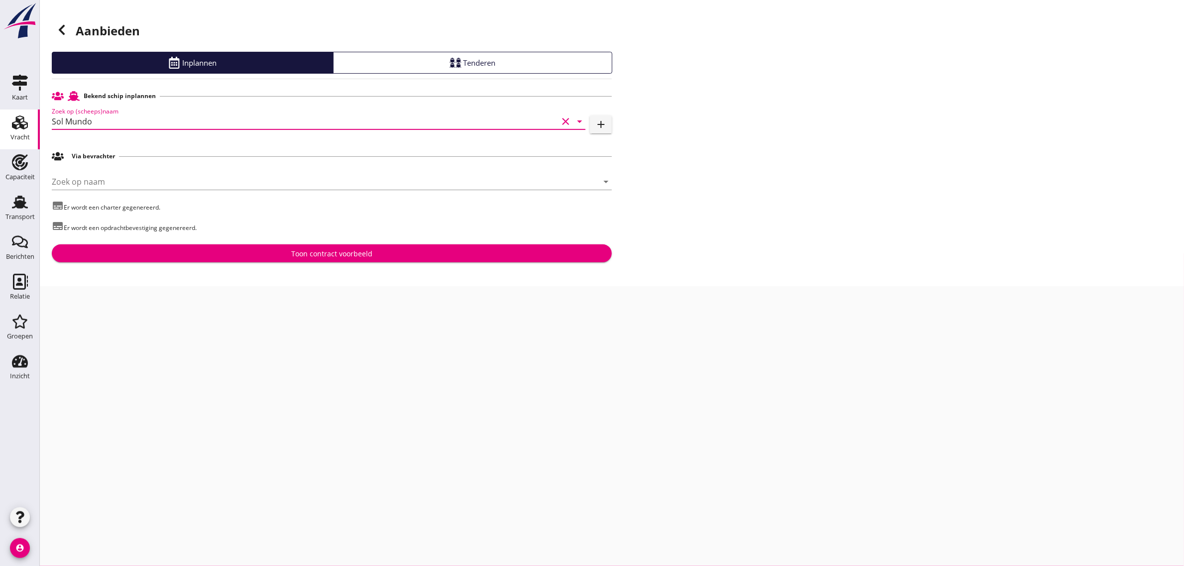
type input "Sol Mundo"
click at [257, 260] on button "Toon contract voorbeeld" at bounding box center [332, 254] width 560 height 18
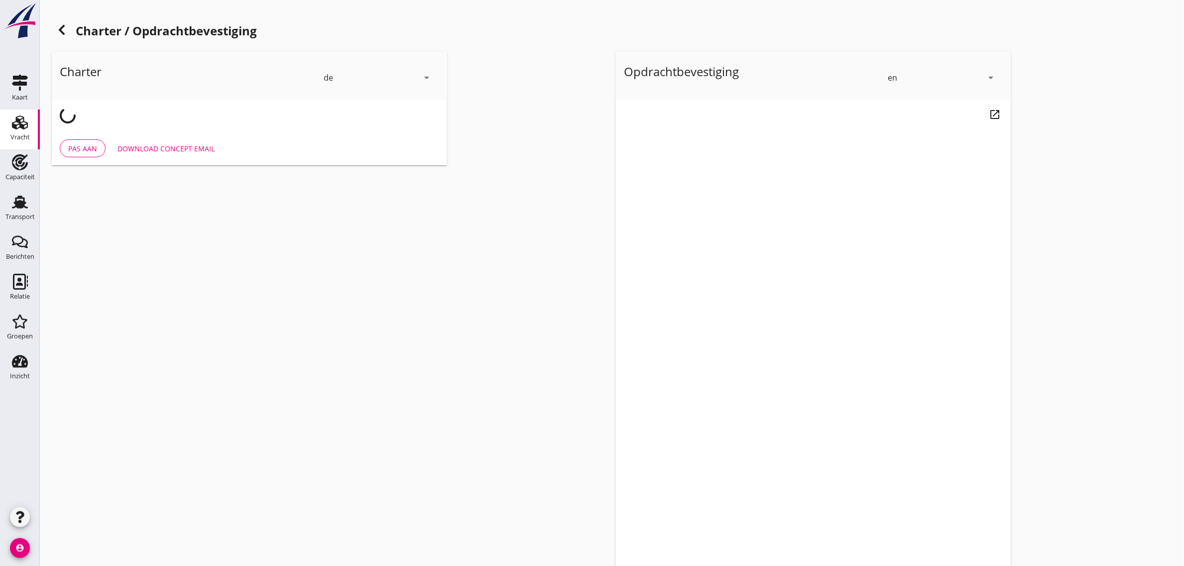
click at [892, 74] on div "en" at bounding box center [892, 77] width 9 height 9
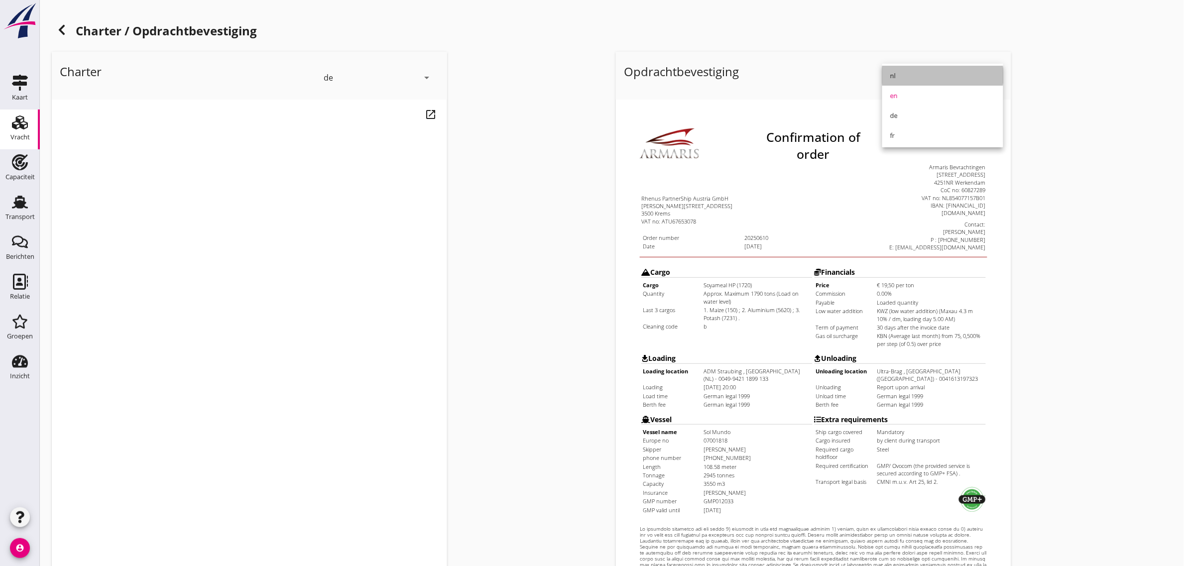
click at [932, 74] on div "nl" at bounding box center [942, 76] width 105 height 12
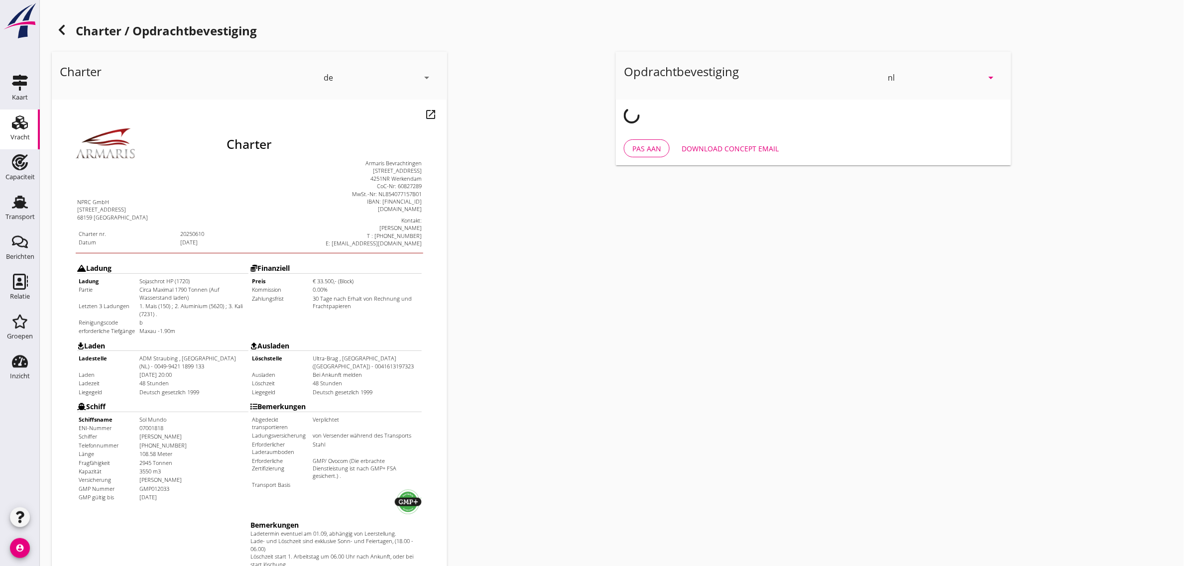
click at [340, 74] on div "de" at bounding box center [371, 78] width 95 height 16
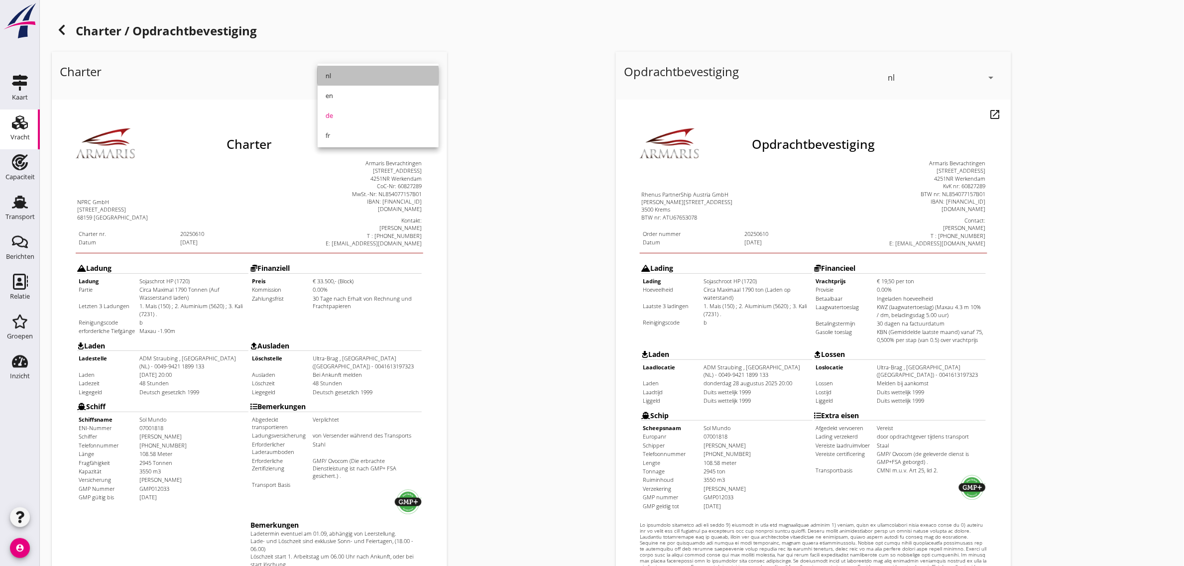
click at [331, 77] on div "nl" at bounding box center [378, 76] width 105 height 12
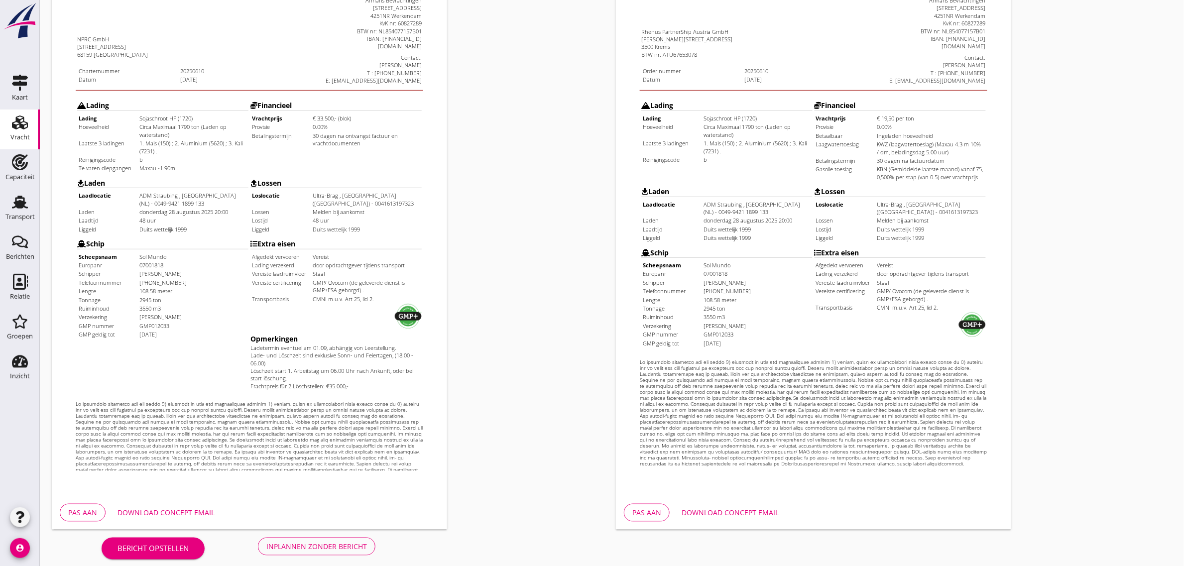
scroll to position [170, 0]
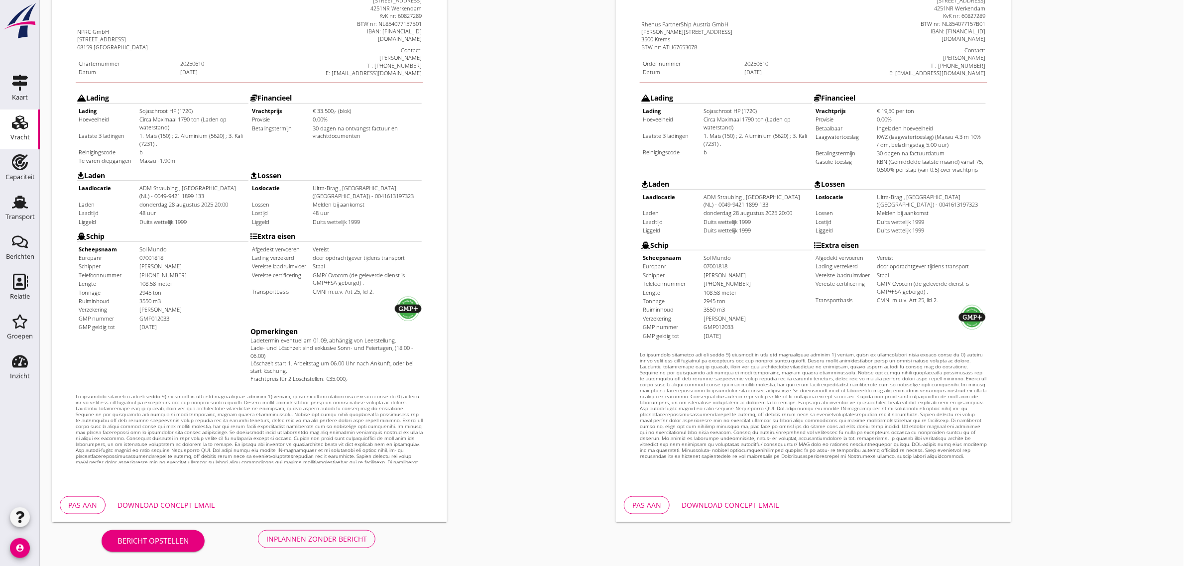
click at [494, 230] on div "Charter nl arrow_drop_down open_in_new Pas aan Download concept email" at bounding box center [330, 201] width 564 height 649
click at [347, 541] on div "Inplannen zonder bericht" at bounding box center [316, 539] width 101 height 10
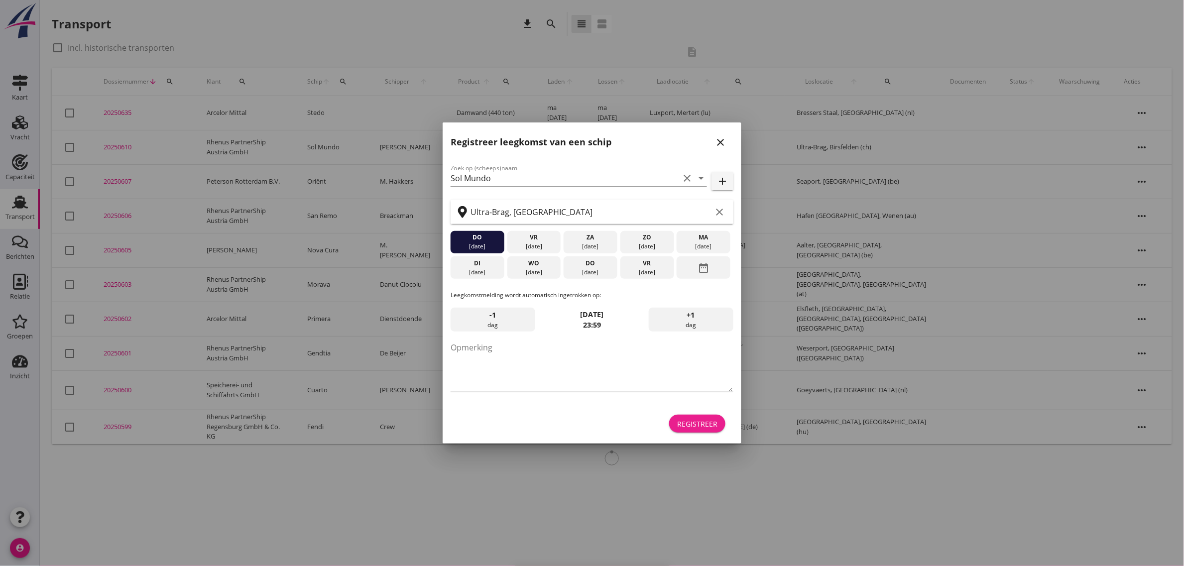
click at [706, 422] on div "Registreer" at bounding box center [697, 424] width 40 height 10
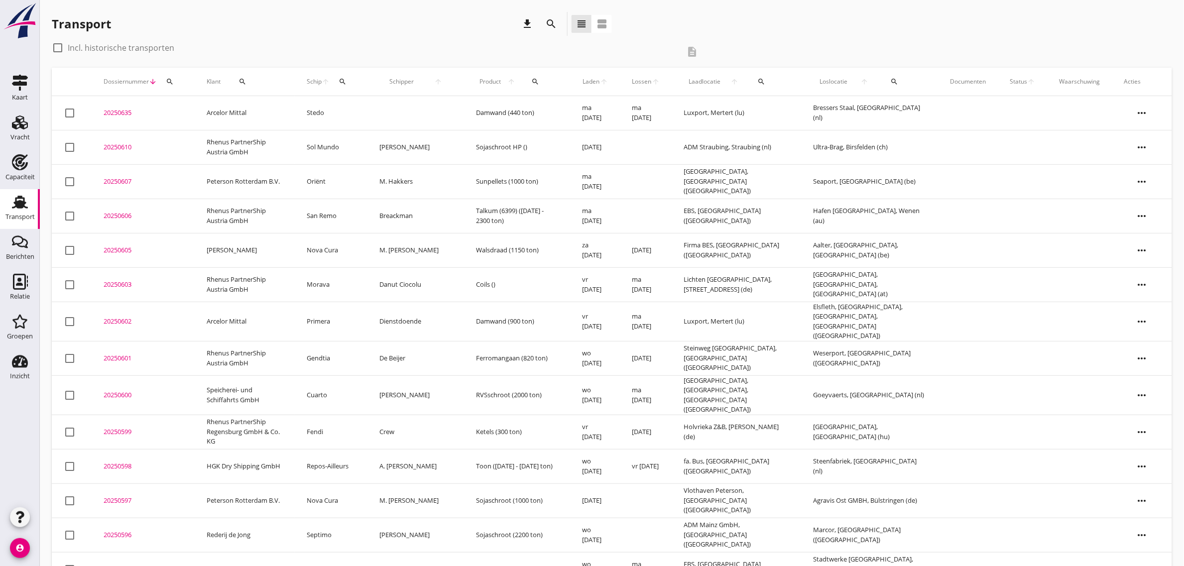
click at [219, 149] on td "Rhenus PartnerShip Austria GmbH" at bounding box center [245, 147] width 100 height 34
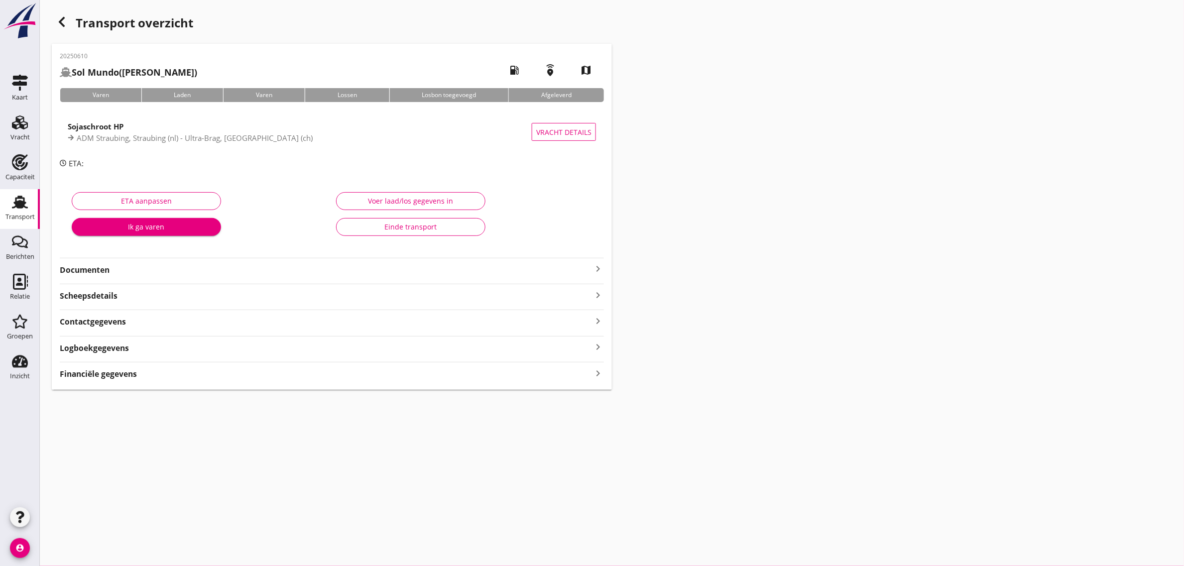
click at [94, 270] on strong "Documenten" at bounding box center [326, 269] width 532 height 11
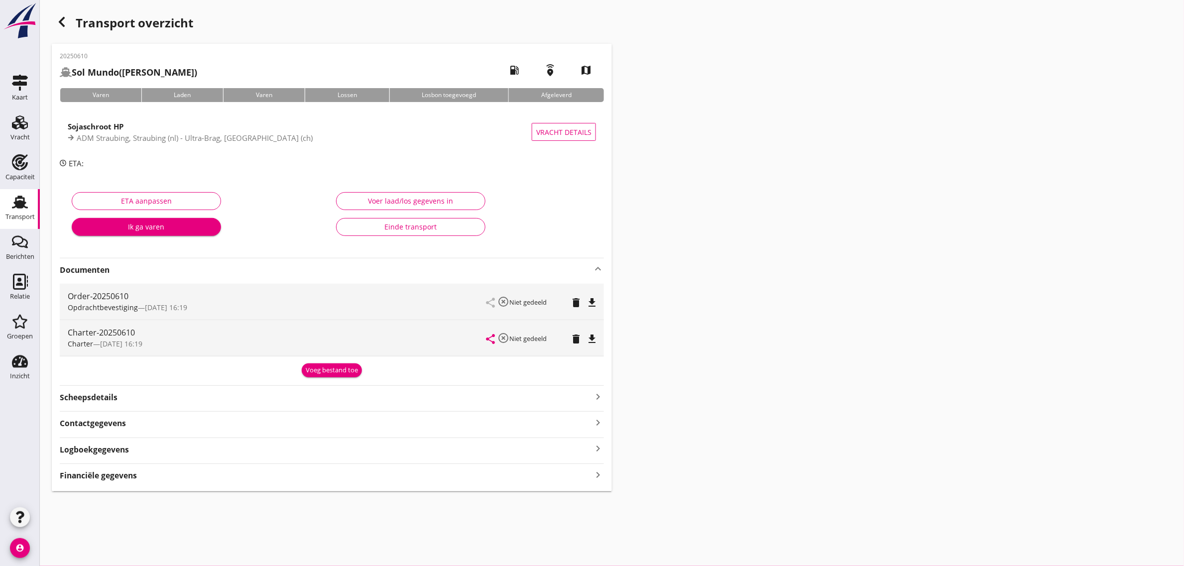
click at [591, 342] on icon "file_download" at bounding box center [592, 339] width 12 height 12
click at [705, 315] on div "Transport overzicht 20250610 Sol Mundo ([PERSON_NAME]) local_gas_station emerge…" at bounding box center [612, 251] width 1144 height 503
click at [23, 202] on use at bounding box center [20, 202] width 16 height 13
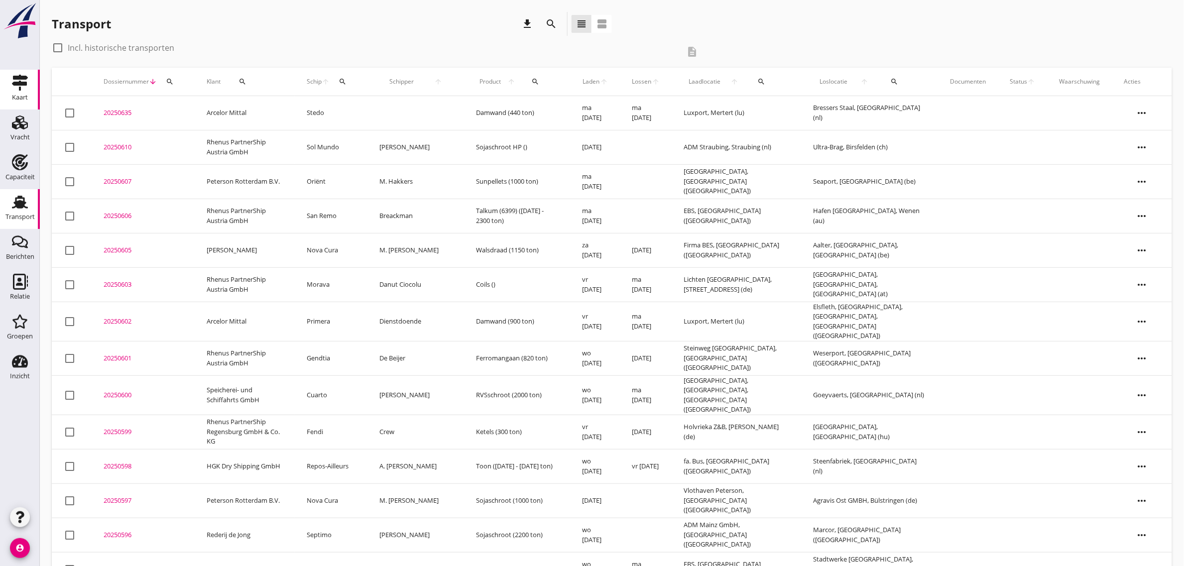
click at [15, 84] on use at bounding box center [20, 83] width 16 height 16
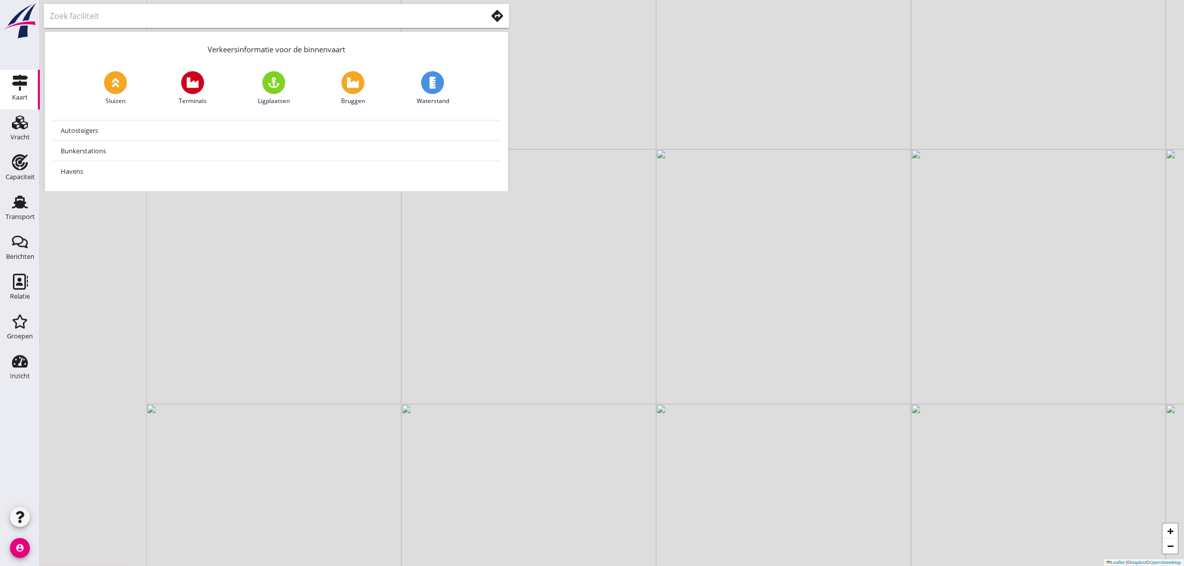
drag, startPoint x: 292, startPoint y: 267, endPoint x: 491, endPoint y: 263, distance: 198.2
click at [491, 263] on div "+ − Leaflet | © Mapbox © OpenStreetMap" at bounding box center [612, 283] width 1144 height 566
click at [186, 78] on span at bounding box center [192, 82] width 23 height 23
type input "Terminals"
drag, startPoint x: 276, startPoint y: 281, endPoint x: 345, endPoint y: 380, distance: 119.9
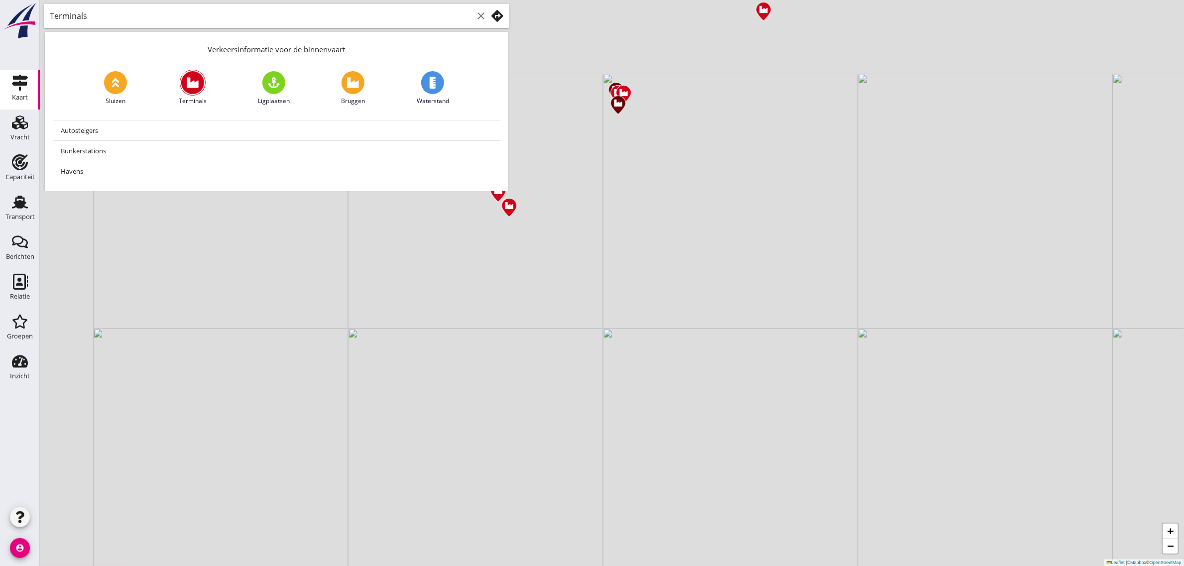
click at [345, 380] on div "+ − Leaflet | © Mapbox © OpenStreetMap" at bounding box center [612, 283] width 1144 height 566
click at [386, 396] on img at bounding box center [384, 396] width 17 height 21
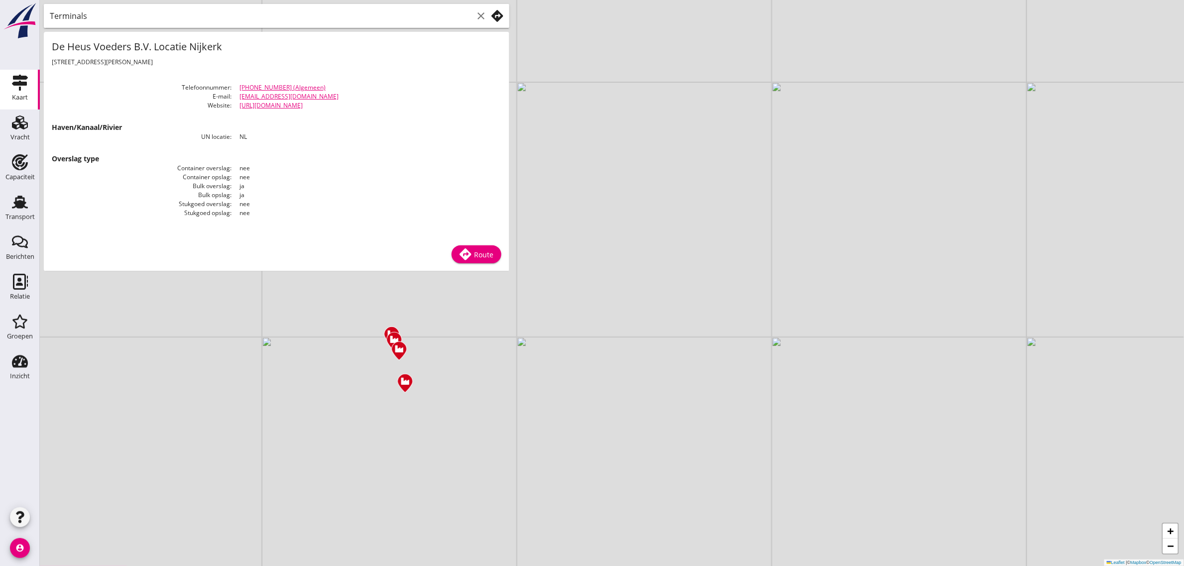
click at [318, 330] on div "LOSWAL, Nijkerk + − Leaflet | © Mapbox © OpenStreetMap" at bounding box center [612, 283] width 1144 height 566
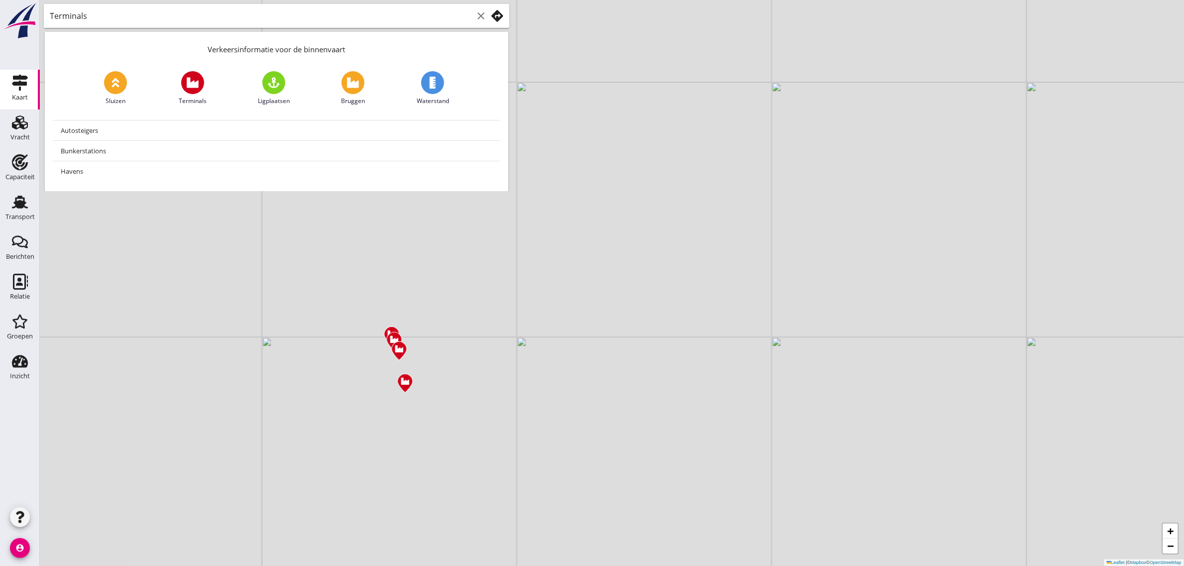
click at [415, 354] on div "Vd Brom + − Leaflet | © Mapbox © OpenStreetMap" at bounding box center [612, 283] width 1144 height 566
drag, startPoint x: 334, startPoint y: 349, endPoint x: 579, endPoint y: 279, distance: 254.3
click at [578, 279] on div "+ − Leaflet | © Mapbox © OpenStreetMap" at bounding box center [612, 283] width 1144 height 566
click at [21, 214] on div "Transport" at bounding box center [19, 217] width 29 height 6
